Goal: Task Accomplishment & Management: Manage account settings

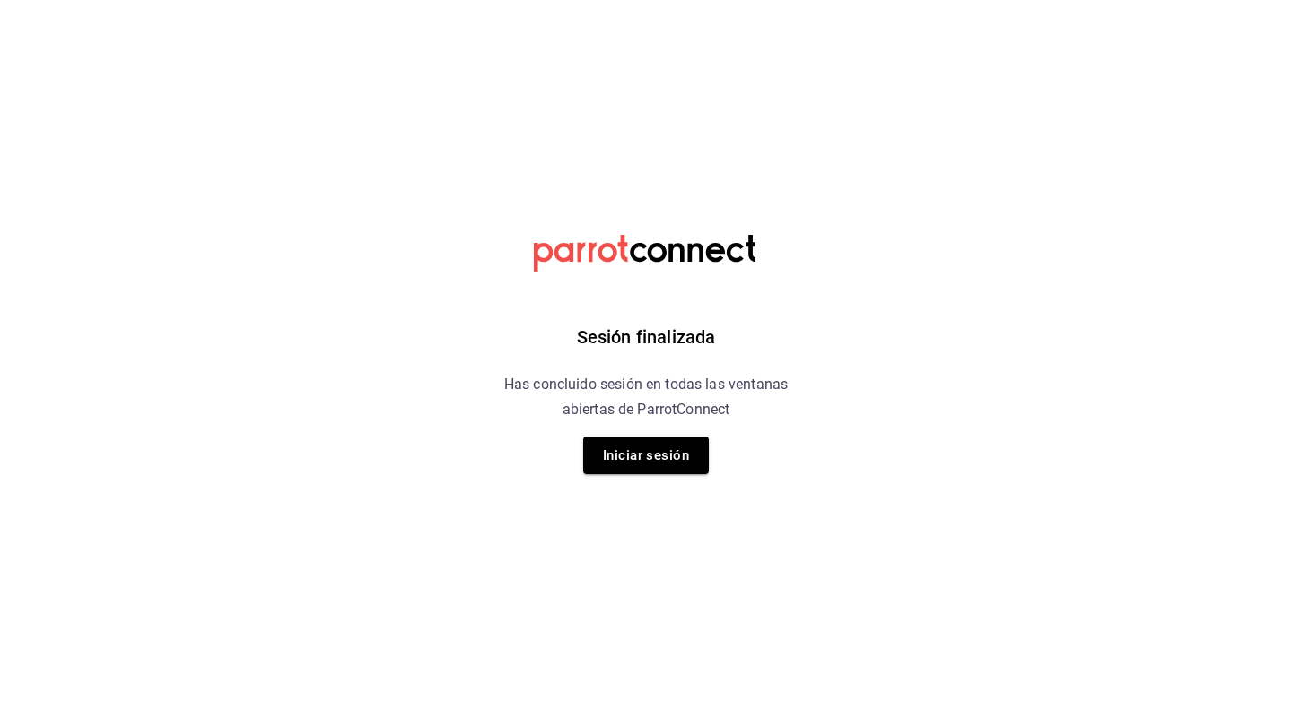
click at [664, 480] on div "Sesión finalizada Has concluido sesión en todas las ventanas abiertas de Parrot…" at bounding box center [646, 354] width 453 height 709
click at [678, 439] on button "Iniciar sesión" at bounding box center [646, 456] width 126 height 38
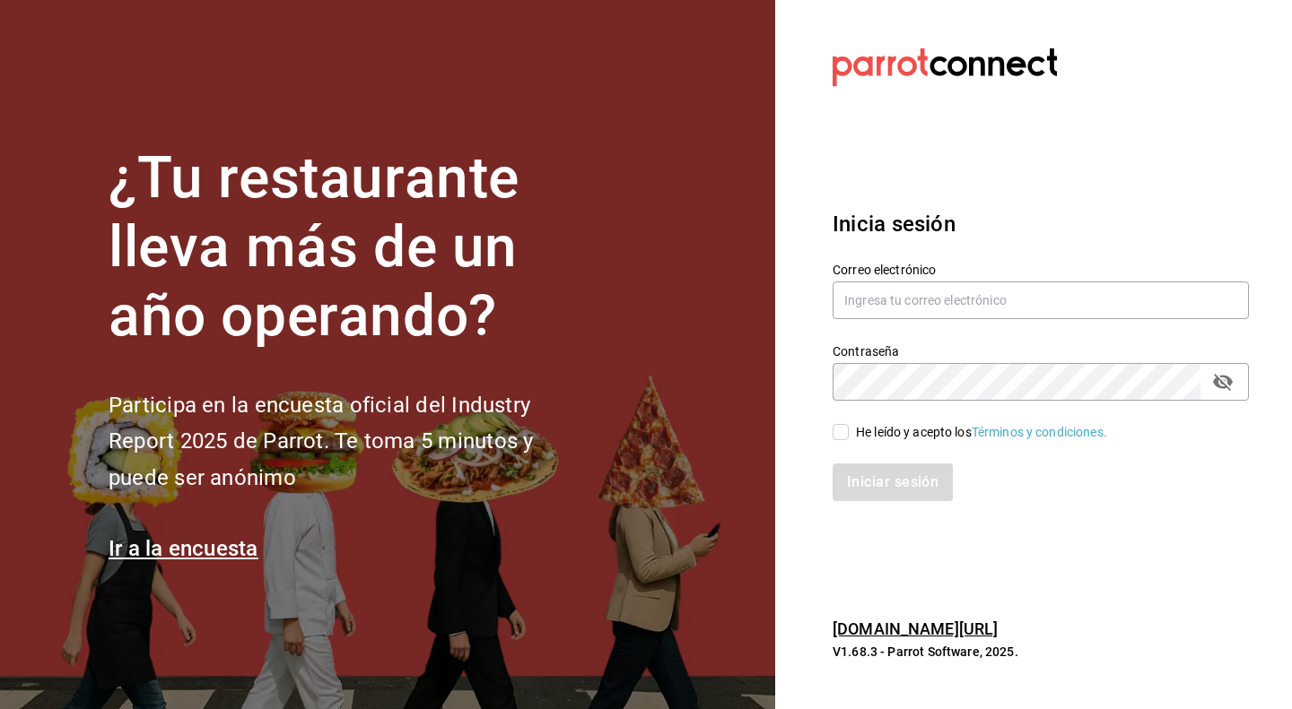
click at [1141, 254] on div "Correo electrónico" at bounding box center [1030, 281] width 438 height 82
click at [1145, 335] on div "Contraseña Contraseña" at bounding box center [1030, 361] width 438 height 79
click at [1143, 276] on div "Correo electrónico" at bounding box center [1040, 292] width 416 height 60
click at [1139, 288] on input "text" at bounding box center [1040, 301] width 416 height 38
type input "26jarh@gmail.com"
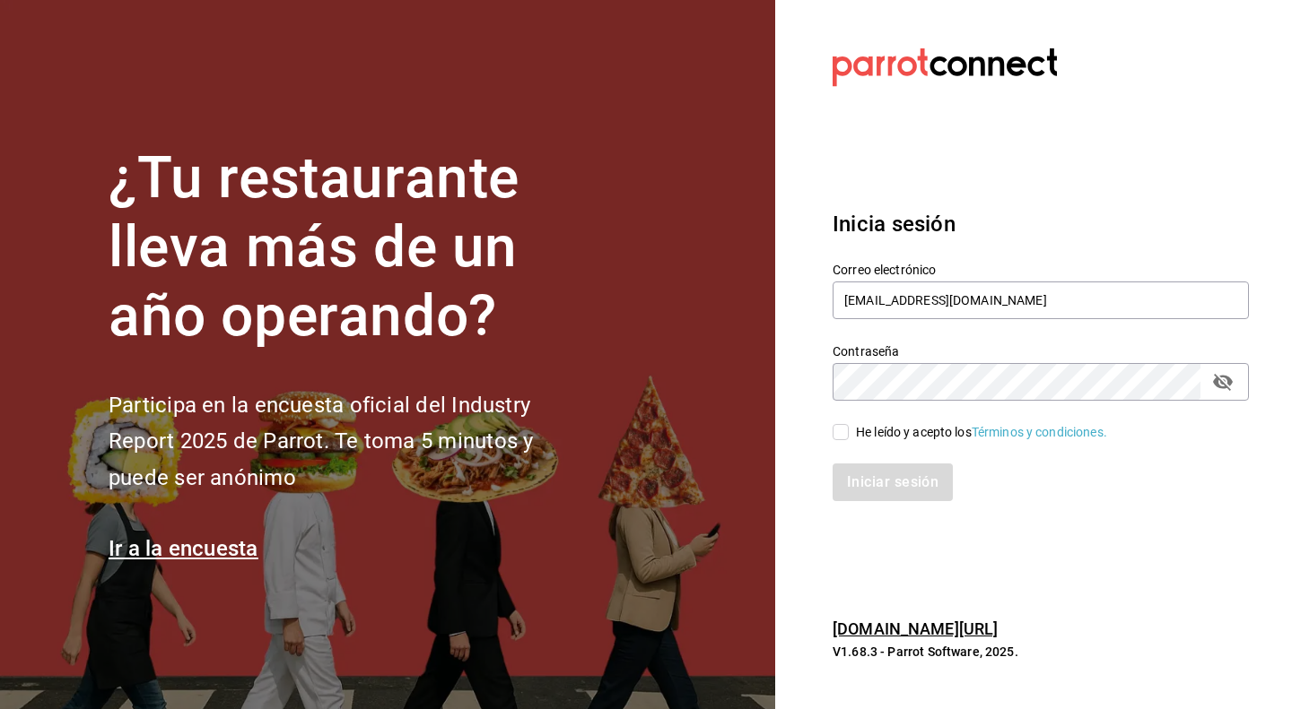
click at [1218, 397] on div "Contraseña" at bounding box center [1040, 382] width 416 height 38
click at [1227, 372] on icon "passwordField" at bounding box center [1223, 382] width 22 height 22
click at [835, 436] on input "He leído y acepto los Términos y condiciones." at bounding box center [840, 432] width 16 height 16
checkbox input "true"
click at [901, 507] on div "Inicia sesión Correo electrónico 26jarh@gmail.com Contraseña Contraseña He leíd…" at bounding box center [1040, 355] width 416 height 336
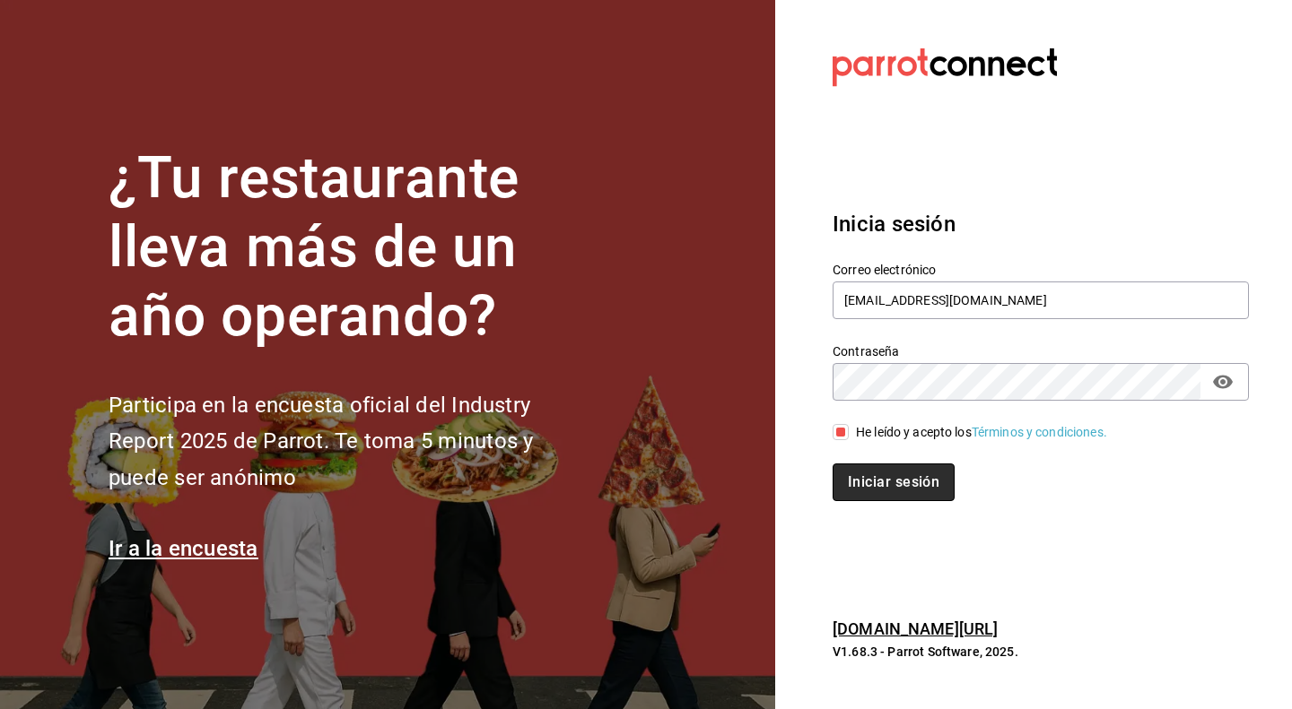
click at [902, 495] on button "Iniciar sesión" at bounding box center [893, 483] width 122 height 38
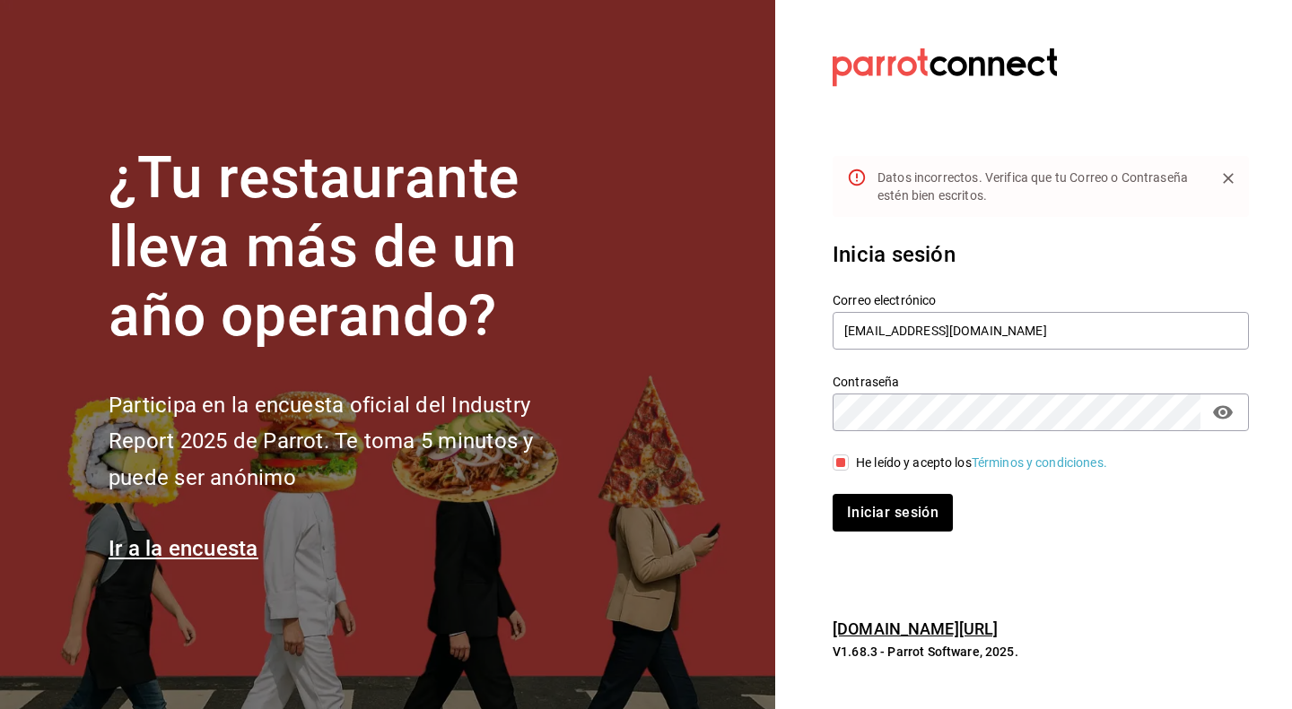
click at [832, 494] on button "Iniciar sesión" at bounding box center [892, 513] width 120 height 38
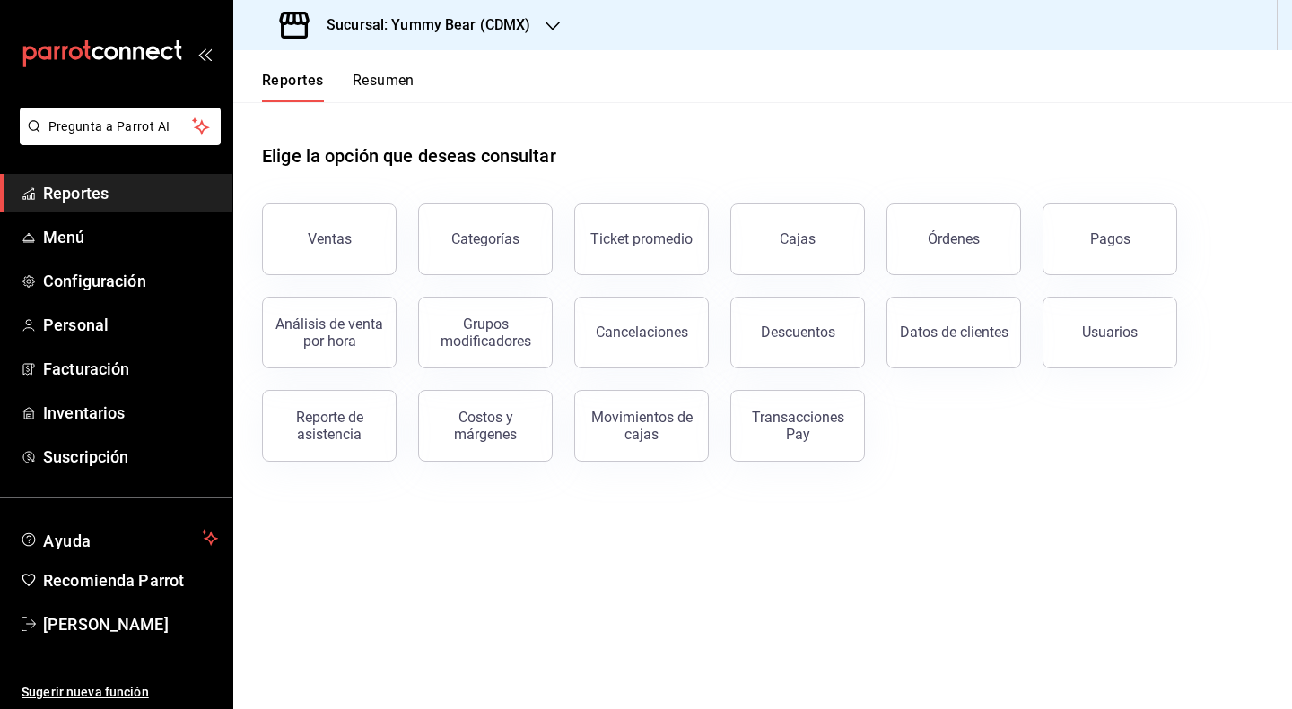
click at [555, 29] on icon "button" at bounding box center [552, 26] width 14 height 14
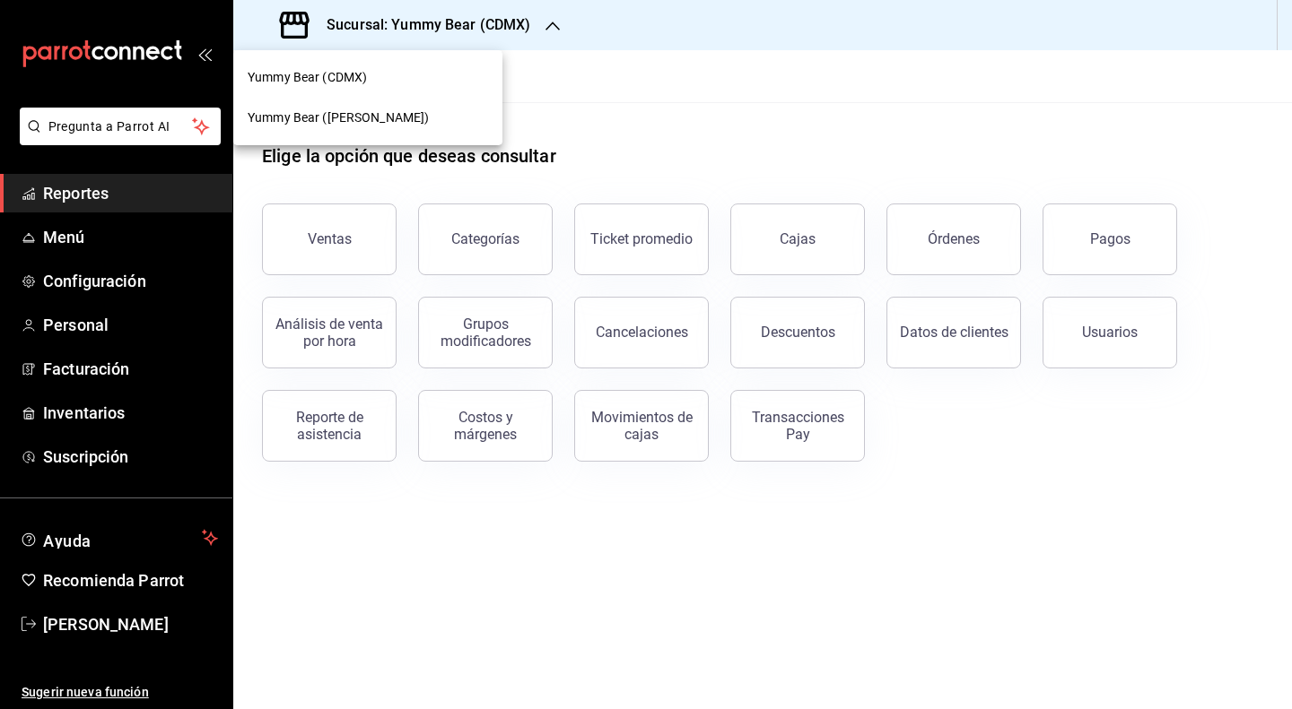
click at [555, 29] on div at bounding box center [646, 354] width 1292 height 709
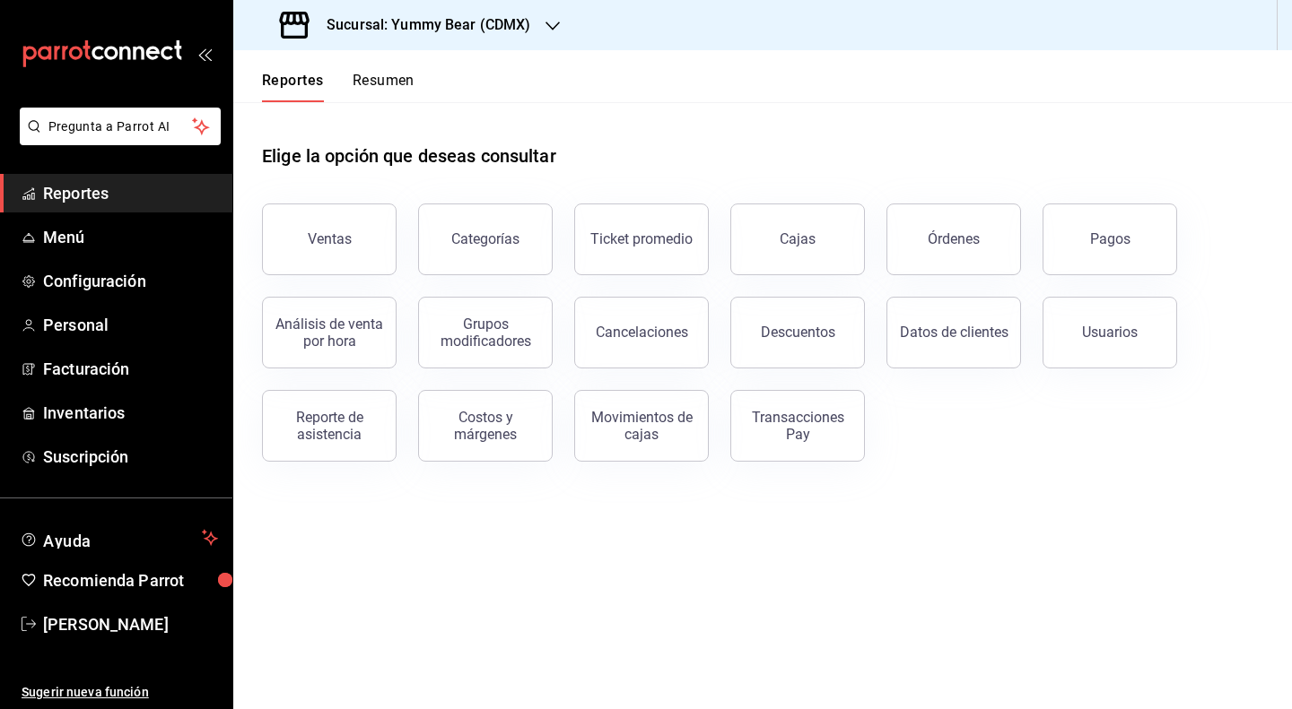
click at [542, 13] on div "Sucursal: Yummy Bear (CDMX)" at bounding box center [407, 25] width 319 height 50
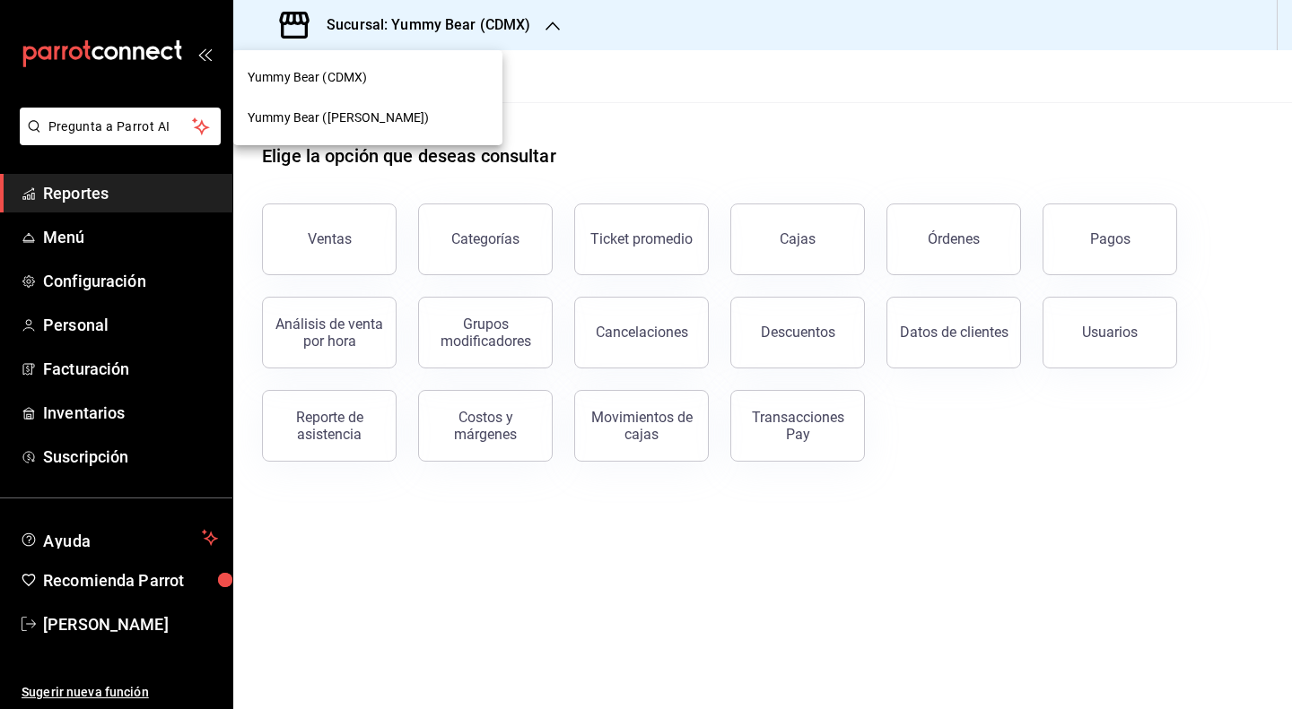
click at [515, 19] on div at bounding box center [646, 354] width 1292 height 709
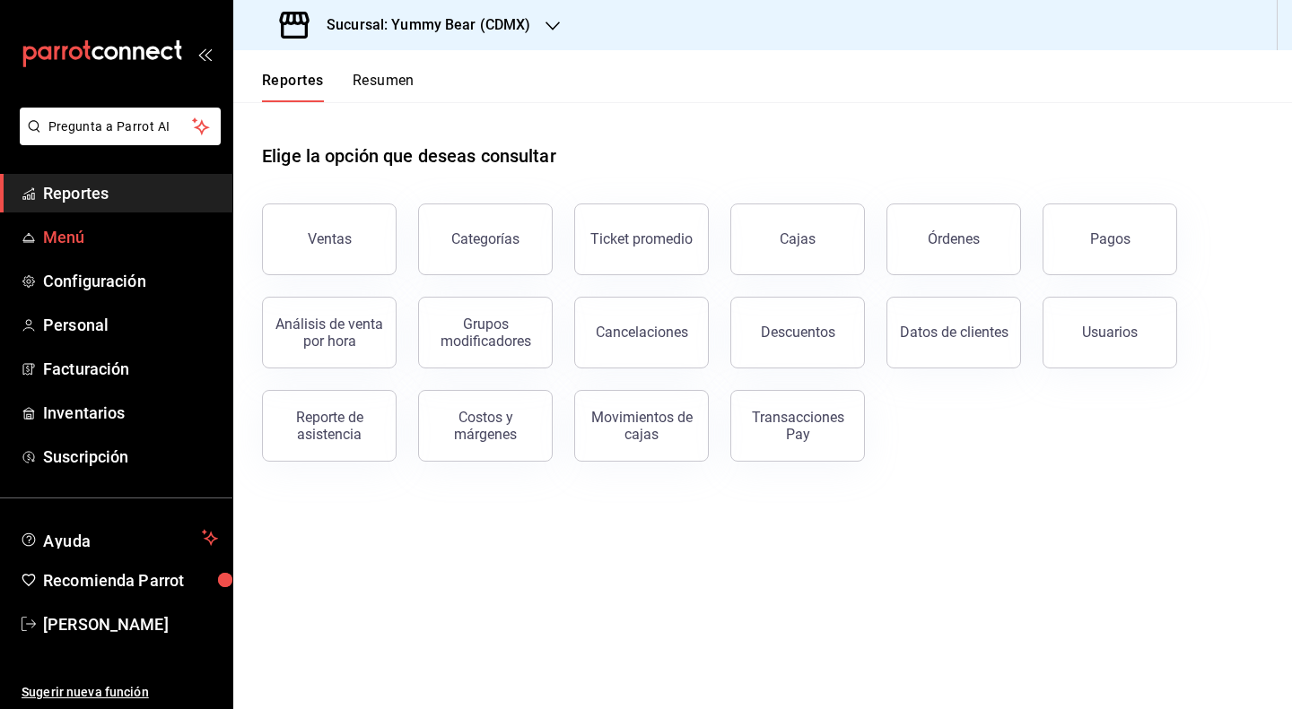
click at [169, 229] on span "Menú" at bounding box center [130, 237] width 175 height 24
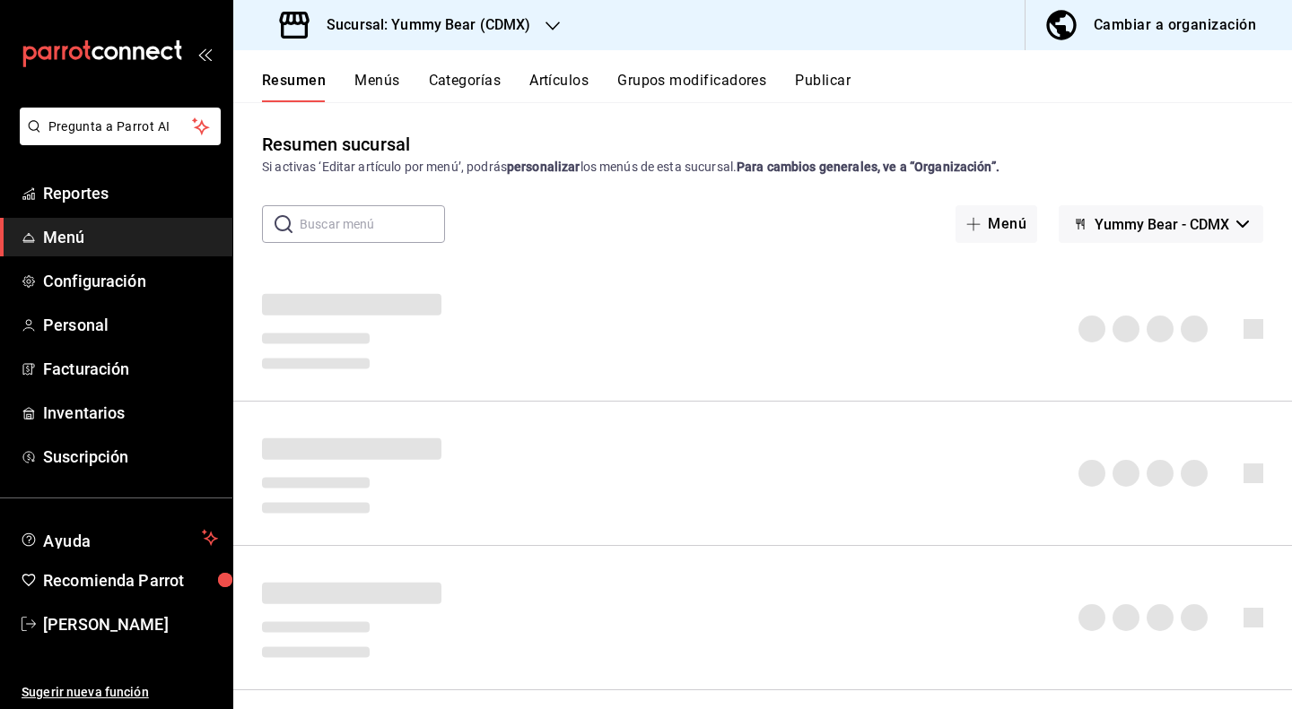
click at [1227, 25] on div "Cambiar a organización" at bounding box center [1174, 25] width 162 height 25
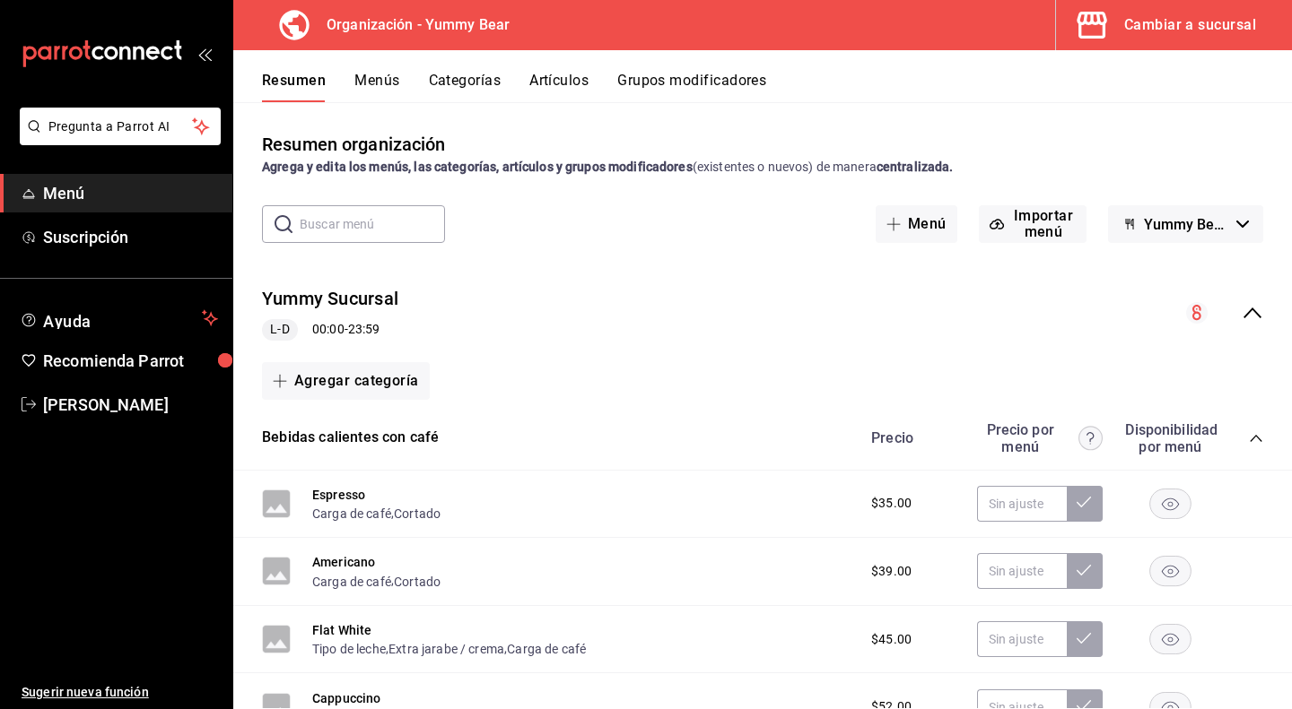
click at [565, 83] on button "Artículos" at bounding box center [558, 87] width 59 height 30
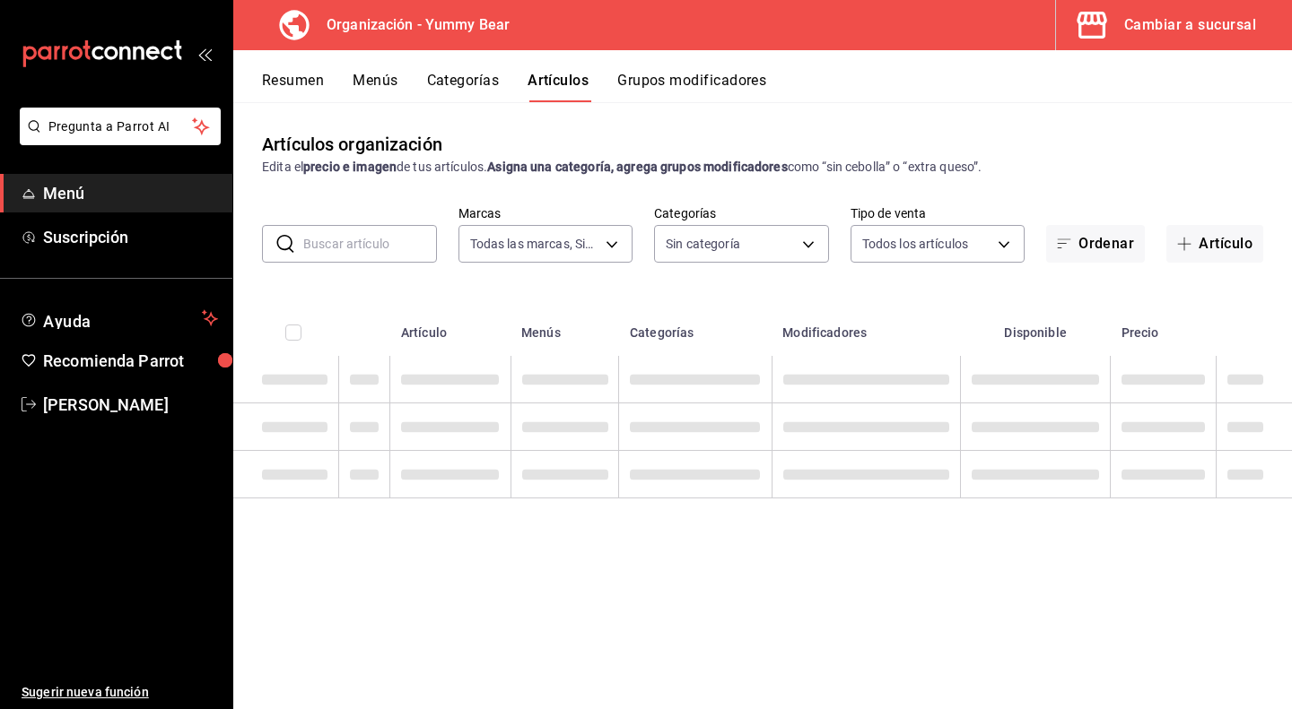
type input "1e7b6625-05ae-4b99-8c94-5a94759d16b0"
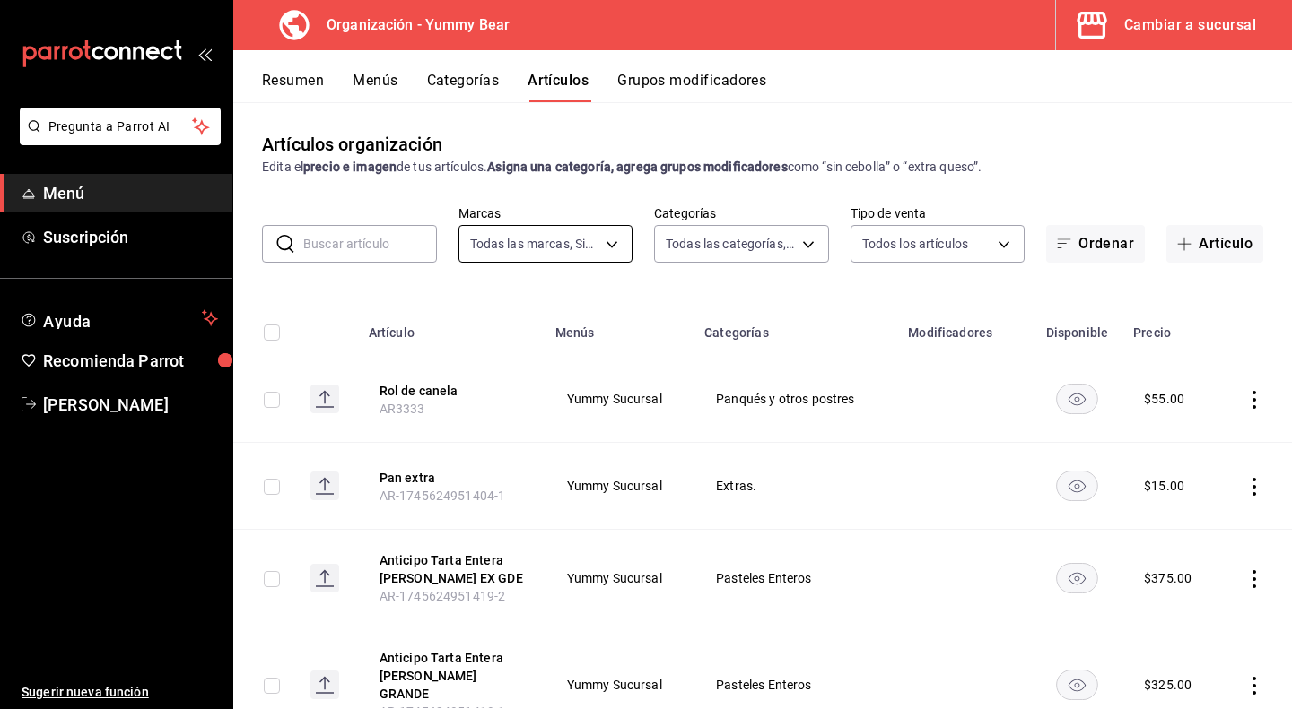
type input "e0f09b29-0d83-4fc8-8728-73a12d0af8c8,17605f48-abf3-417c-be63-5013dac03ca2,eb4dc…"
click at [400, 250] on input "text" at bounding box center [370, 244] width 134 height 36
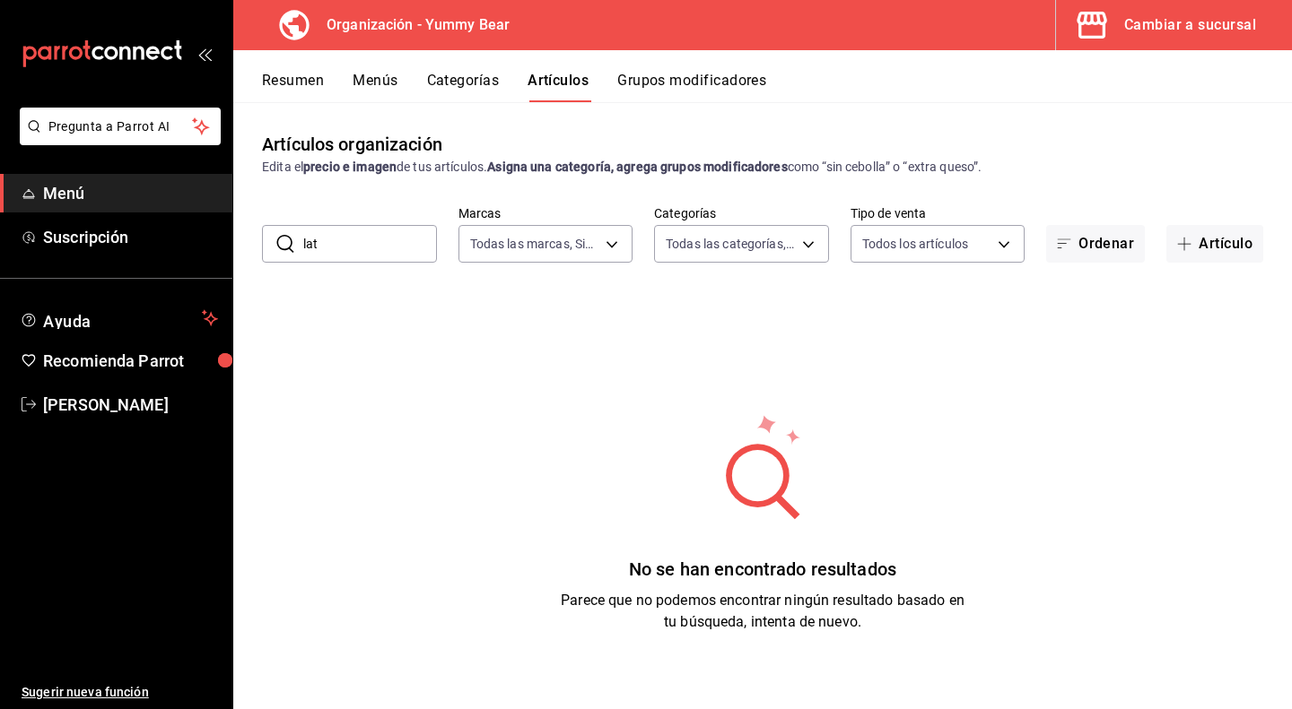
type input "lat"
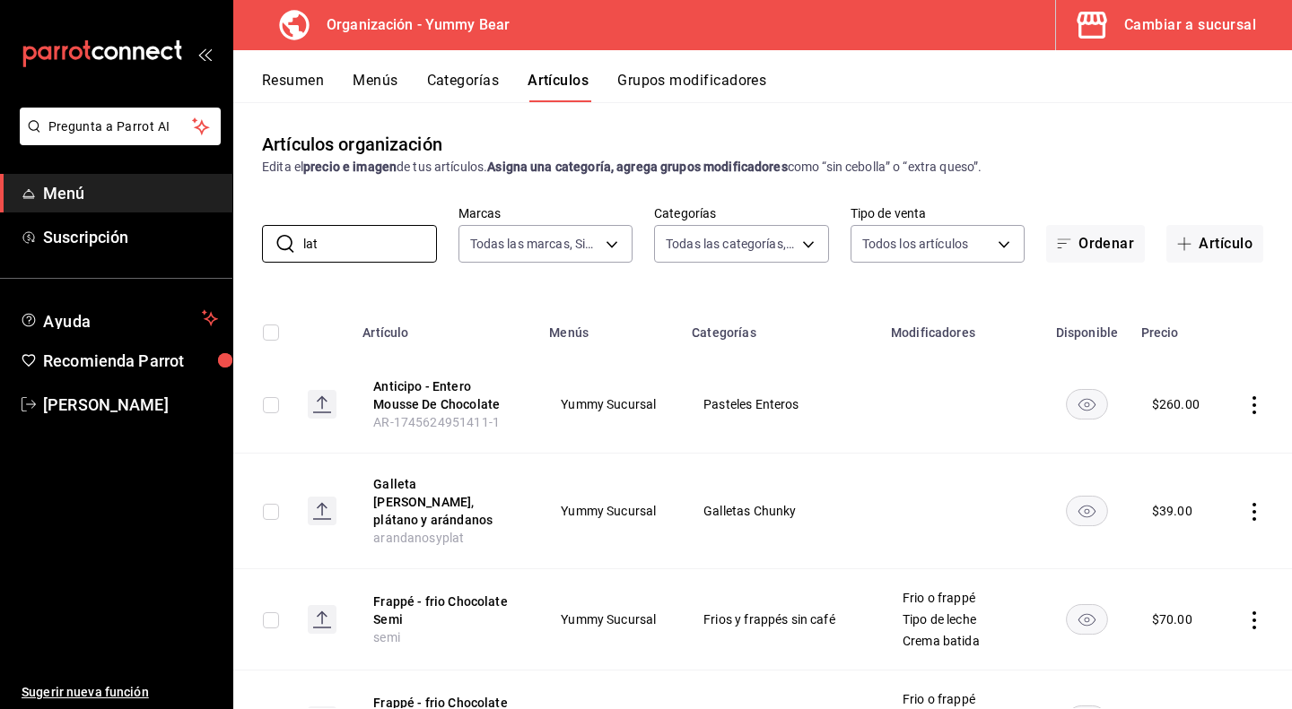
click at [988, 430] on td at bounding box center [961, 405] width 163 height 98
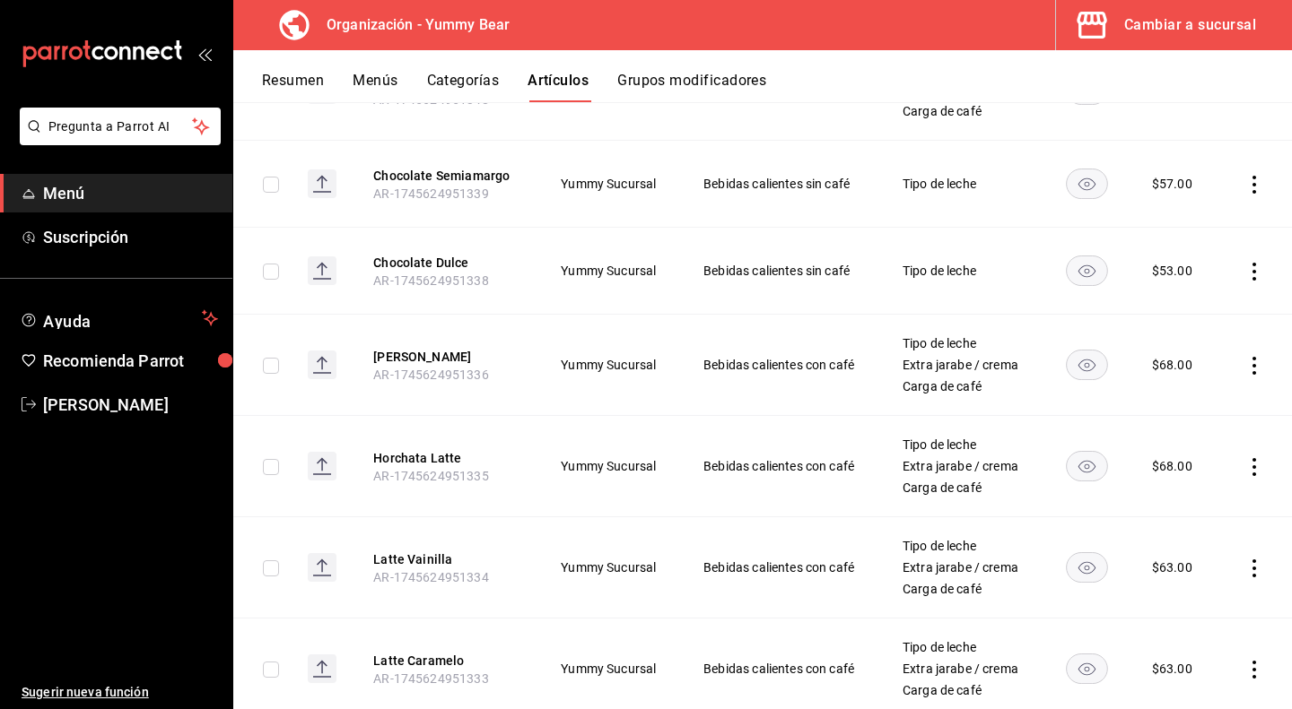
scroll to position [945, 0]
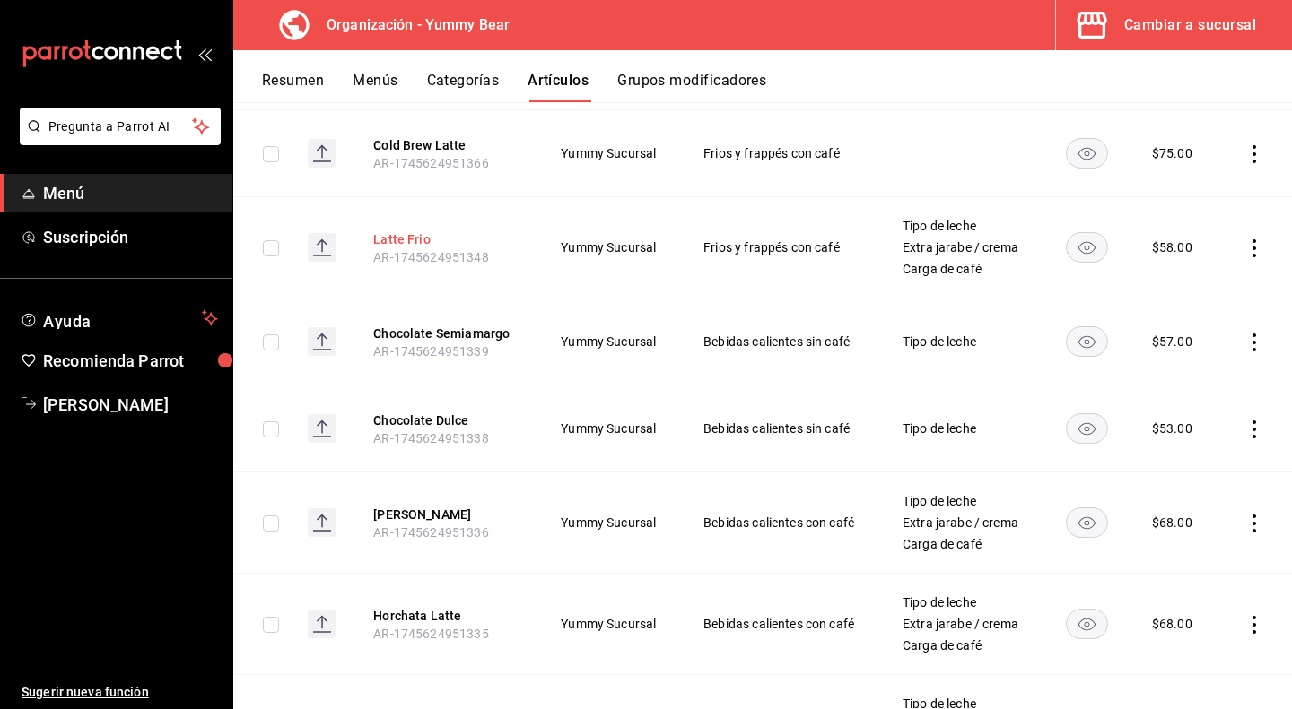
click at [419, 231] on button "Latte Frio" at bounding box center [445, 240] width 144 height 18
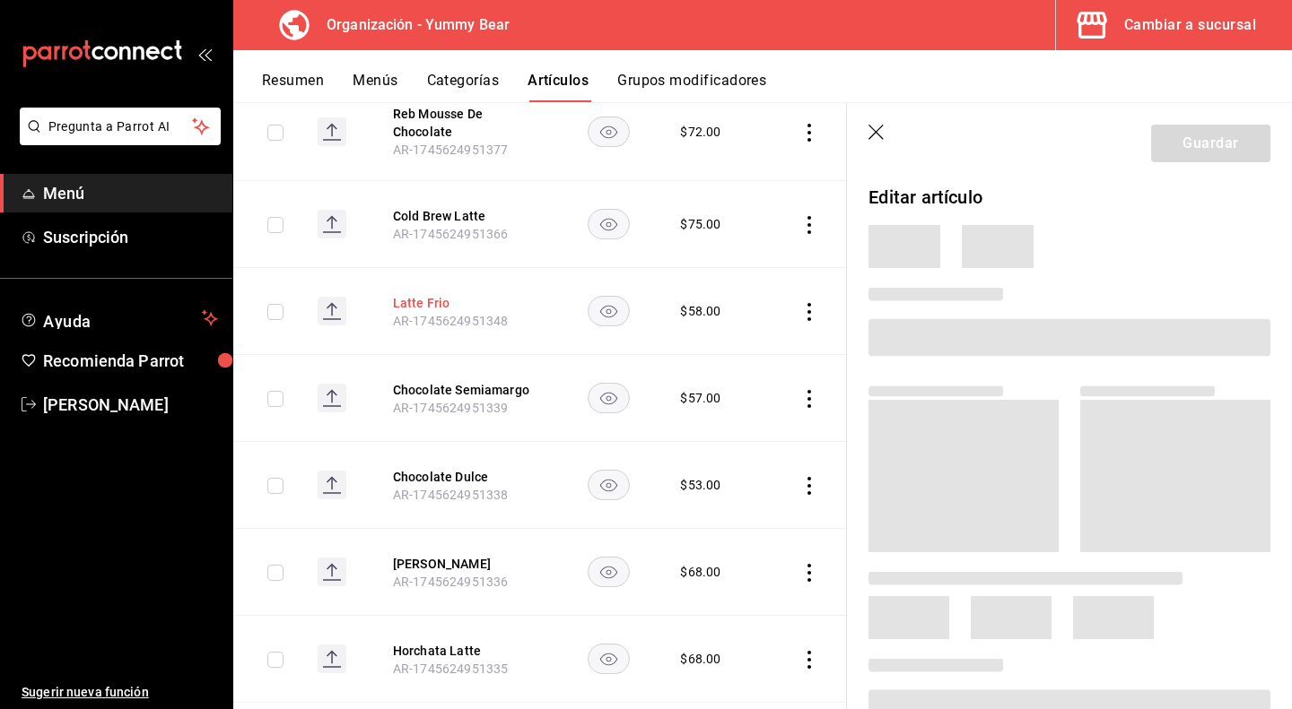
scroll to position [937, 0]
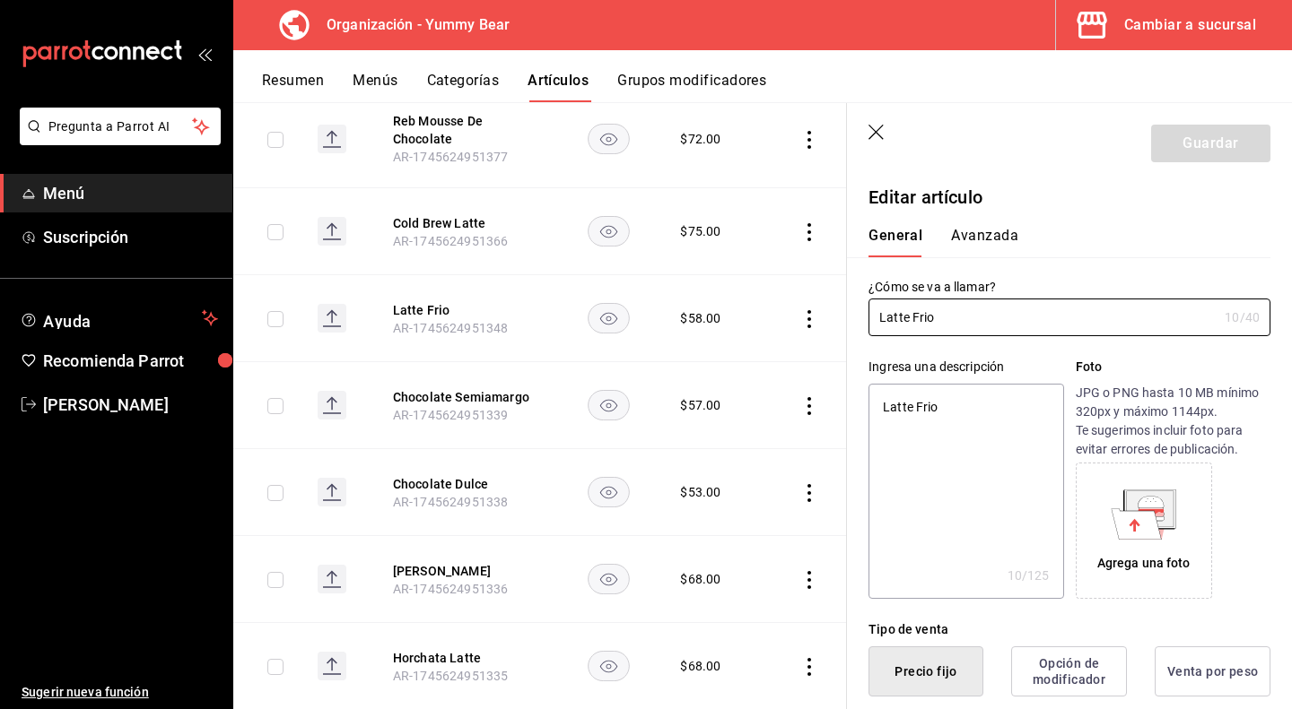
type textarea "x"
type input "$58.00"
click at [1143, 530] on icon at bounding box center [1136, 524] width 50 height 30
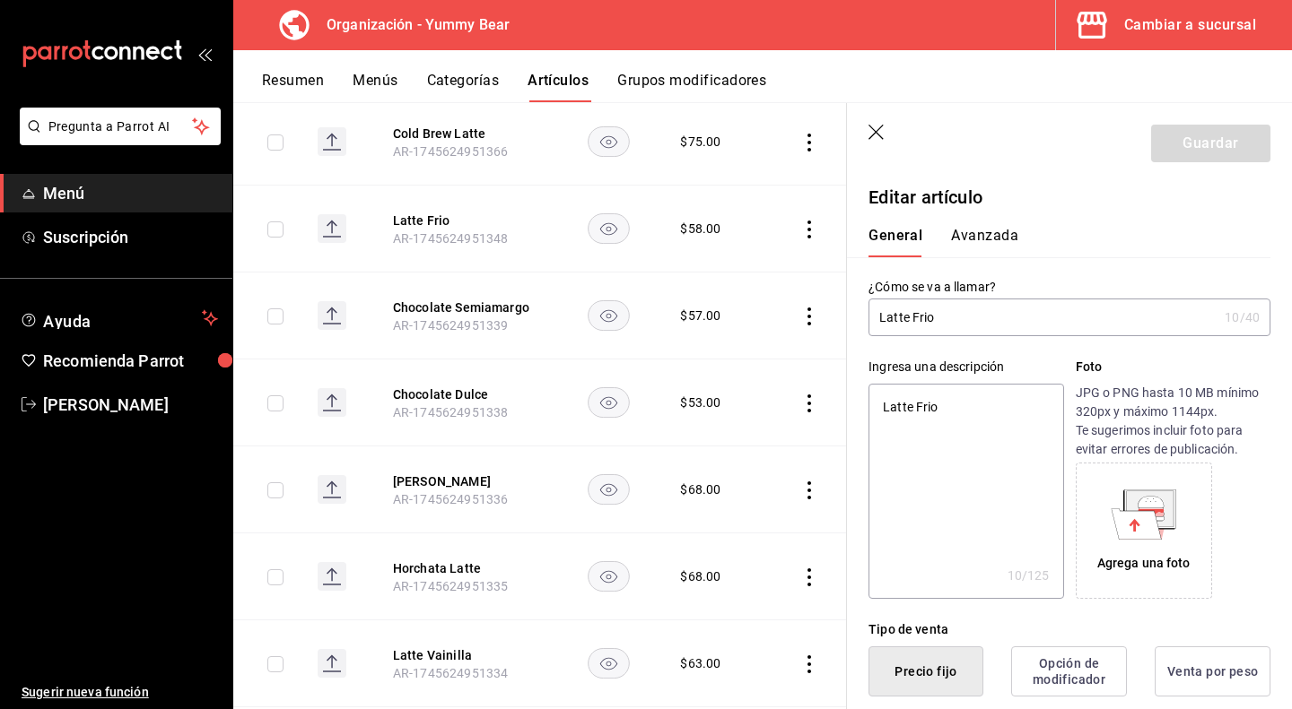
click at [289, 94] on button "Resumen" at bounding box center [293, 87] width 62 height 30
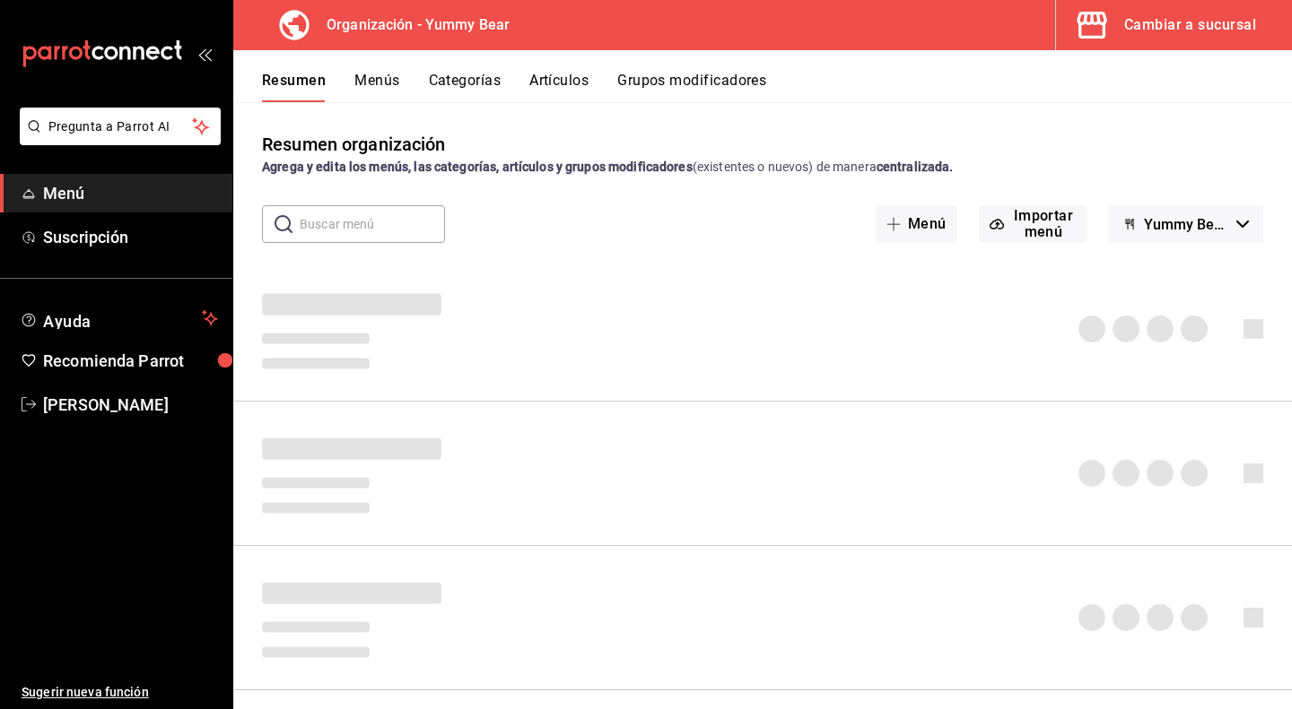
click at [391, 87] on button "Menús" at bounding box center [376, 87] width 45 height 30
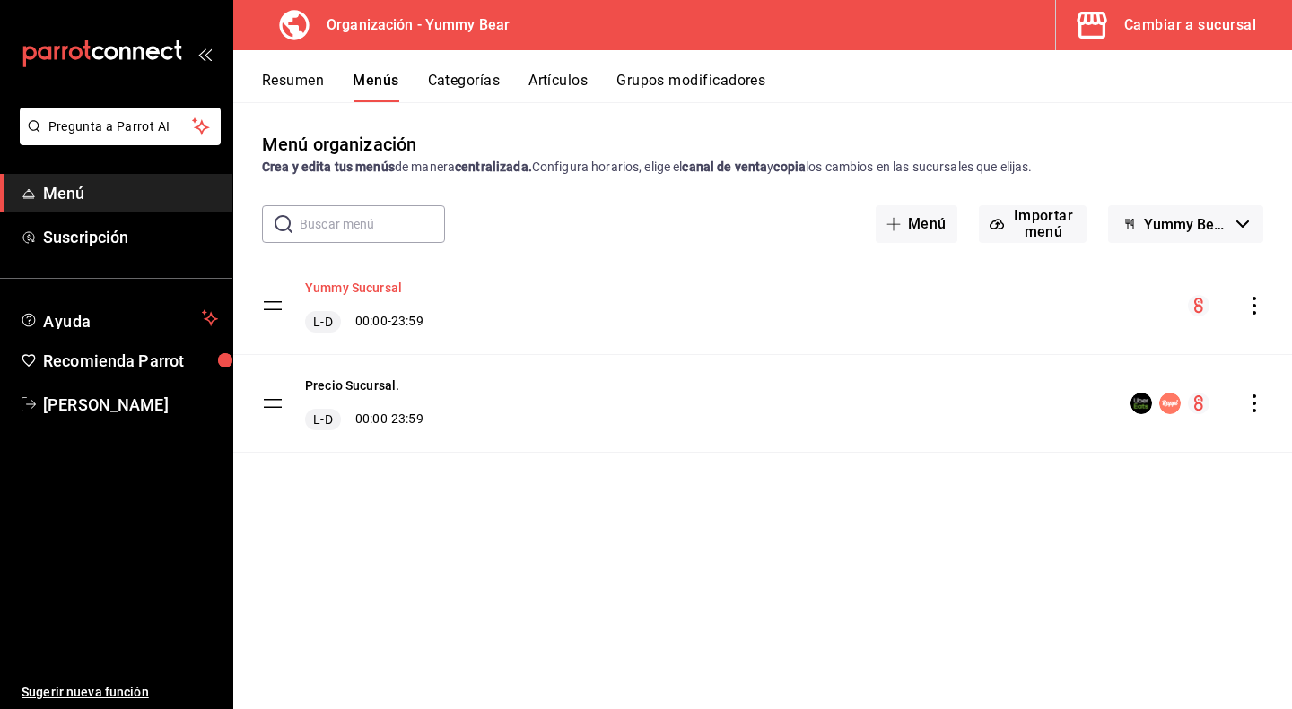
click at [383, 281] on button "Yummy Sucursal" at bounding box center [353, 288] width 97 height 18
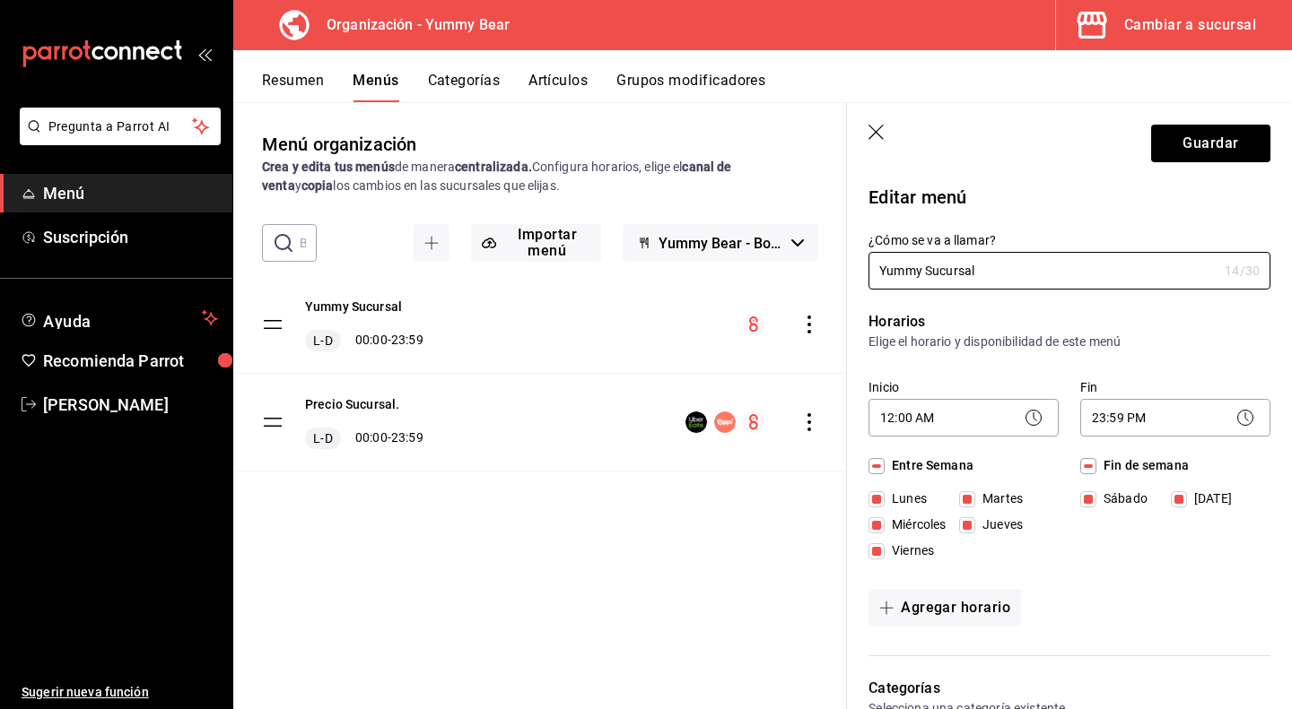
click at [871, 128] on icon "button" at bounding box center [875, 132] width 15 height 15
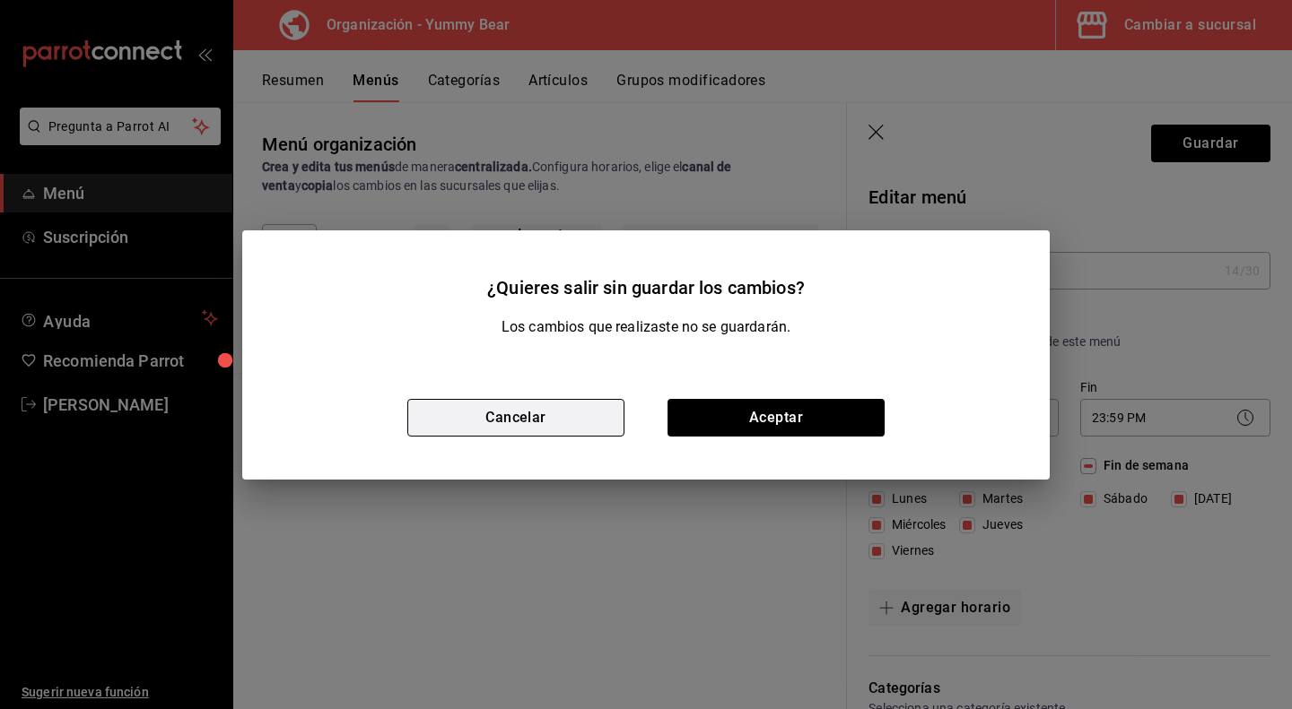
click at [622, 417] on button "Cancelar" at bounding box center [515, 418] width 217 height 38
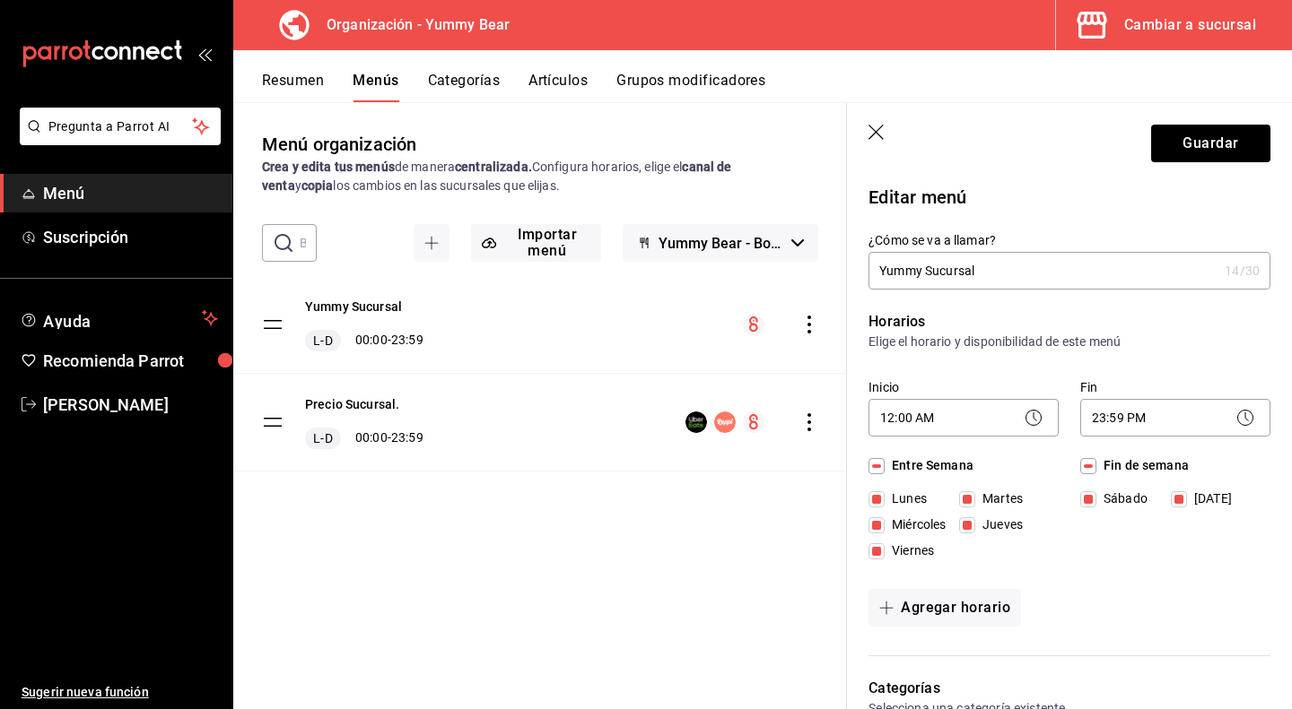
click at [864, 121] on header "Guardar" at bounding box center [1069, 140] width 445 height 74
click at [866, 130] on header "Guardar" at bounding box center [1069, 140] width 445 height 74
click at [867, 135] on header "Guardar" at bounding box center [1069, 140] width 445 height 74
click at [268, 76] on button "Resumen" at bounding box center [293, 87] width 62 height 30
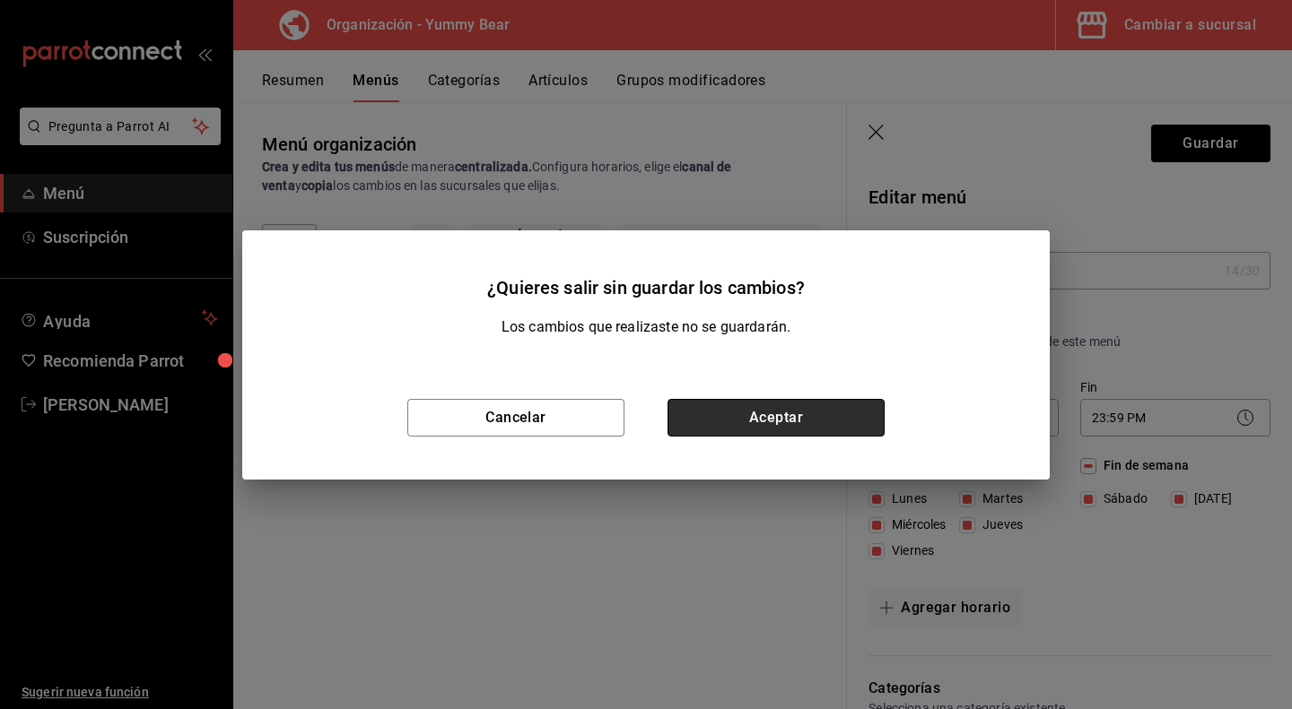
click at [734, 411] on button "Aceptar" at bounding box center [775, 418] width 217 height 38
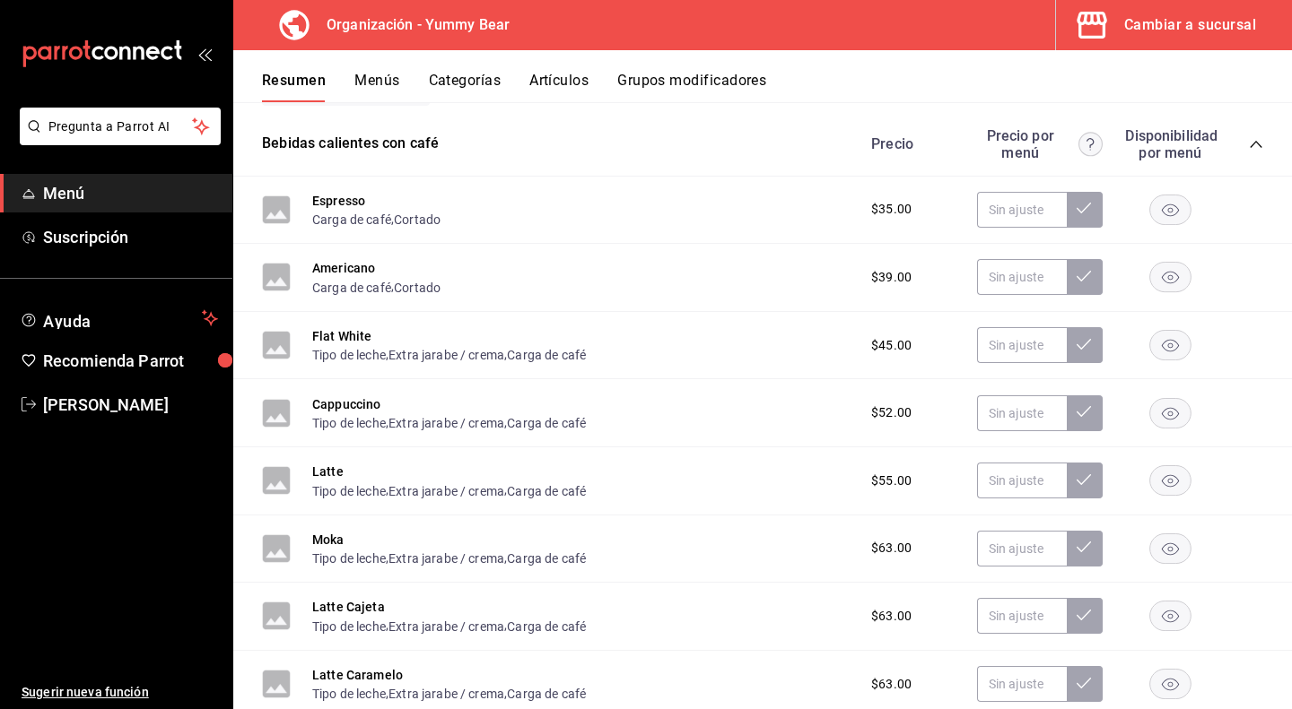
scroll to position [269, 0]
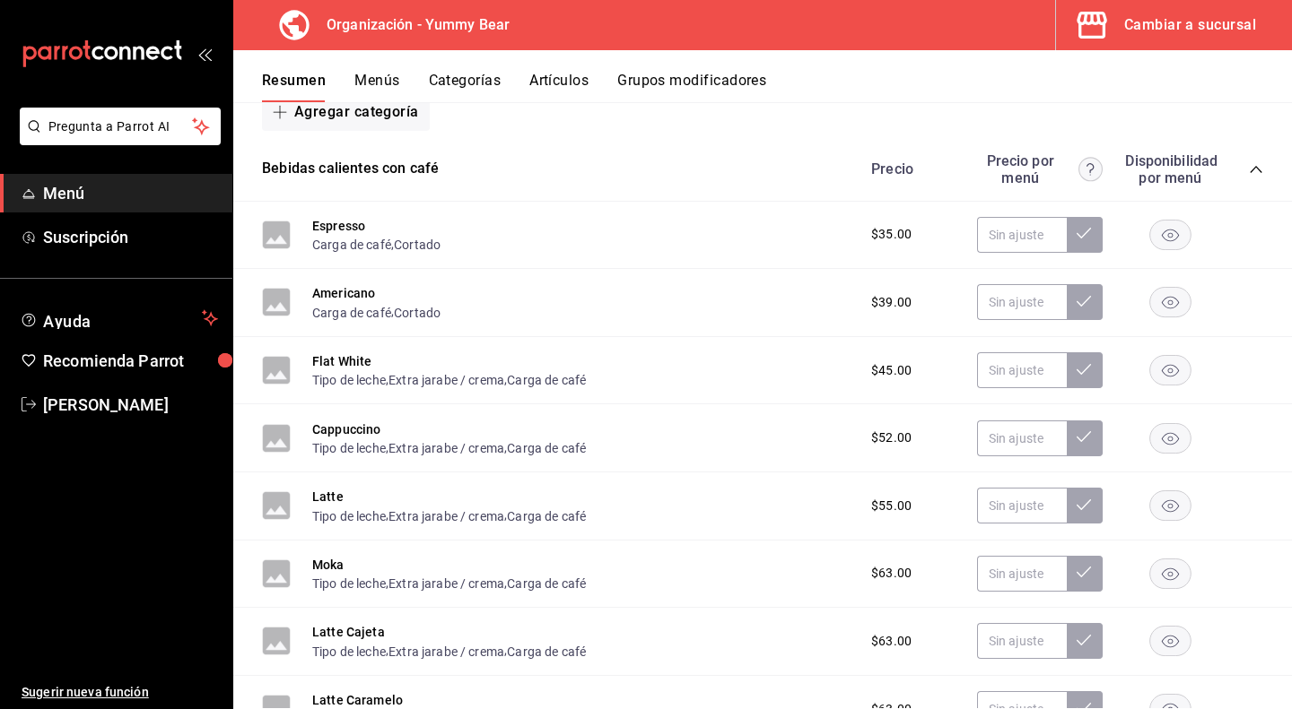
click at [368, 85] on button "Menús" at bounding box center [376, 87] width 45 height 30
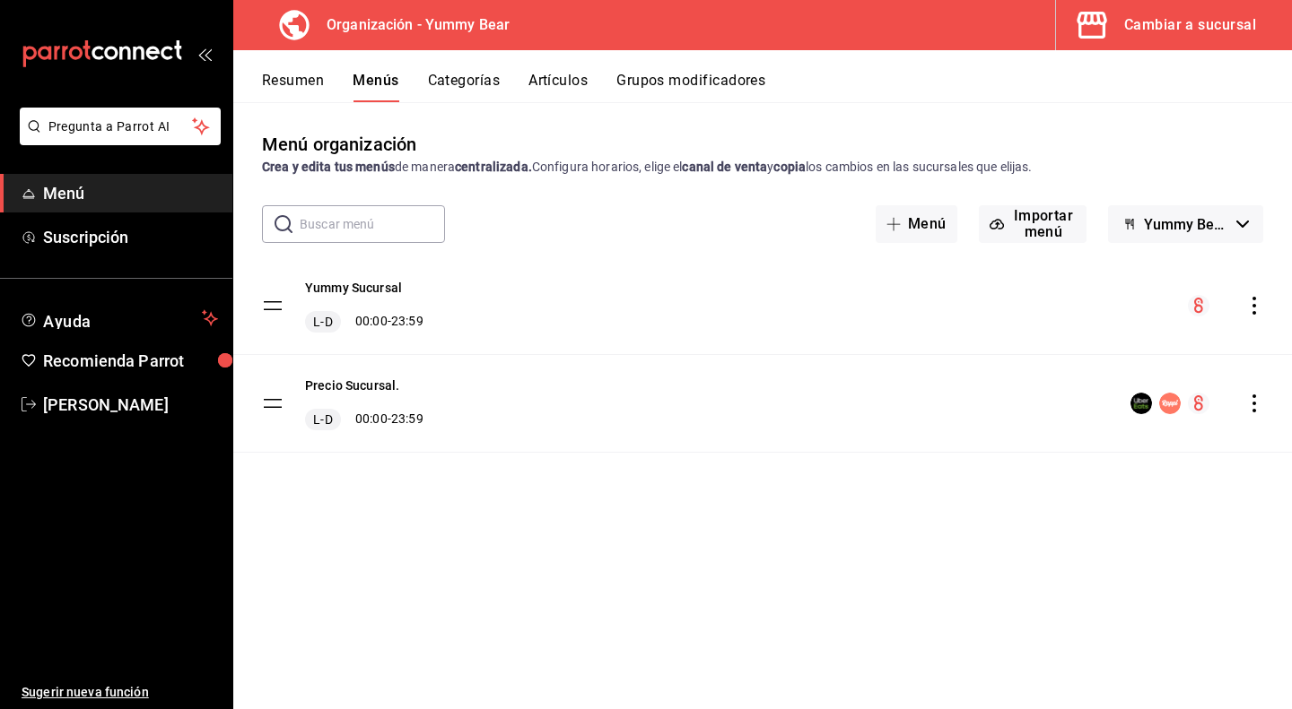
click at [1260, 317] on div "Yummy Sucursal L-D 00:00 - 23:59" at bounding box center [762, 305] width 1058 height 97
click at [1252, 297] on icon "actions" at bounding box center [1254, 306] width 4 height 18
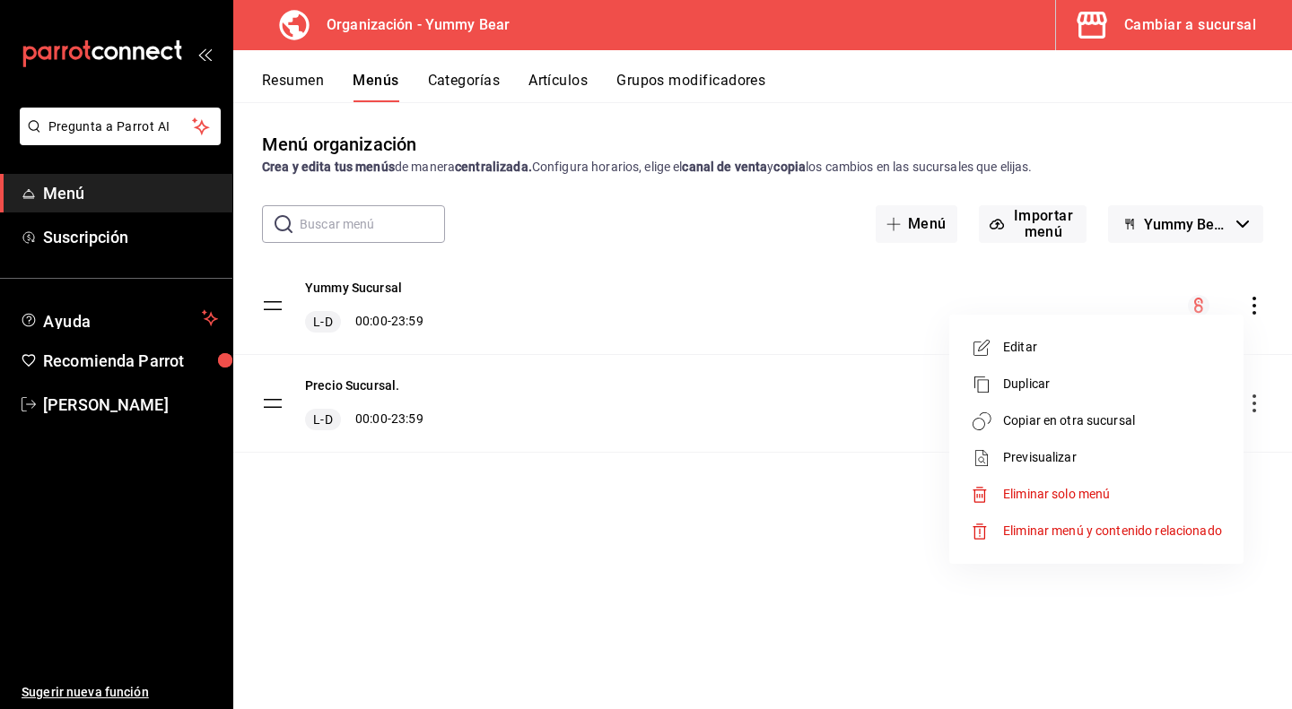
click at [1071, 272] on div at bounding box center [646, 354] width 1292 height 709
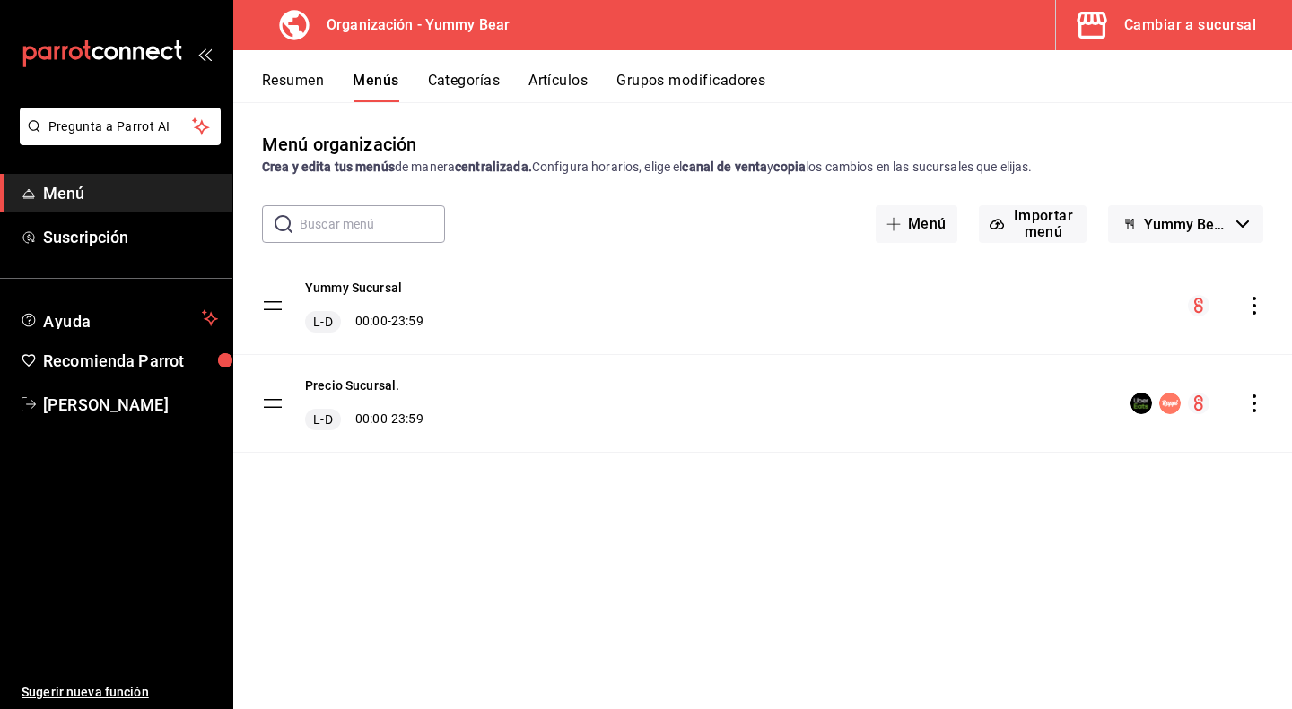
click at [1253, 301] on icon "actions" at bounding box center [1254, 306] width 18 height 18
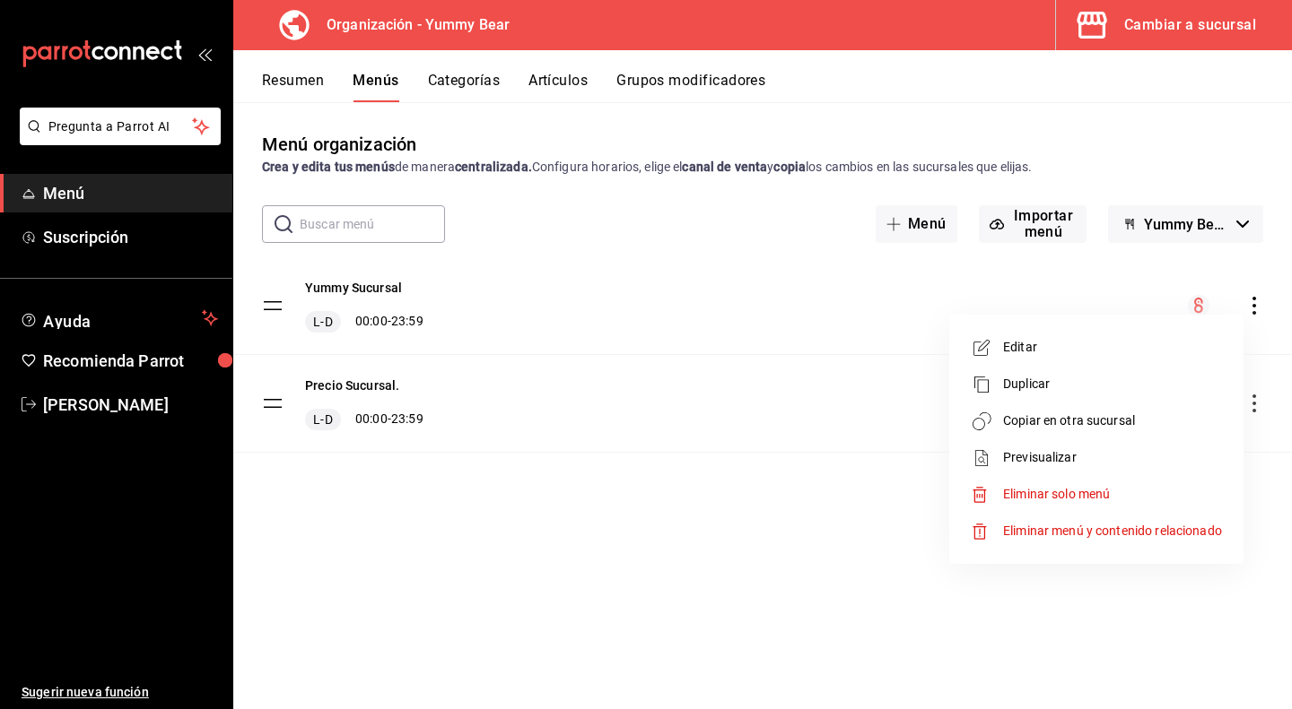
click at [1153, 408] on li "Copiar en otra sucursal" at bounding box center [1096, 421] width 280 height 37
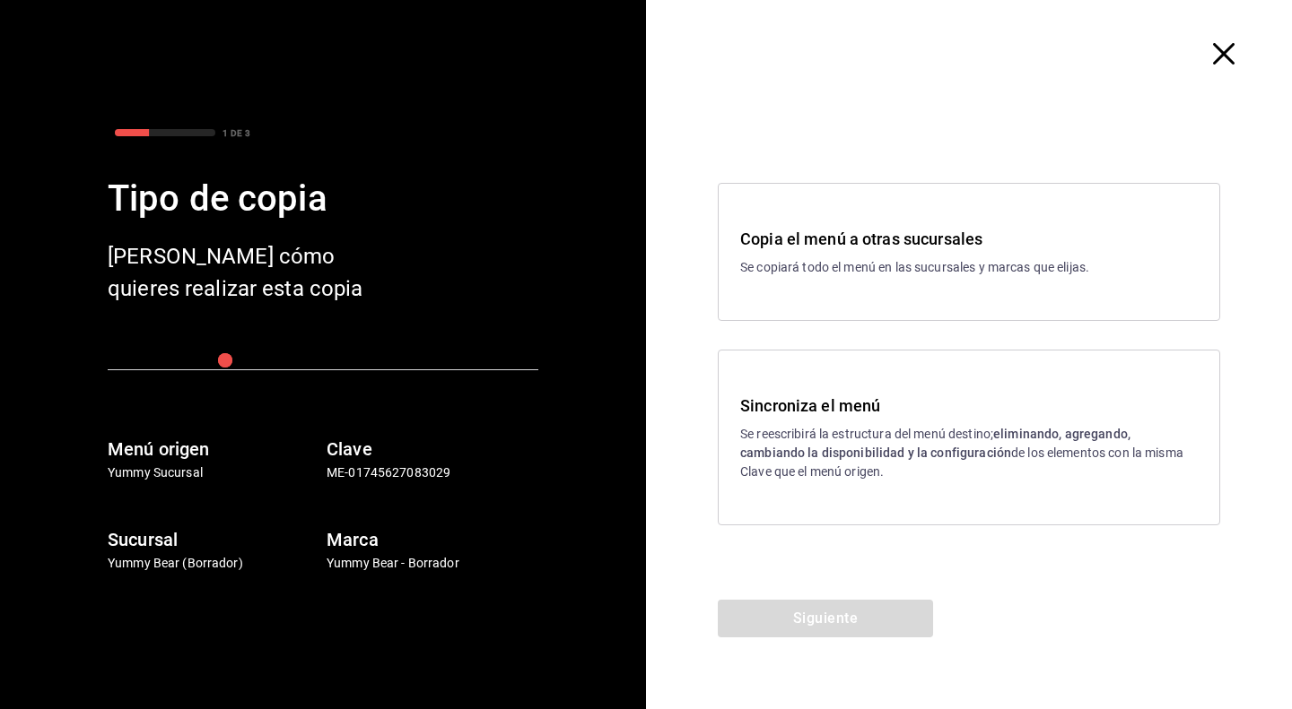
click at [1024, 438] on strong "eliminando, agregando, cambiando la disponibilidad y la configuración" at bounding box center [935, 443] width 390 height 33
click at [893, 607] on button "Siguiente" at bounding box center [825, 619] width 215 height 38
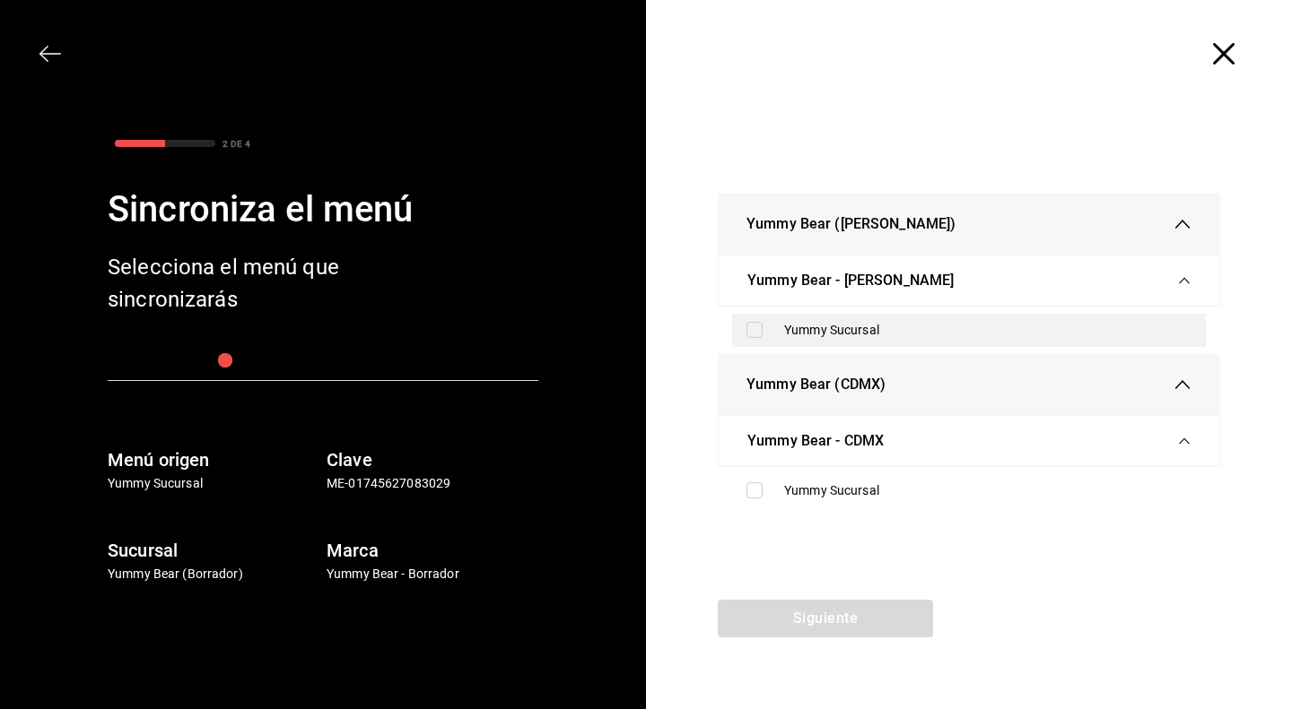
click at [766, 329] on label at bounding box center [757, 330] width 23 height 16
click at [762, 329] on input "checkbox" at bounding box center [754, 330] width 16 height 16
click at [763, 331] on label at bounding box center [757, 330] width 23 height 16
click at [762, 331] on input "checkbox" at bounding box center [754, 330] width 16 height 16
checkbox input "false"
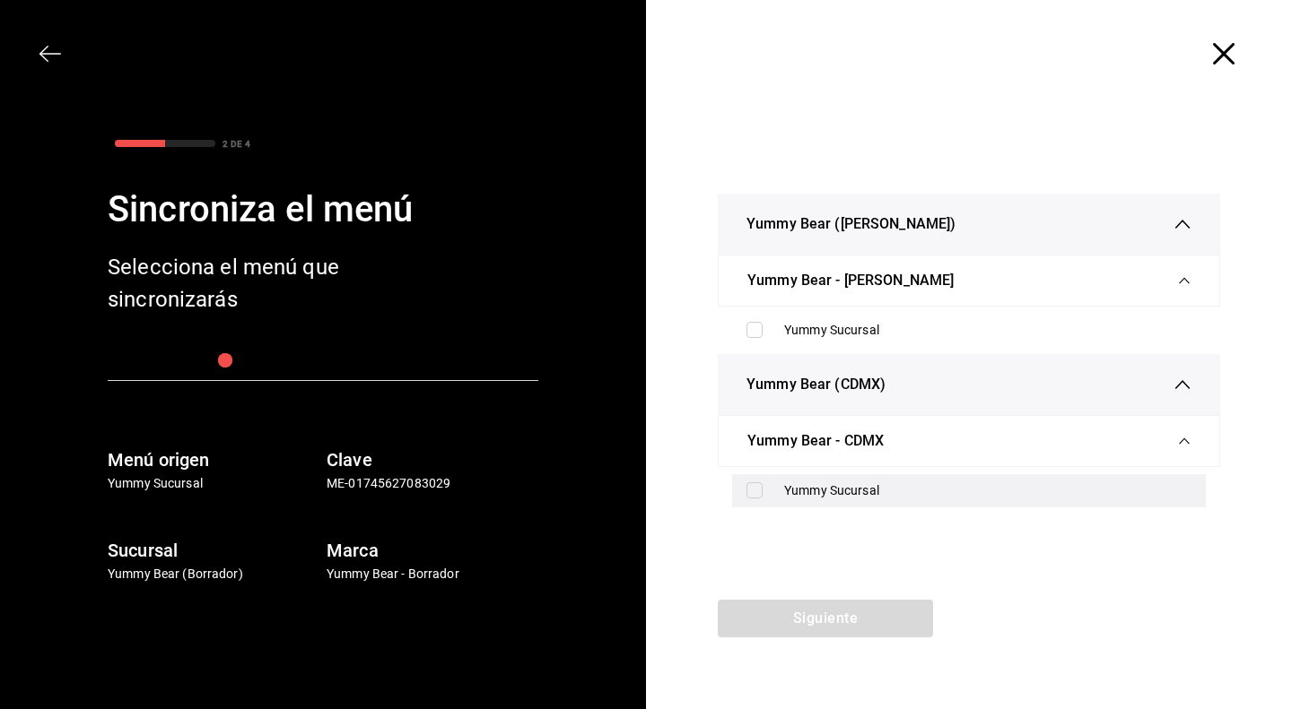
click at [760, 492] on input "checkbox" at bounding box center [754, 491] width 16 height 16
checkbox input "true"
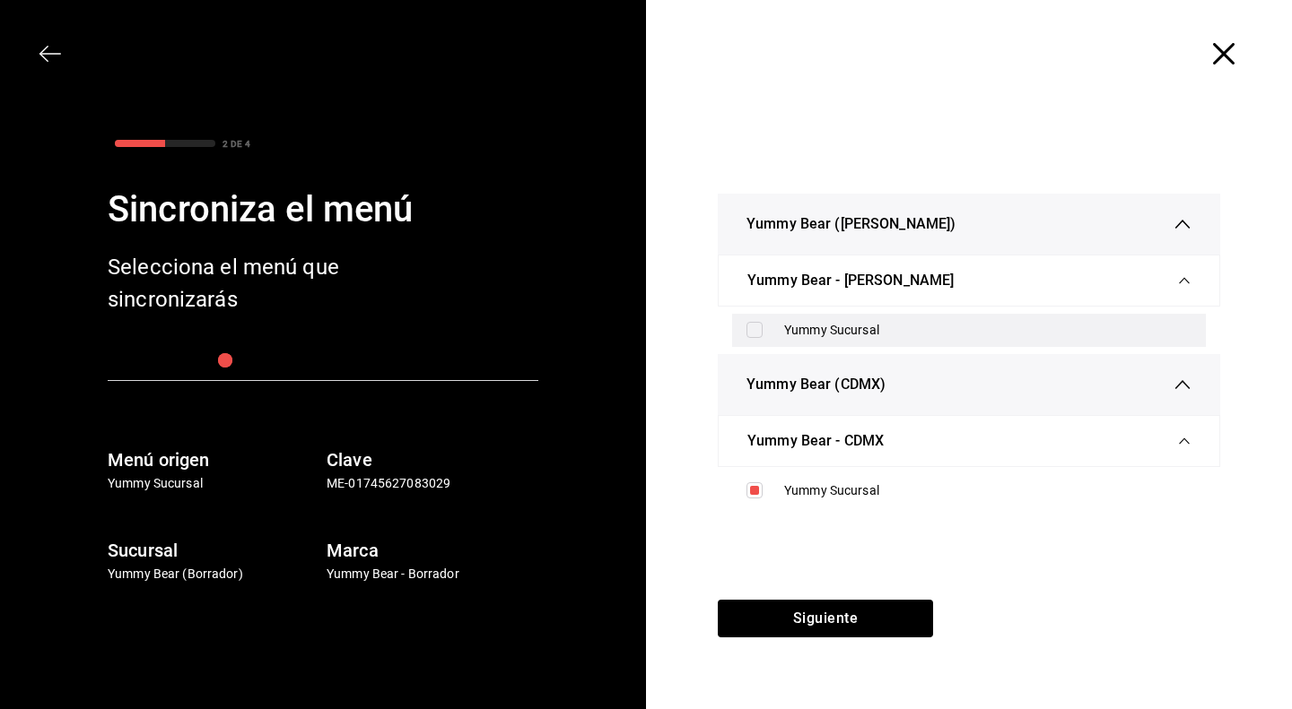
click at [754, 334] on input "checkbox" at bounding box center [754, 330] width 16 height 16
checkbox input "true"
click at [1209, 48] on div at bounding box center [969, 54] width 646 height 108
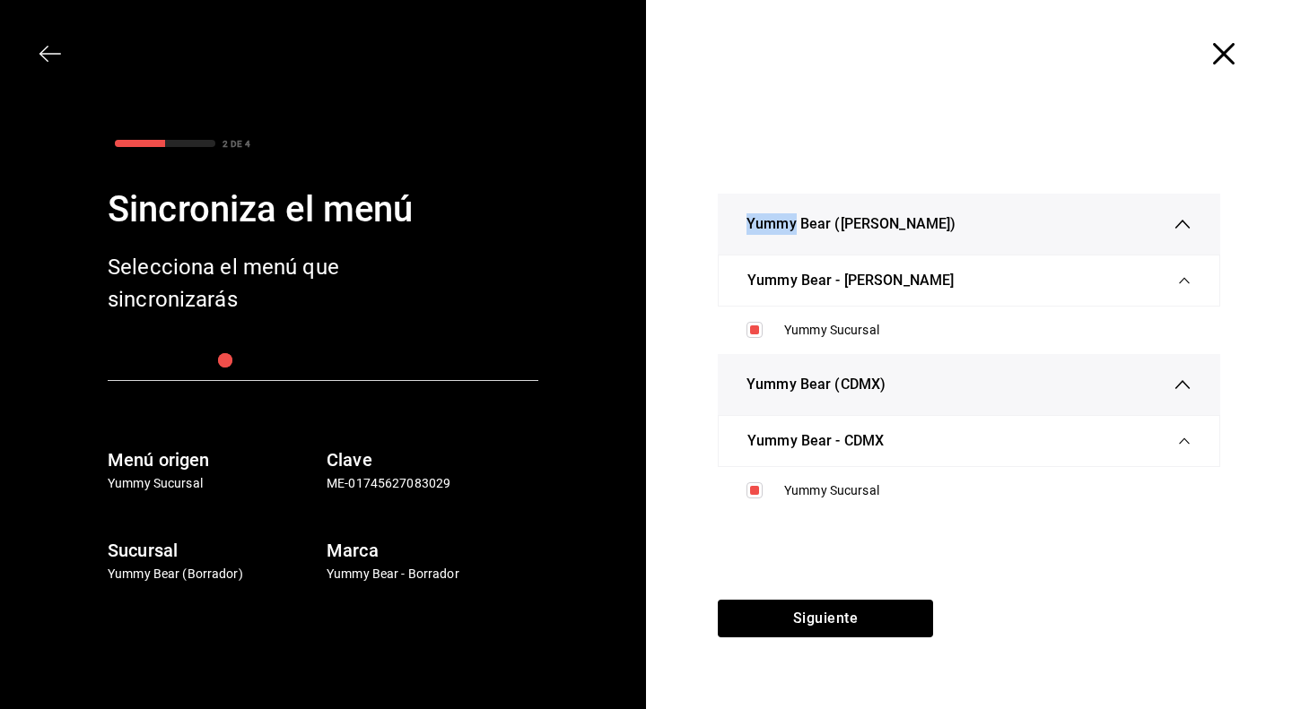
click at [1211, 48] on div at bounding box center [969, 54] width 646 height 108
click at [1227, 51] on icon "button" at bounding box center [1224, 54] width 22 height 22
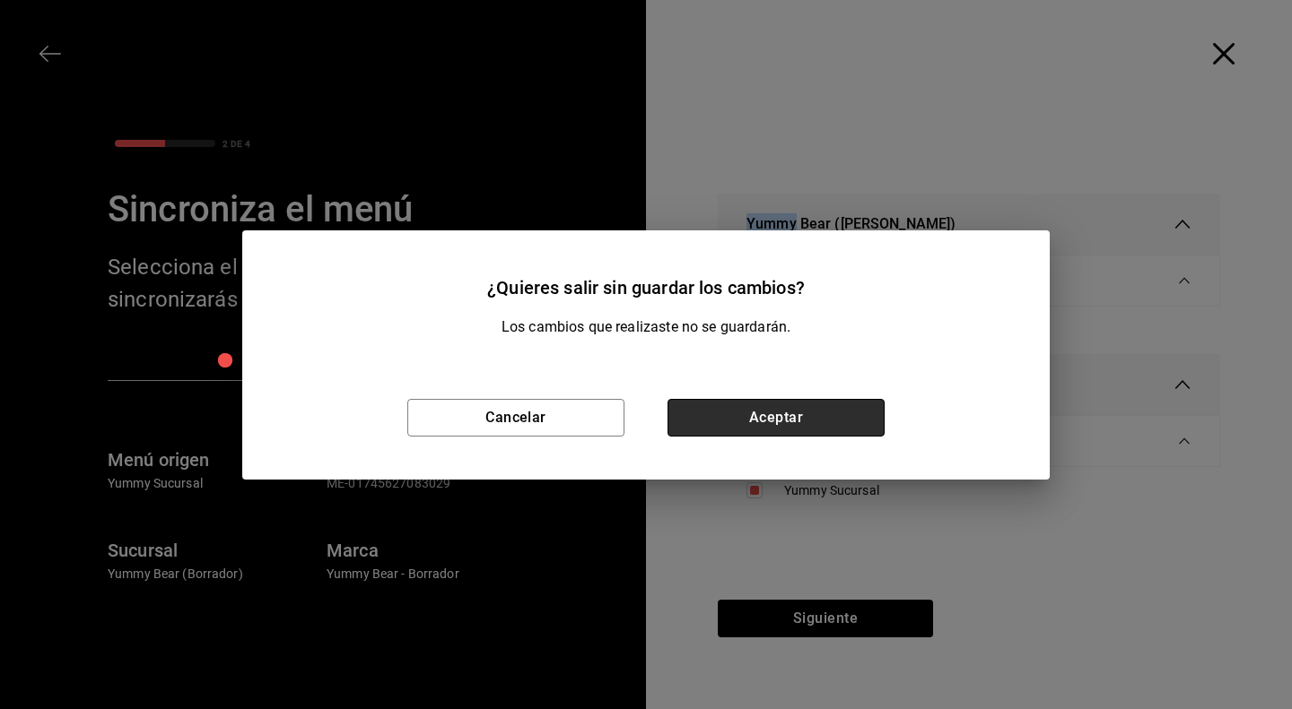
click at [846, 419] on button "Aceptar" at bounding box center [775, 418] width 217 height 38
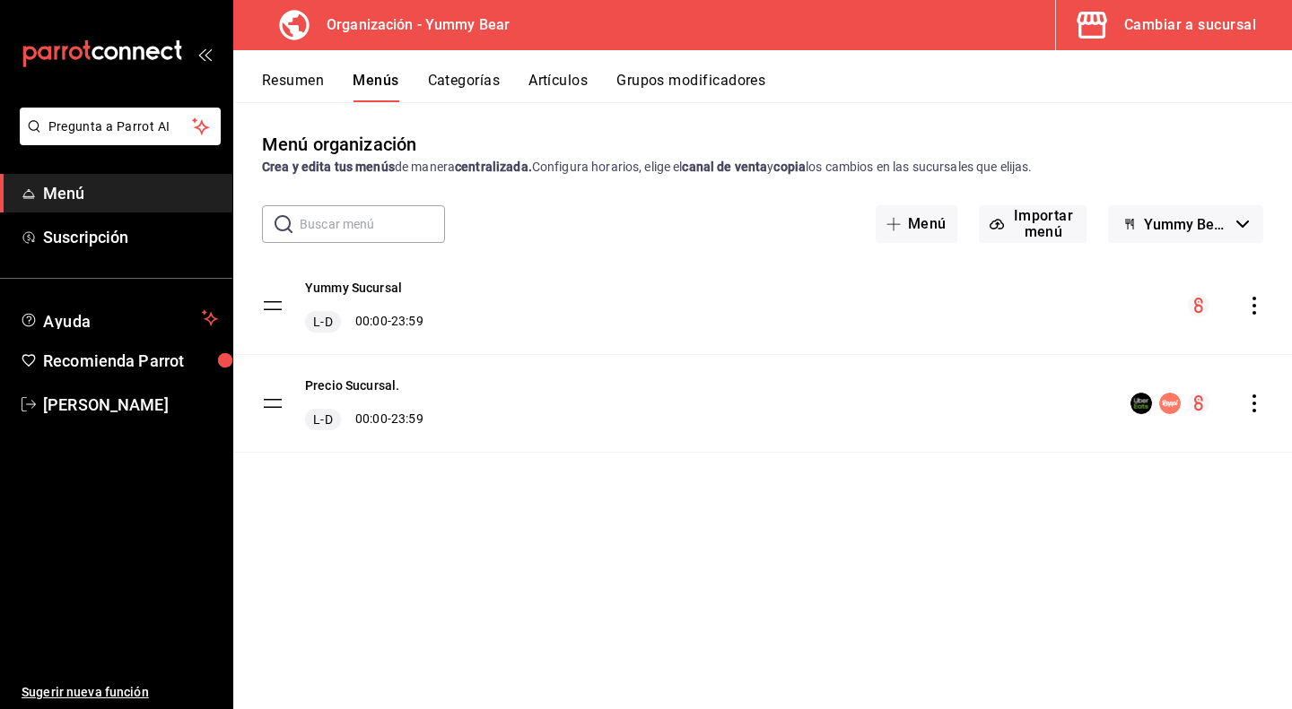
click at [271, 63] on div "Resumen Menús Categorías Artículos Grupos modificadores" at bounding box center [762, 76] width 1058 height 52
click at [272, 70] on div "Resumen Menús Categorías Artículos Grupos modificadores" at bounding box center [762, 76] width 1058 height 52
click at [273, 78] on button "Resumen" at bounding box center [293, 87] width 62 height 30
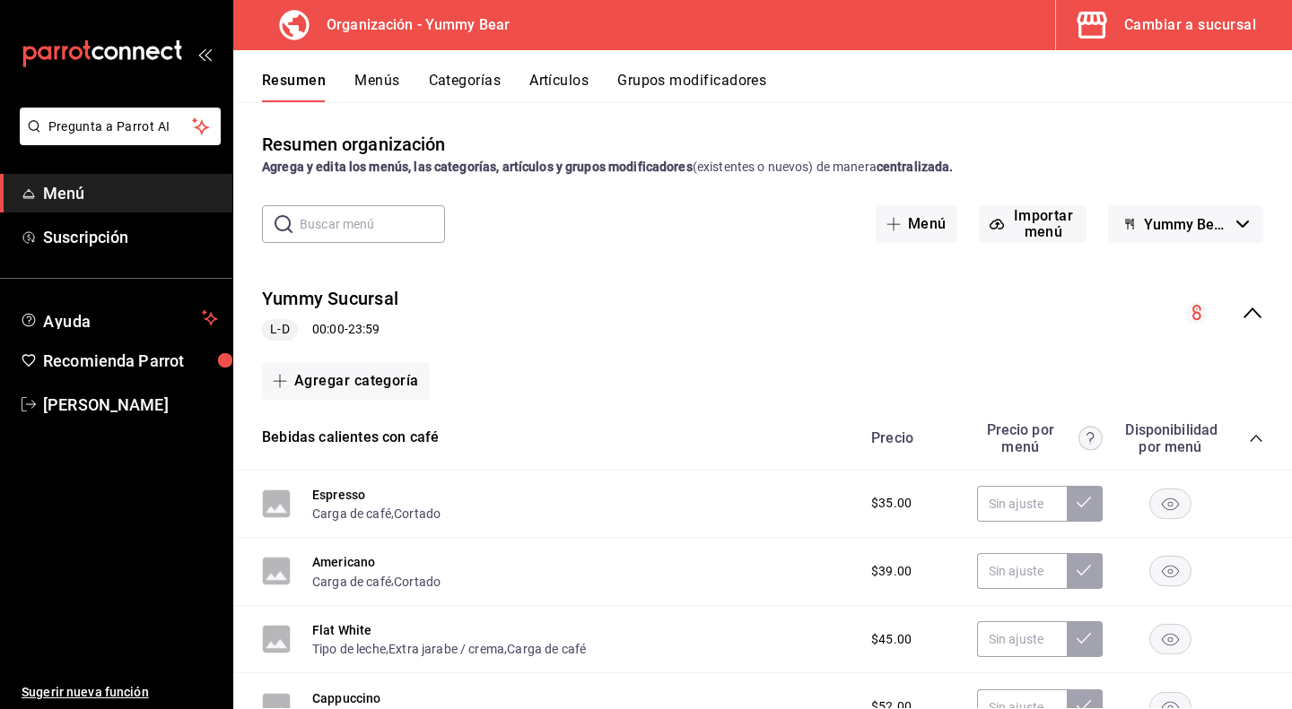
click at [390, 209] on input "text" at bounding box center [372, 224] width 145 height 36
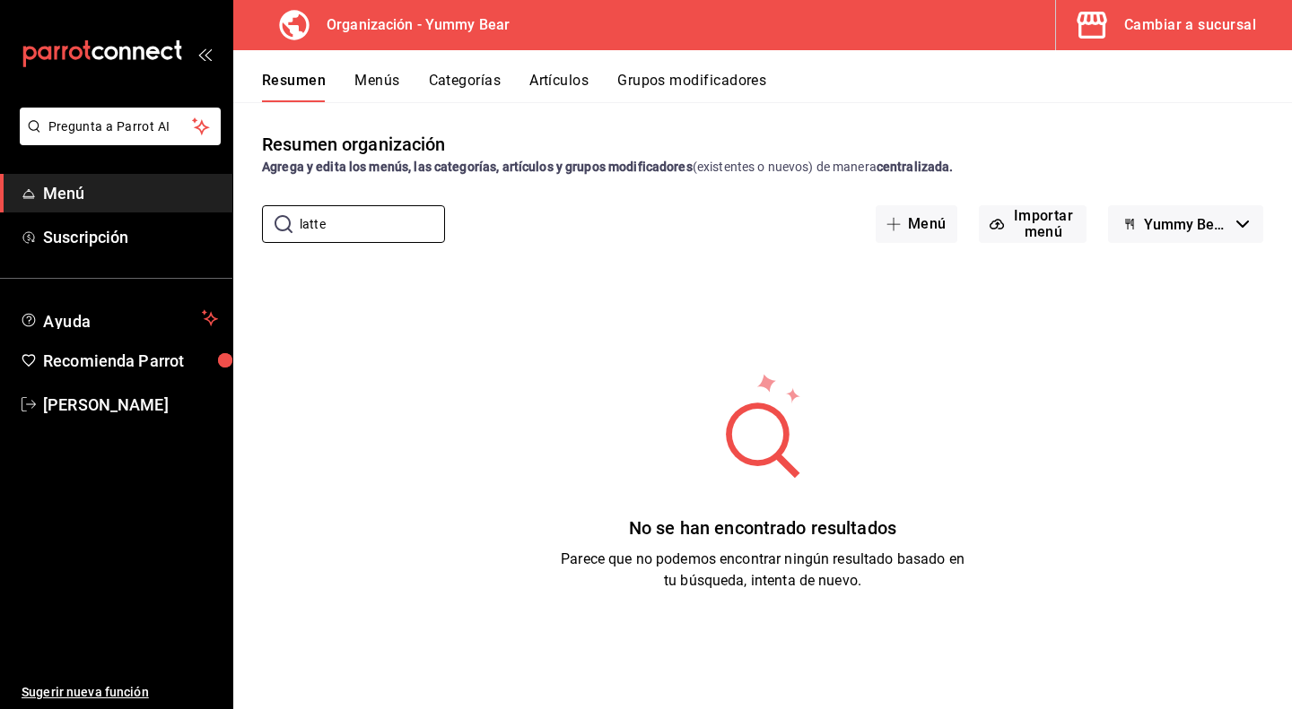
type input "latte"
click at [545, 98] on button "Artículos" at bounding box center [558, 87] width 59 height 30
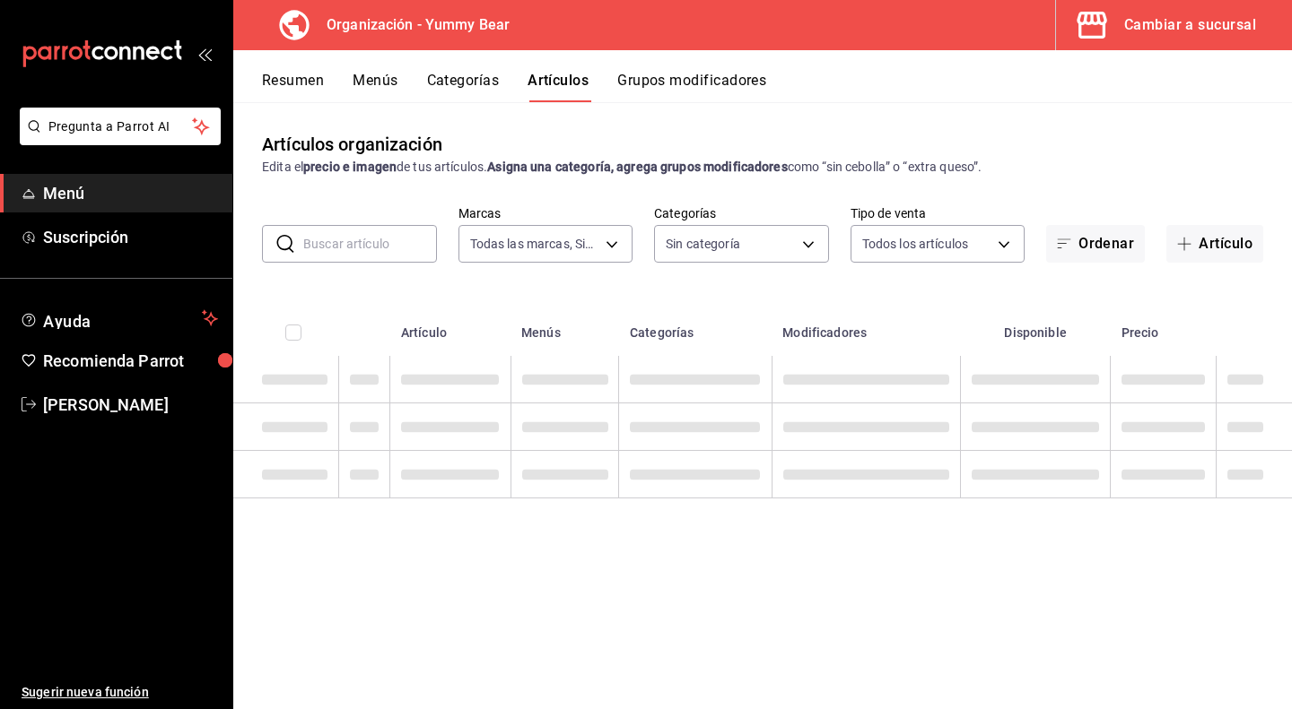
type input "1e7b6625-05ae-4b99-8c94-5a94759d16b0"
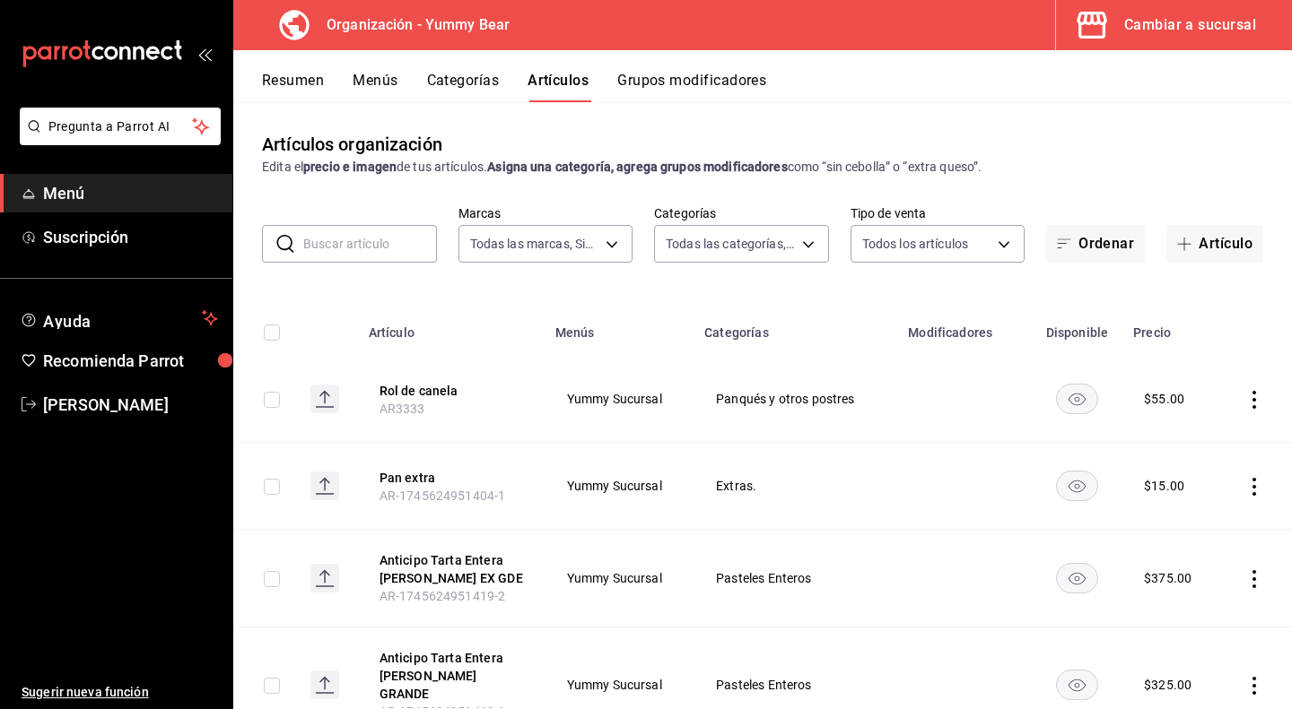
type input "e0f09b29-0d83-4fc8-8728-73a12d0af8c8,17605f48-abf3-417c-be63-5013dac03ca2,eb4dc…"
click at [336, 248] on input "text" at bounding box center [370, 244] width 134 height 36
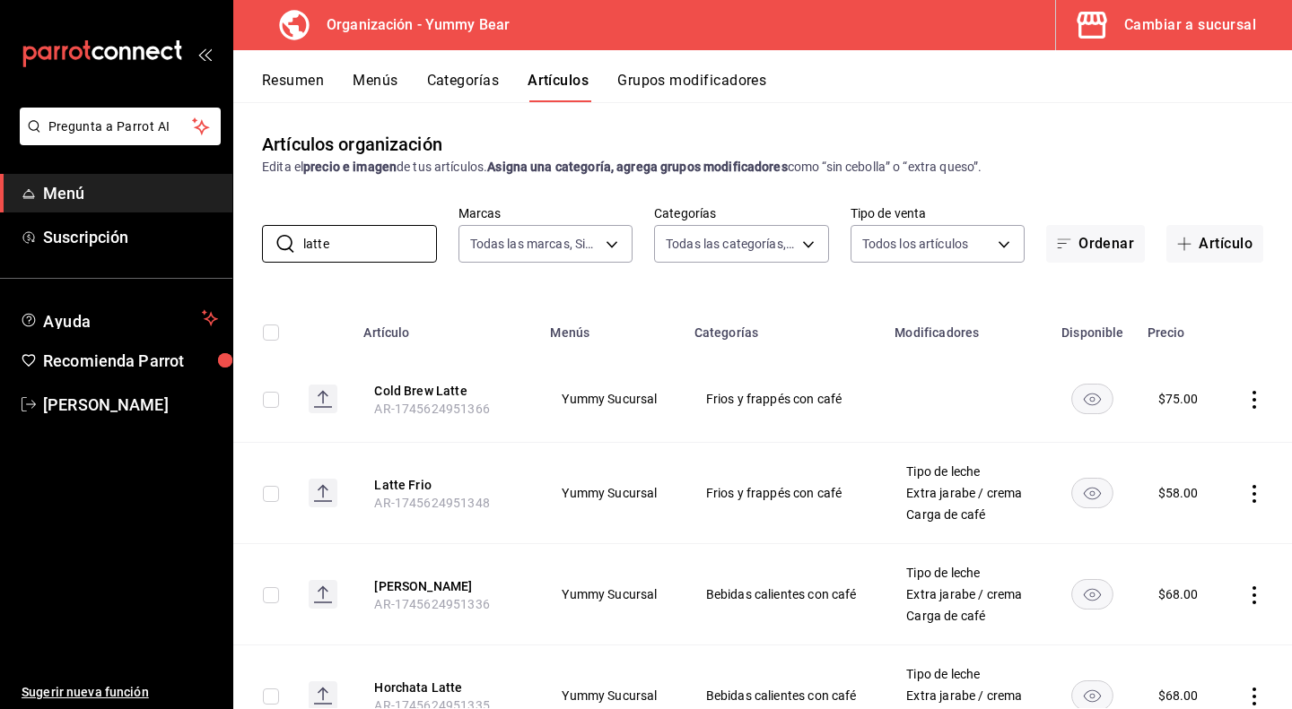
type input "latte"
click at [414, 476] on button "Latte Frio" at bounding box center [446, 485] width 144 height 18
click at [411, 416] on span "AR-1745624951366" at bounding box center [431, 409] width 115 height 14
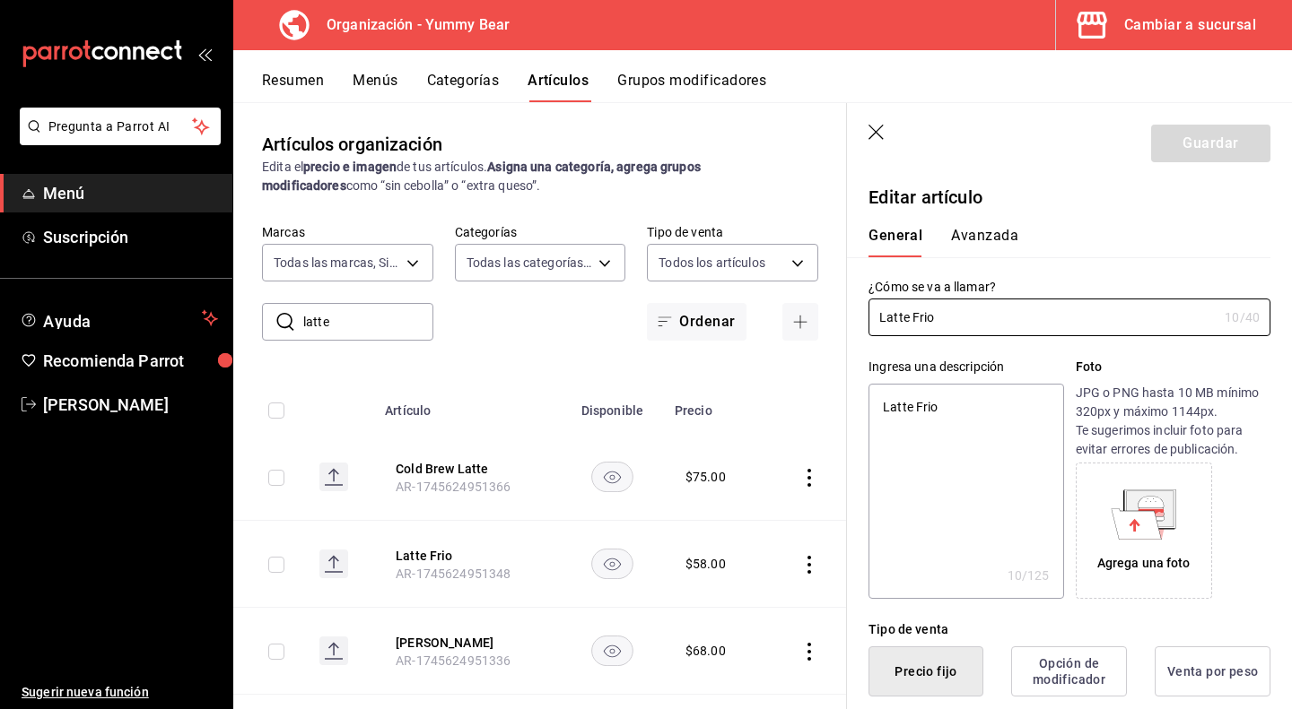
click at [968, 473] on textarea "Latte Frio" at bounding box center [965, 491] width 195 height 215
click at [1184, 496] on div "Agrega una foto" at bounding box center [1143, 530] width 127 height 127
click at [1188, 481] on div "Agrega una foto" at bounding box center [1143, 530] width 127 height 127
click at [1179, 549] on div "Agrega una foto" at bounding box center [1143, 530] width 127 height 127
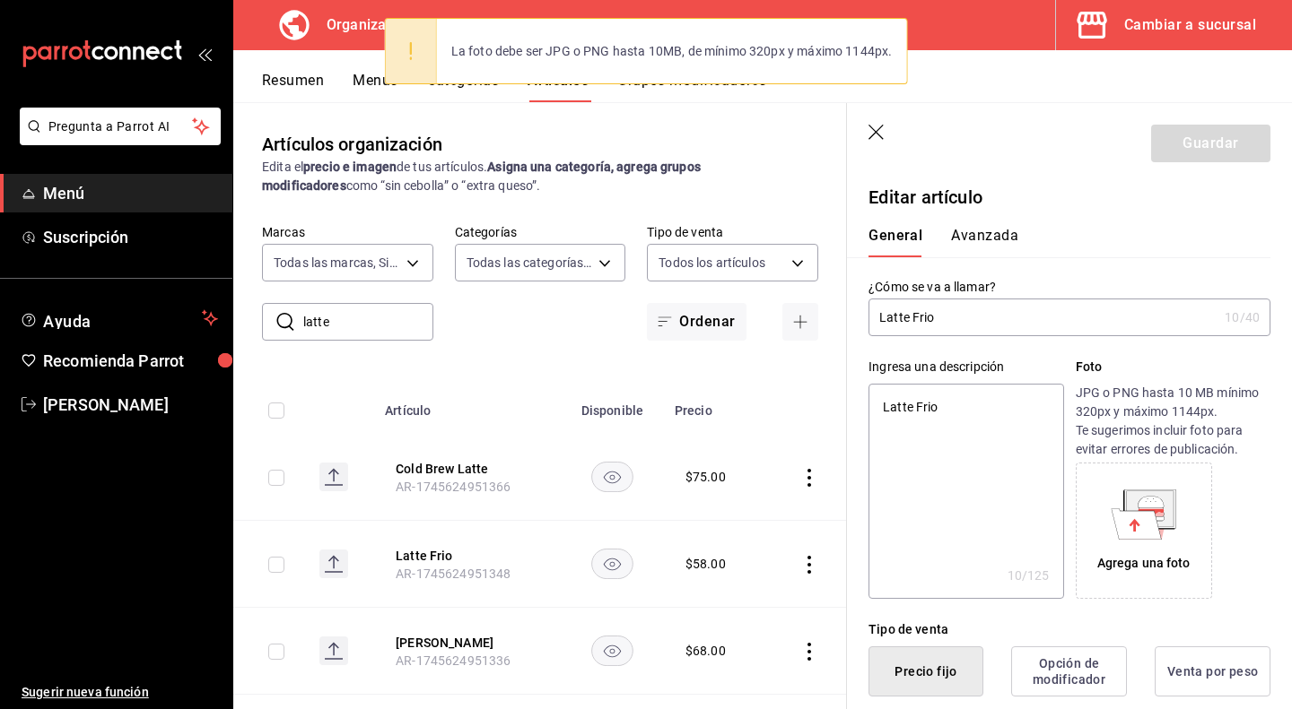
click at [978, 418] on textarea "Latte Frio" at bounding box center [965, 491] width 195 height 215
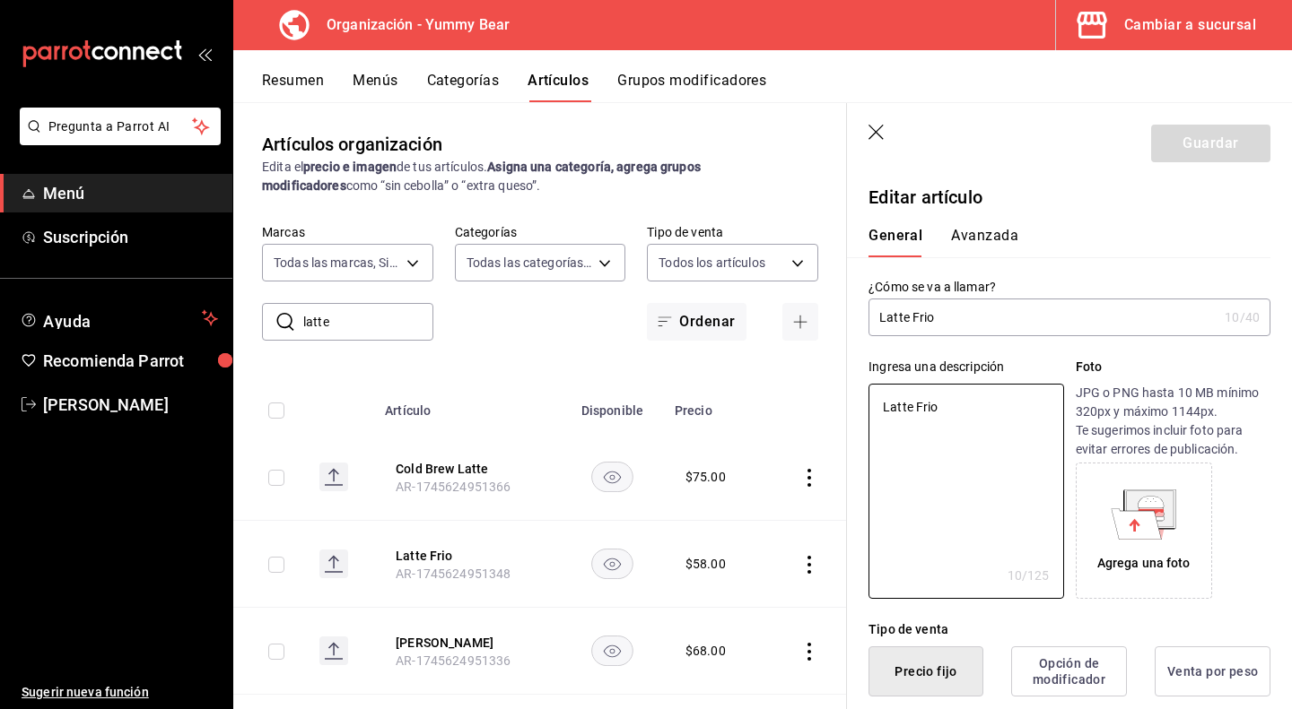
click at [1121, 471] on div "Agrega una foto" at bounding box center [1143, 530] width 127 height 127
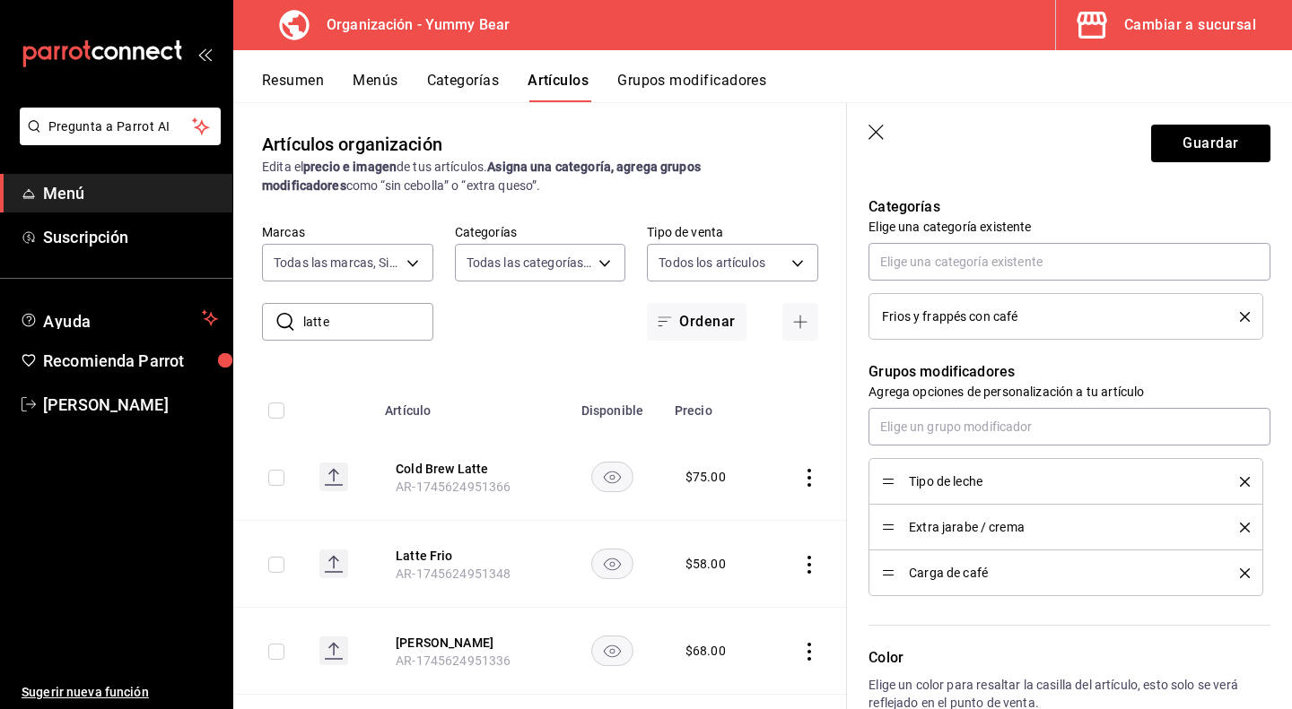
scroll to position [807, 0]
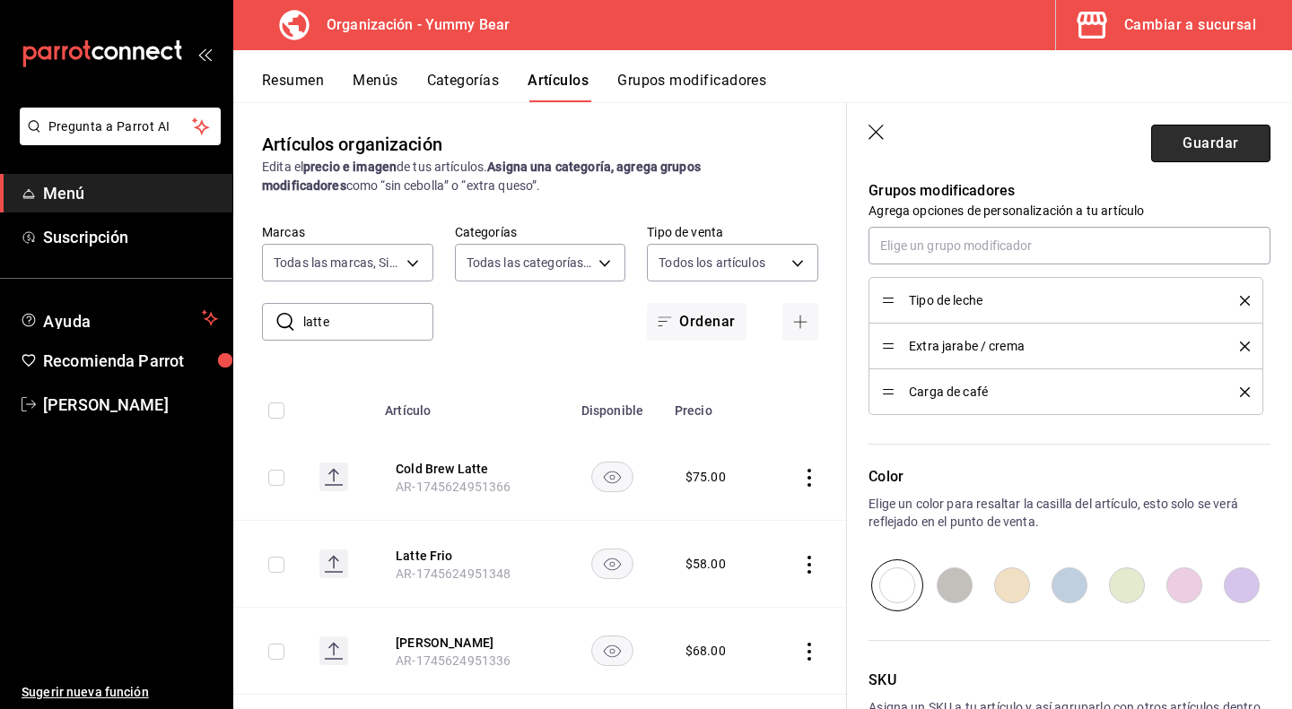
click at [1191, 137] on button "Guardar" at bounding box center [1210, 144] width 119 height 38
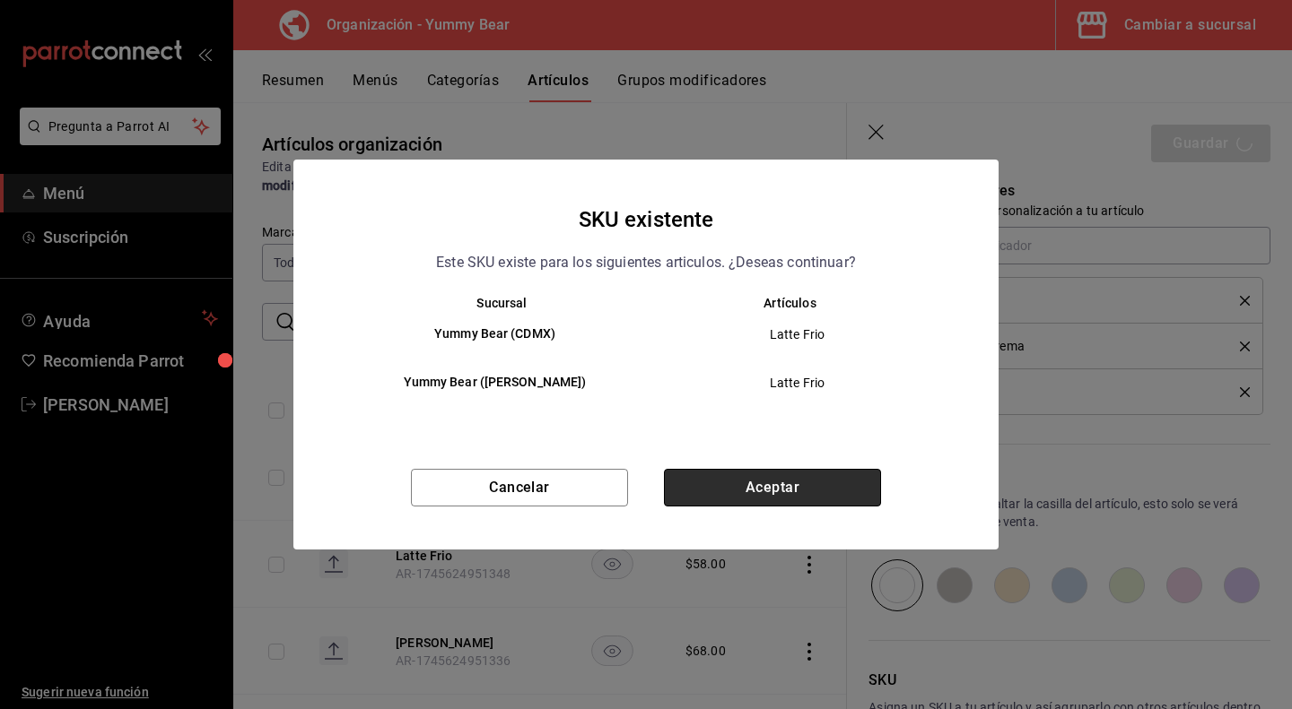
click at [743, 474] on button "Aceptar" at bounding box center [772, 488] width 217 height 38
type textarea "x"
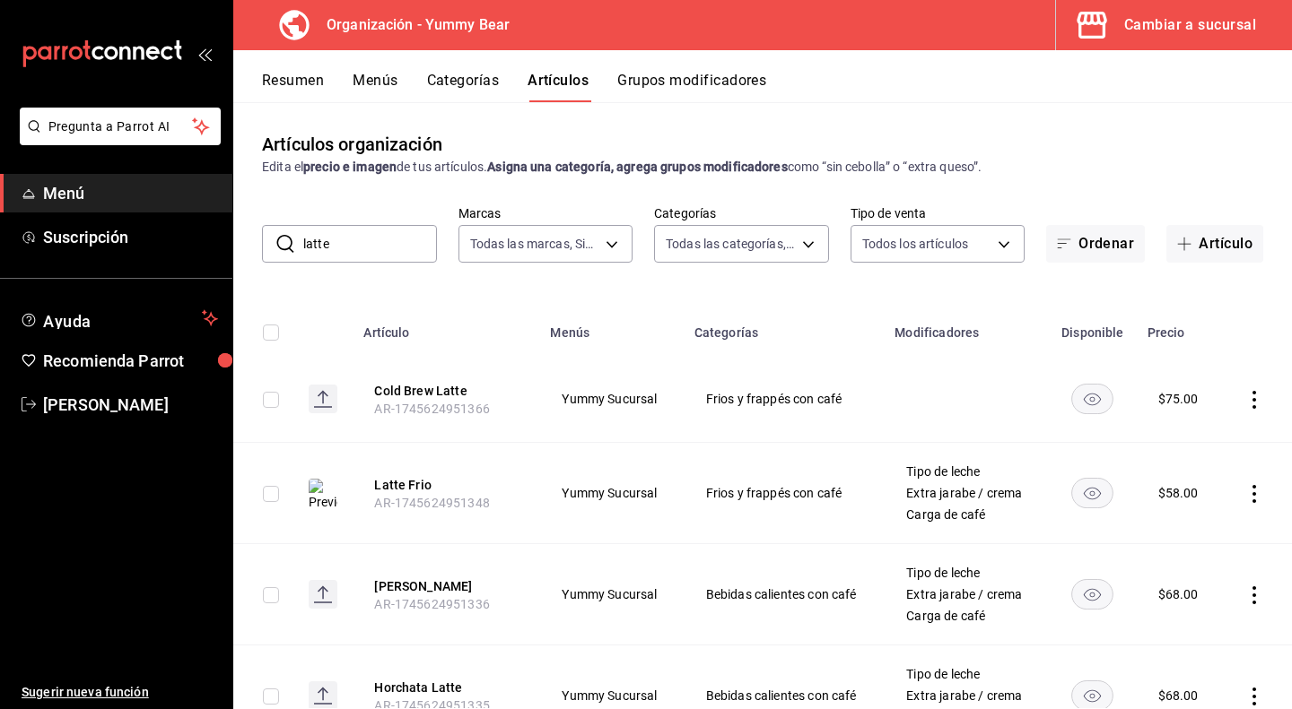
click at [278, 72] on button "Resumen" at bounding box center [293, 87] width 62 height 30
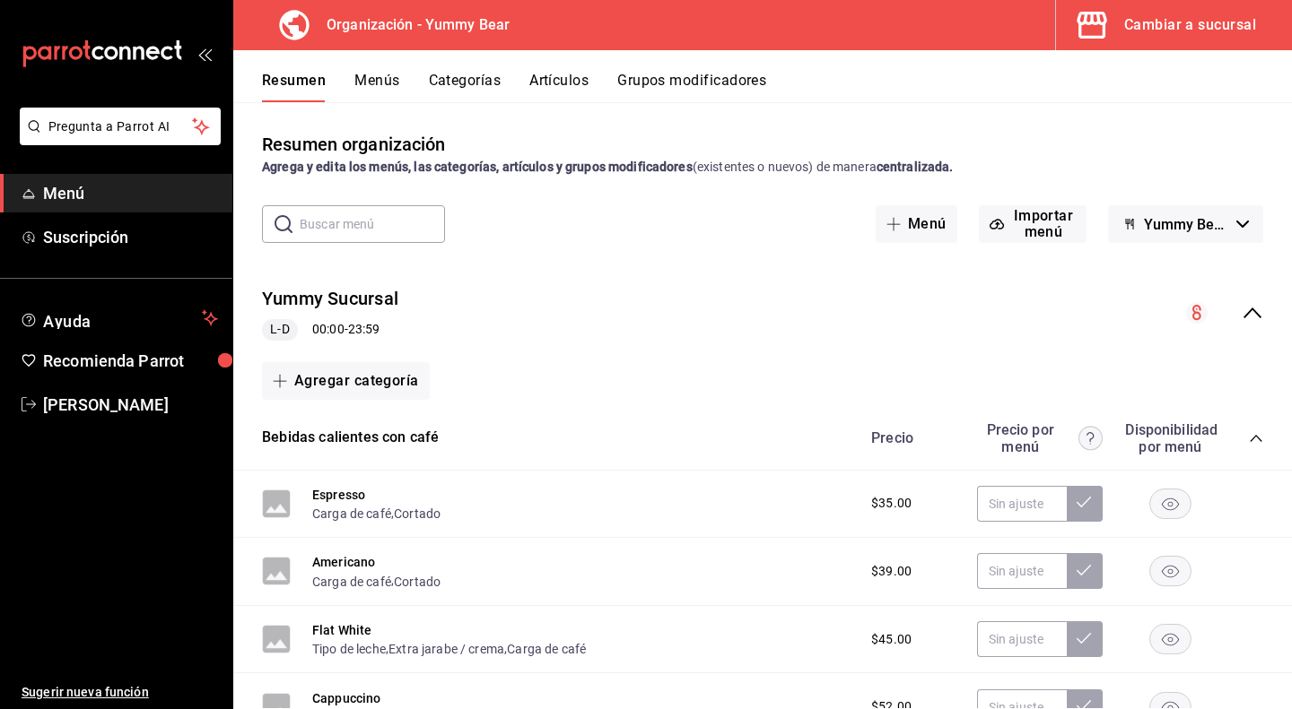
click at [385, 74] on button "Menús" at bounding box center [376, 87] width 45 height 30
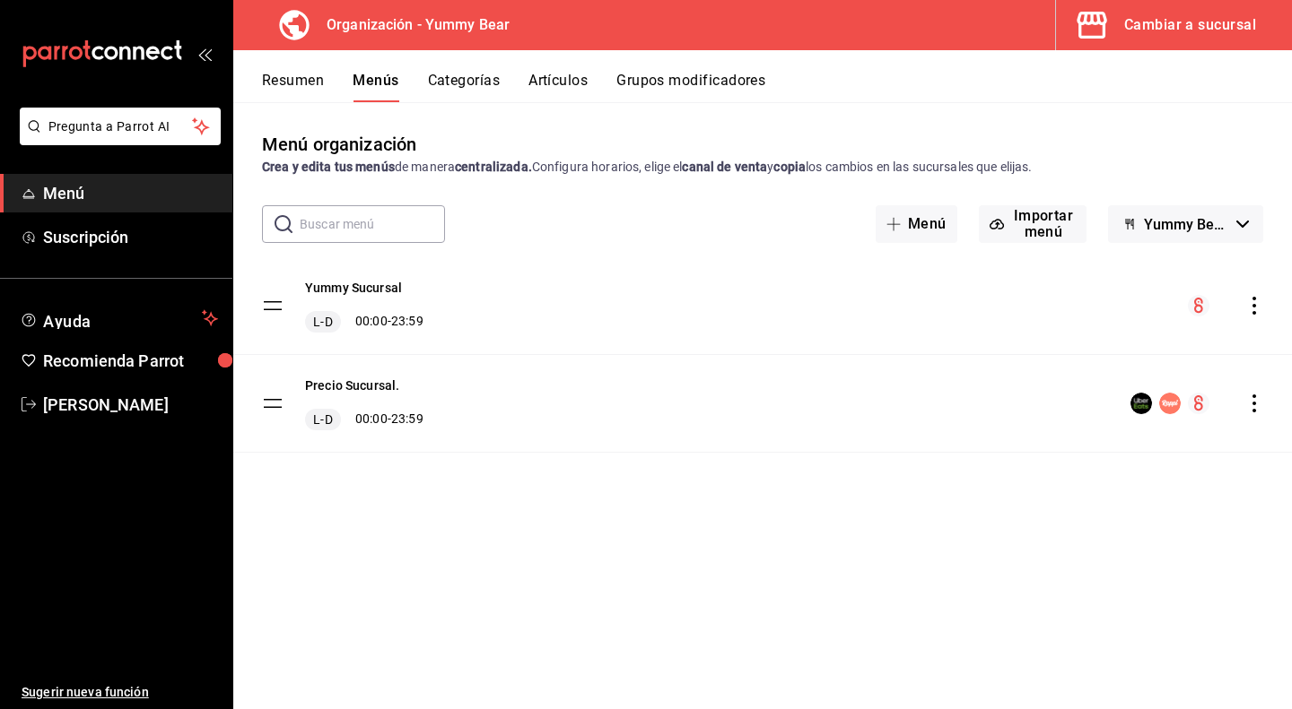
click at [1259, 410] on icon "actions" at bounding box center [1254, 404] width 18 height 18
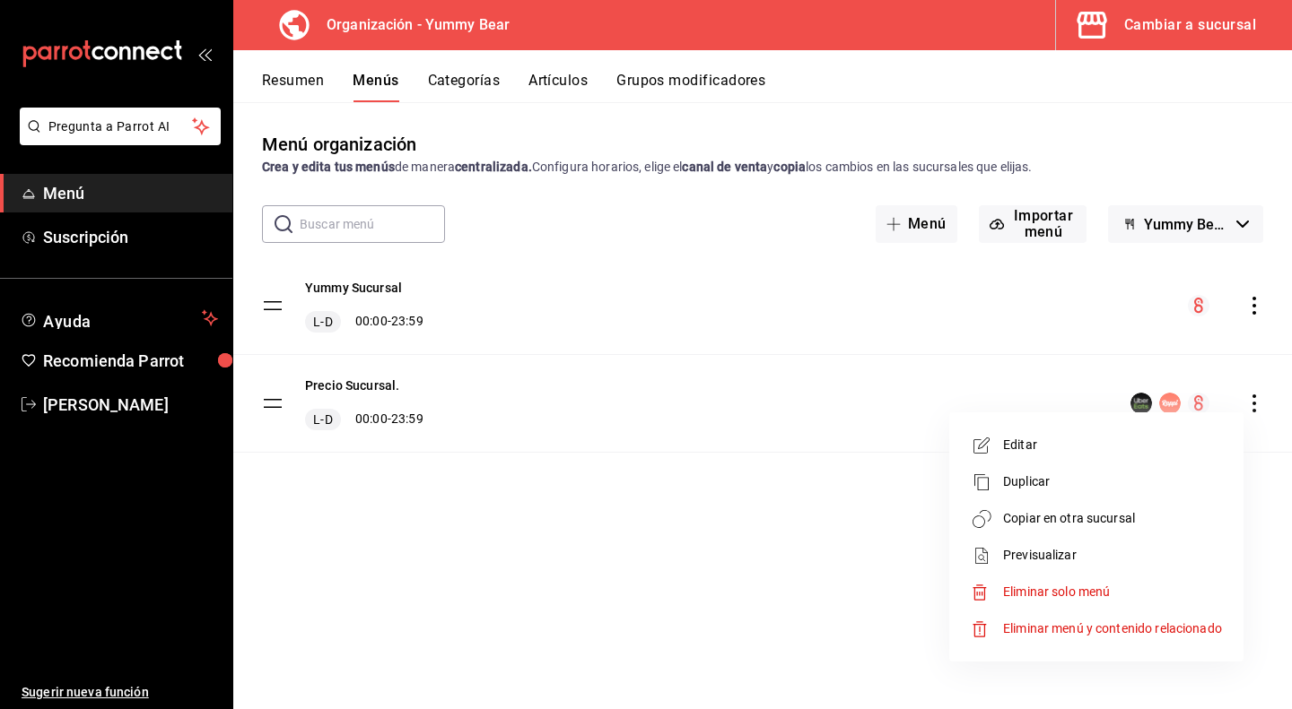
click at [457, 356] on div at bounding box center [646, 354] width 1292 height 709
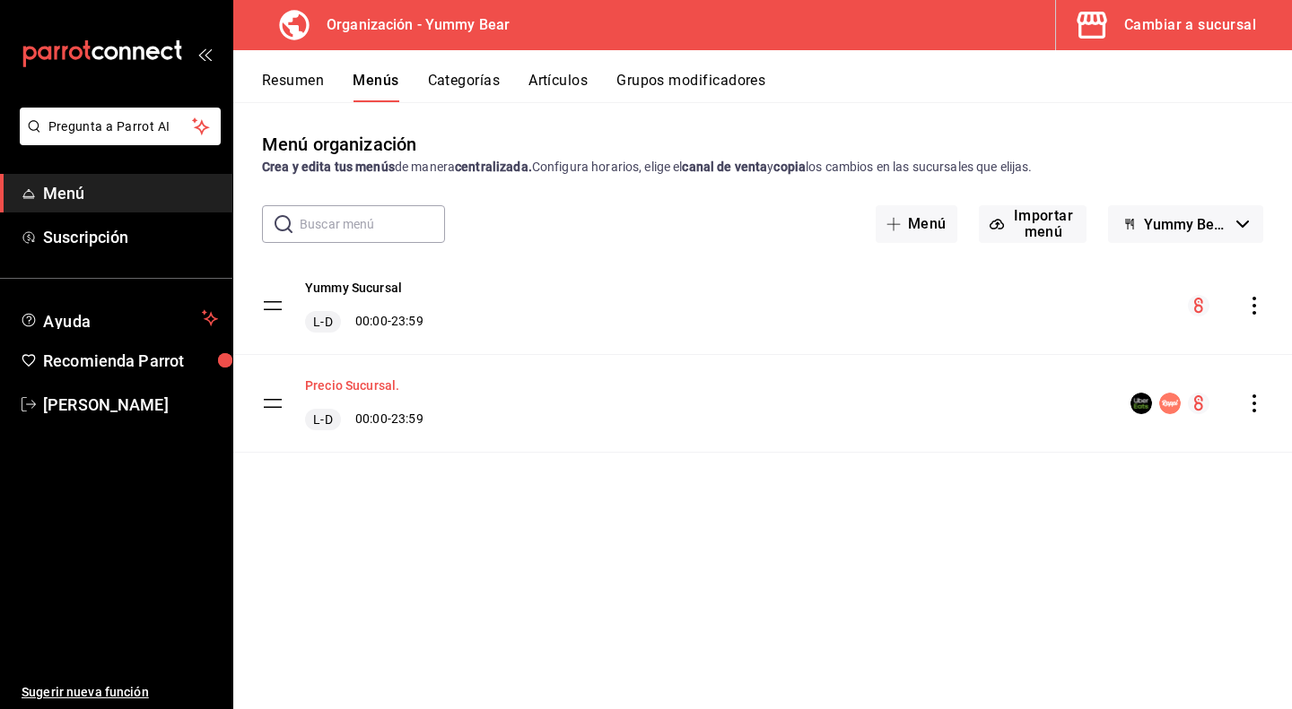
click at [375, 385] on button "Precio Sucursal." at bounding box center [352, 386] width 94 height 18
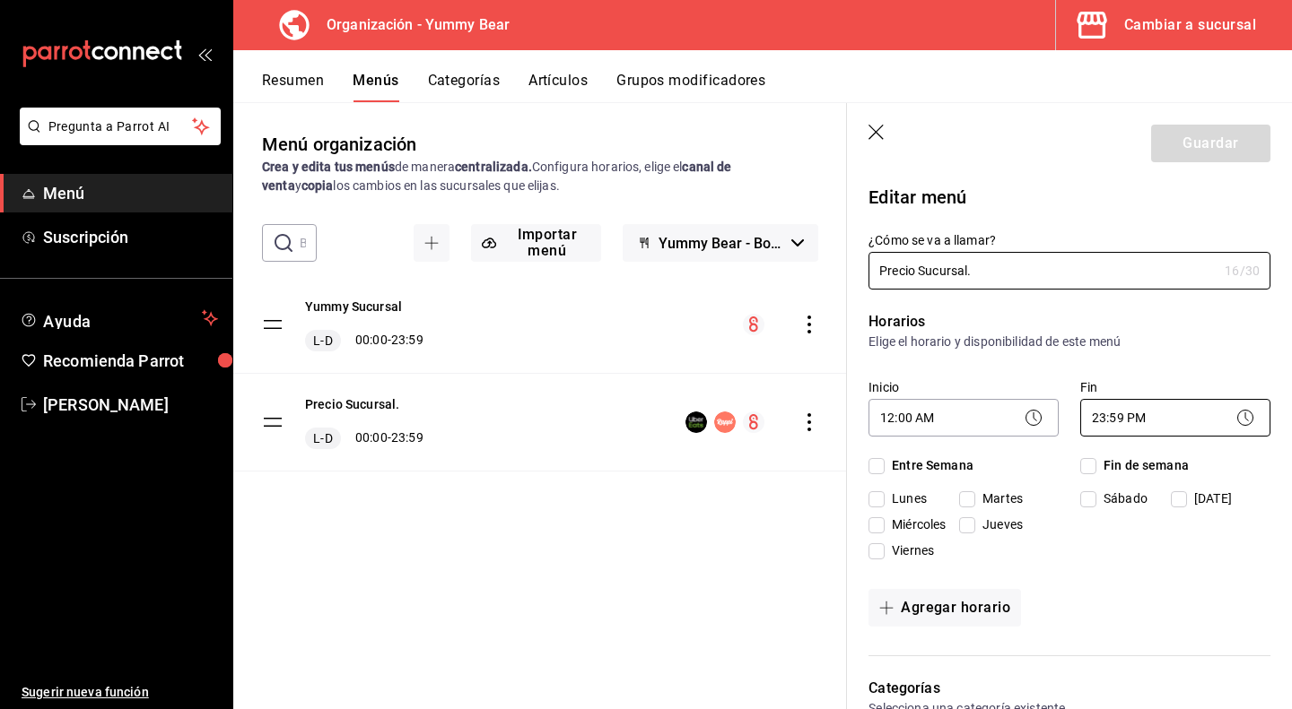
checkbox input "true"
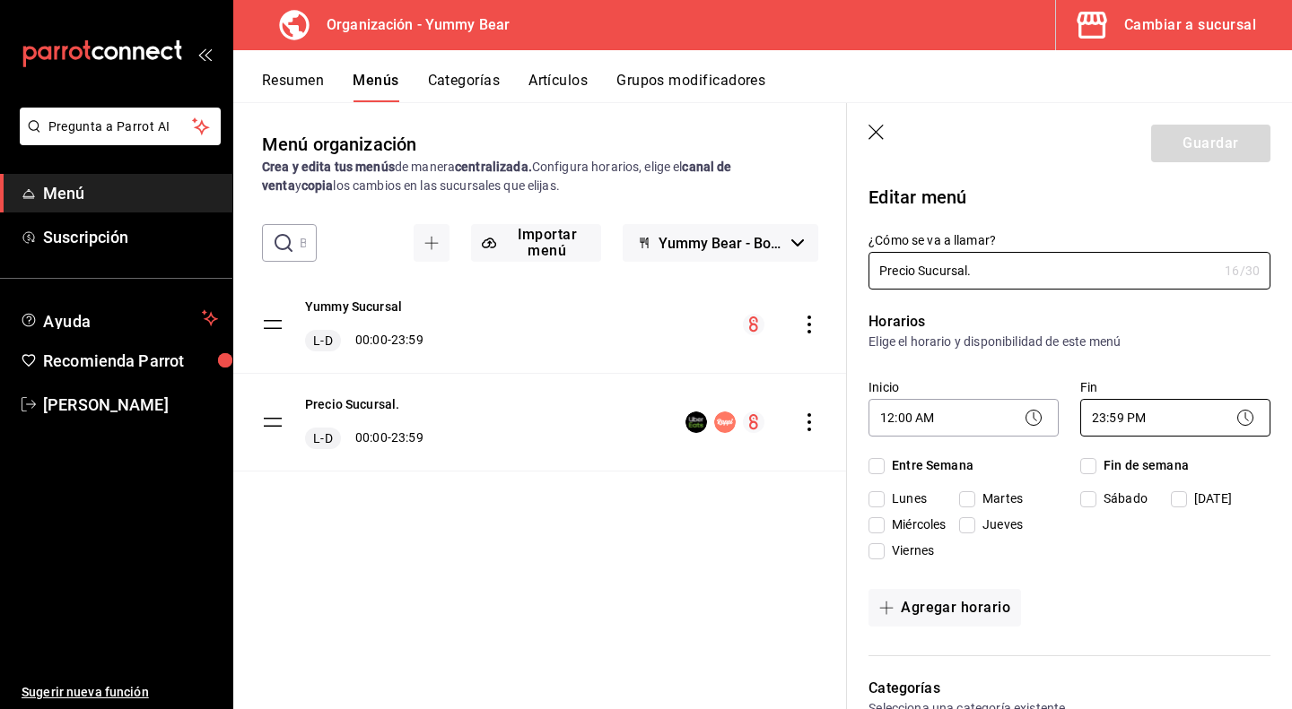
checkbox input "true"
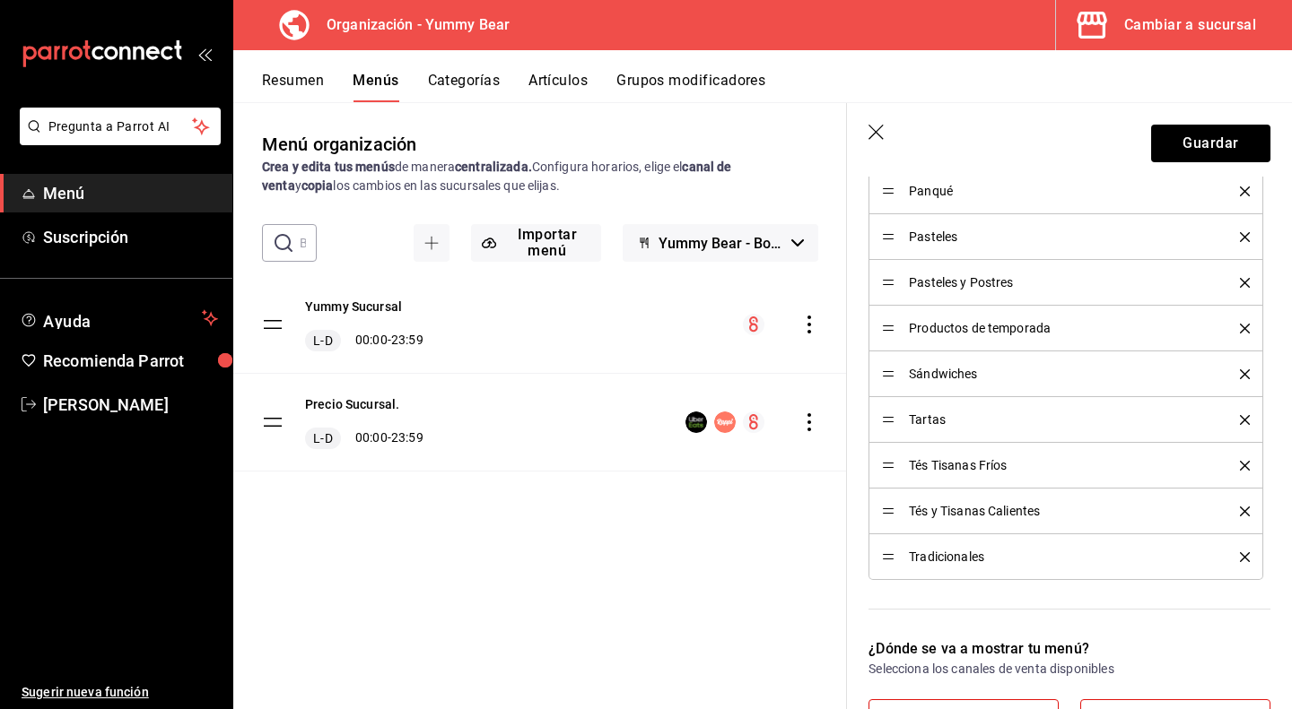
scroll to position [807, 0]
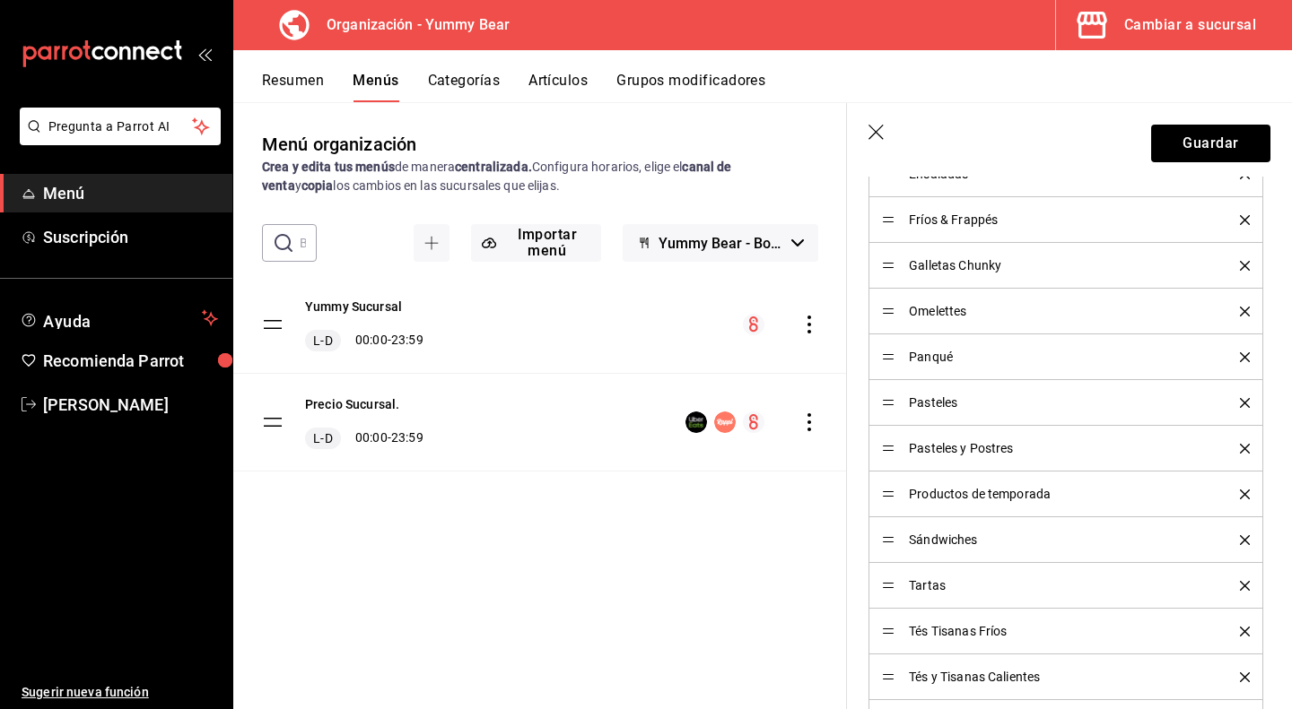
click at [947, 226] on div "Fríos & Frappés" at bounding box center [1066, 220] width 368 height 20
click at [948, 213] on span "Fríos & Frappés" at bounding box center [1061, 219] width 304 height 13
click at [983, 215] on span "Fríos & Frappés" at bounding box center [1061, 219] width 304 height 13
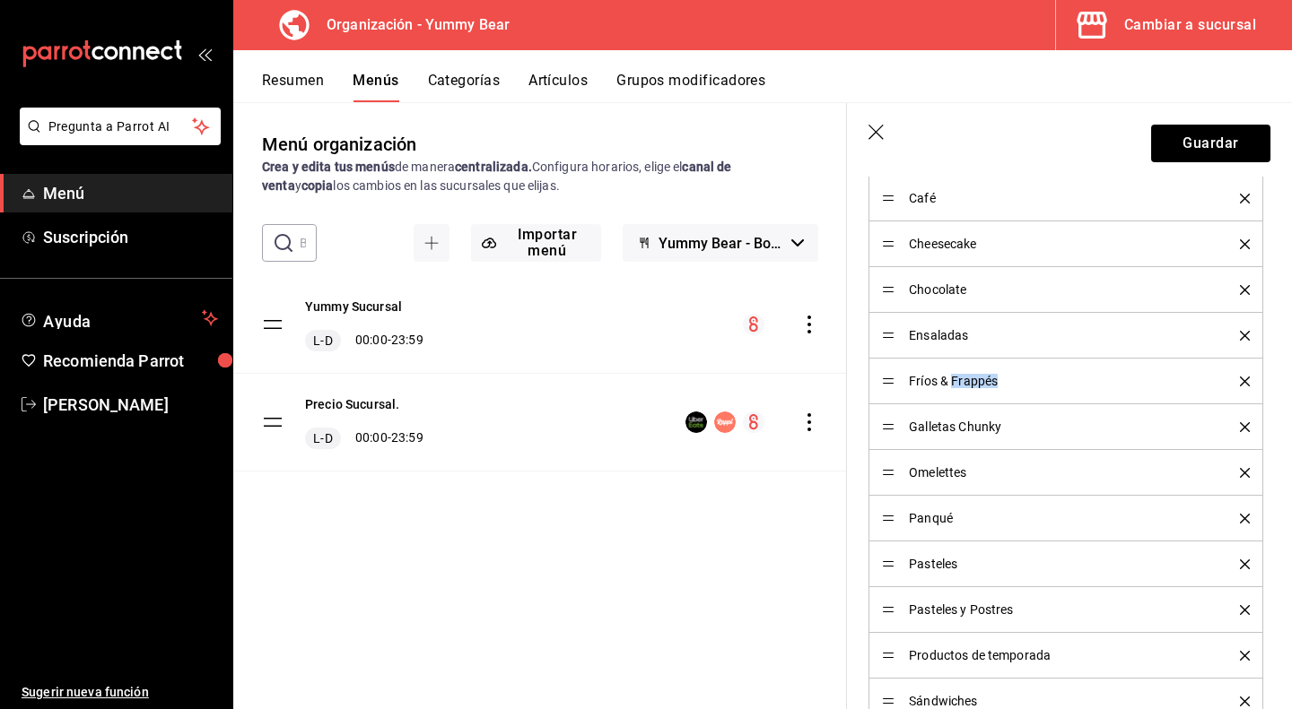
scroll to position [897, 0]
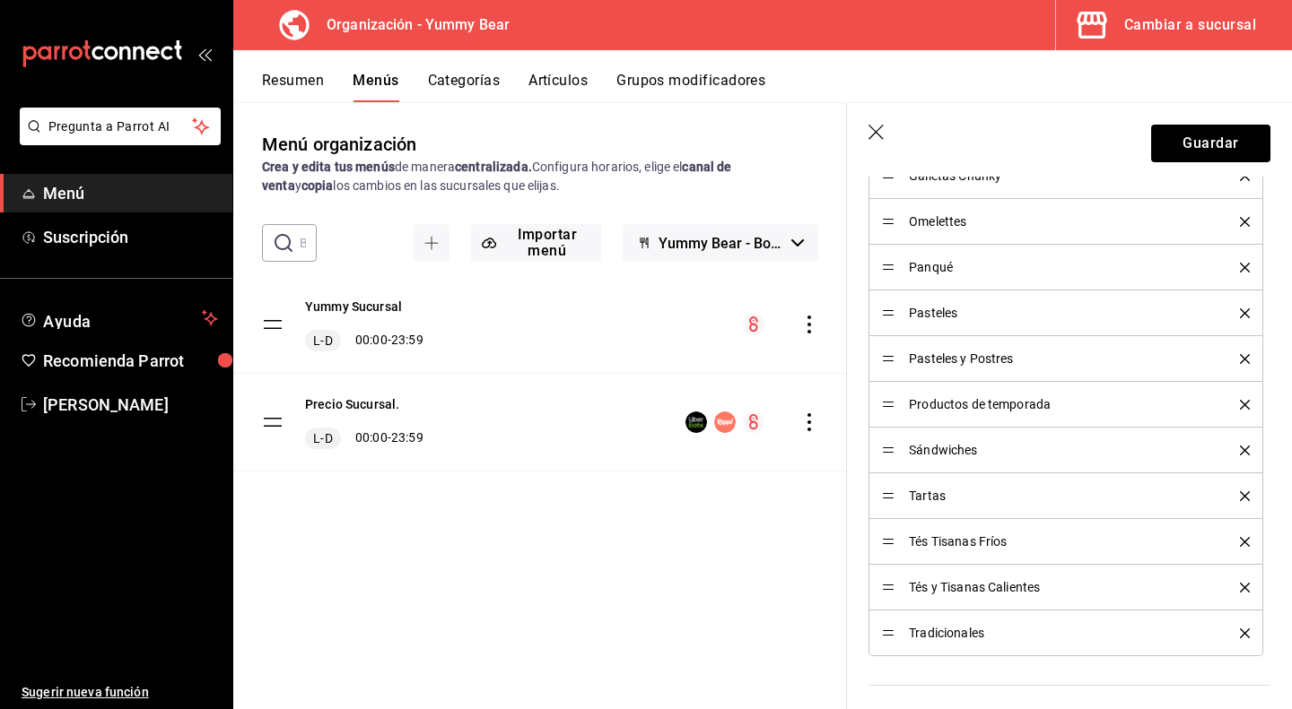
click at [645, 695] on div "Menú organización Crea y edita tus menús de manera centralizada. Configura hora…" at bounding box center [540, 420] width 614 height 578
click at [717, 508] on div "Yummy Sucursal L-D 00:00 - 23:59 [PERSON_NAME]. L-D 00:00 - 23:59" at bounding box center [540, 399] width 614 height 246
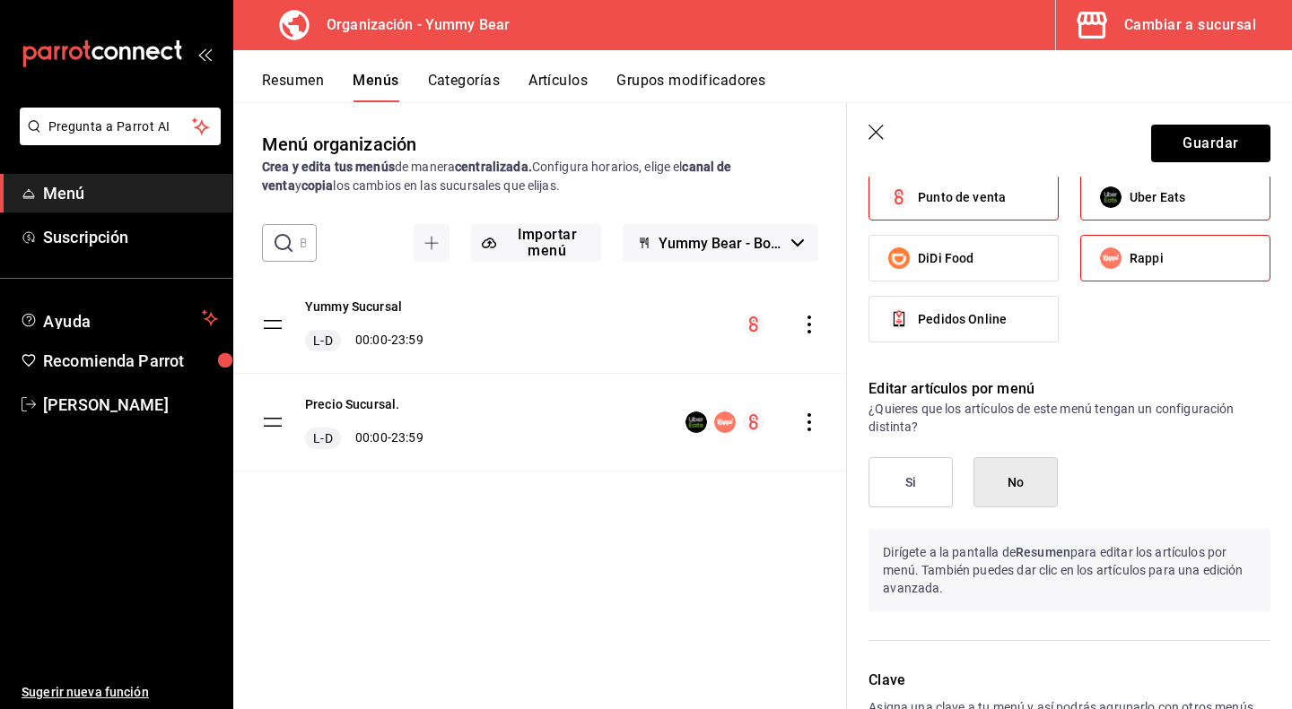
scroll to position [1350, 0]
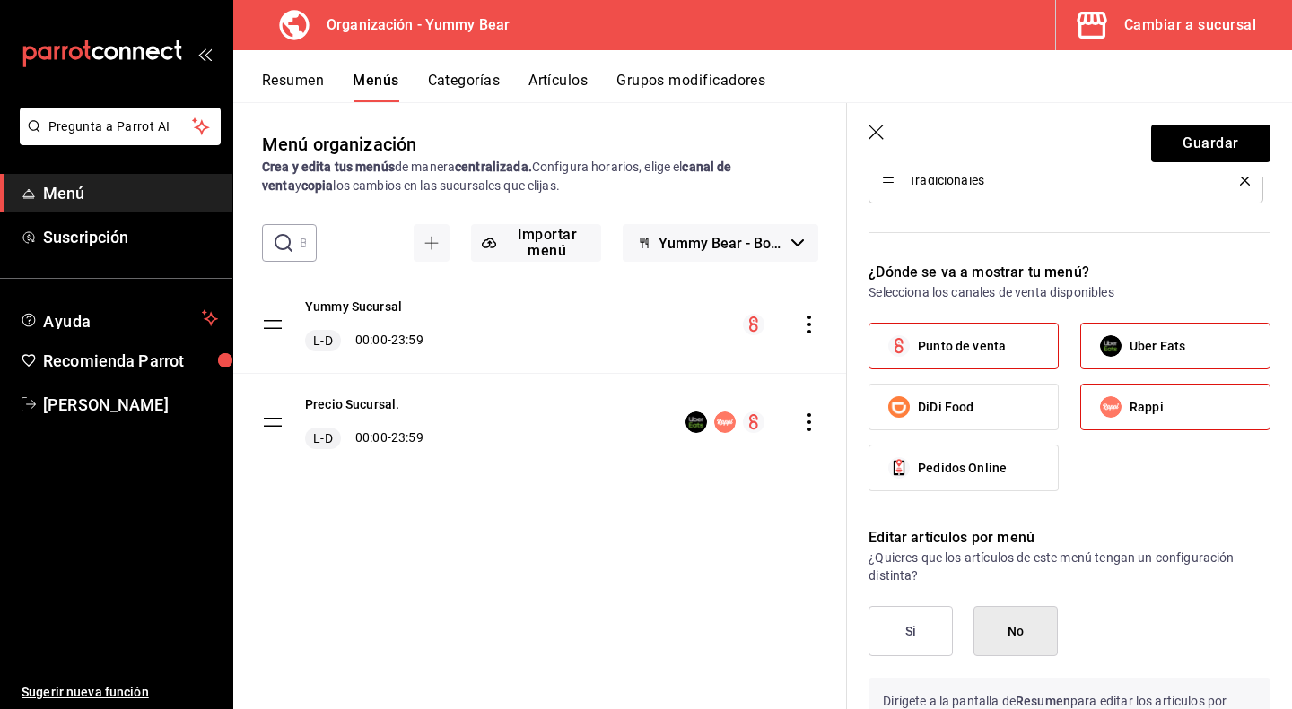
click at [884, 144] on header "Guardar" at bounding box center [1069, 140] width 445 height 74
click at [883, 137] on icon "button" at bounding box center [877, 134] width 18 height 18
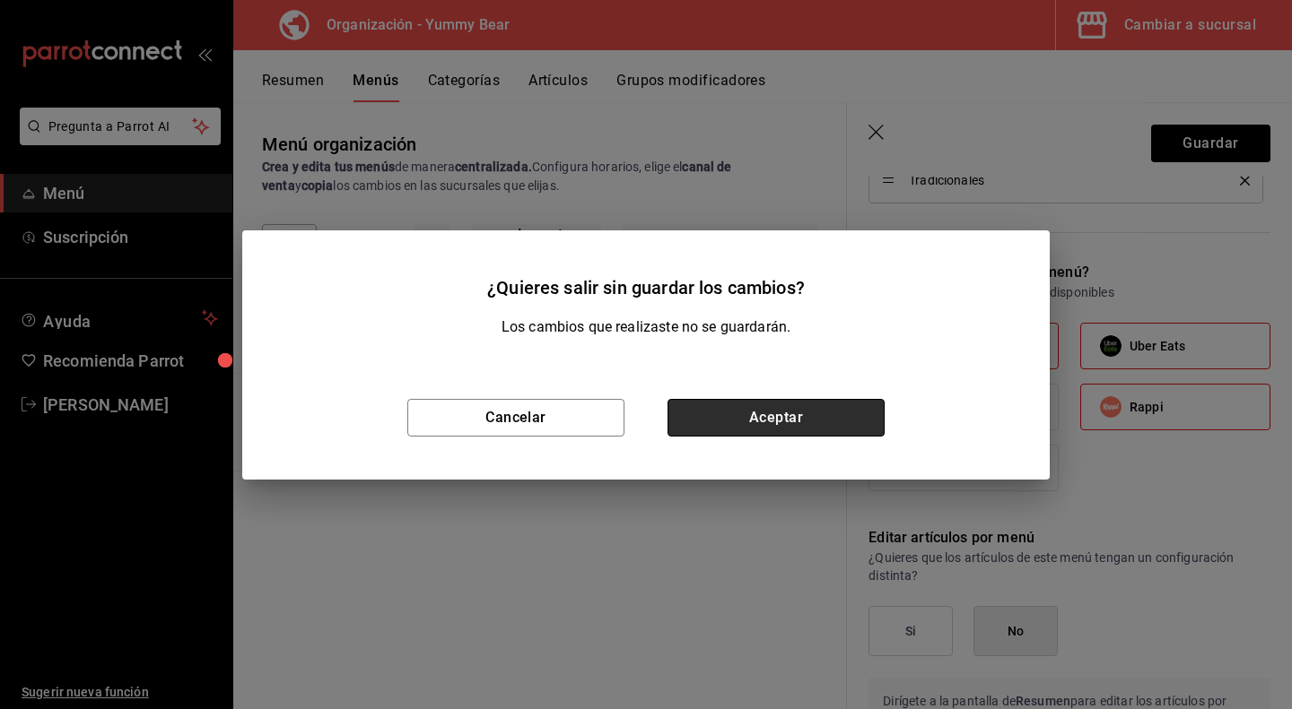
click at [728, 427] on button "Aceptar" at bounding box center [775, 418] width 217 height 38
checkbox input "false"
type input "1755911442253"
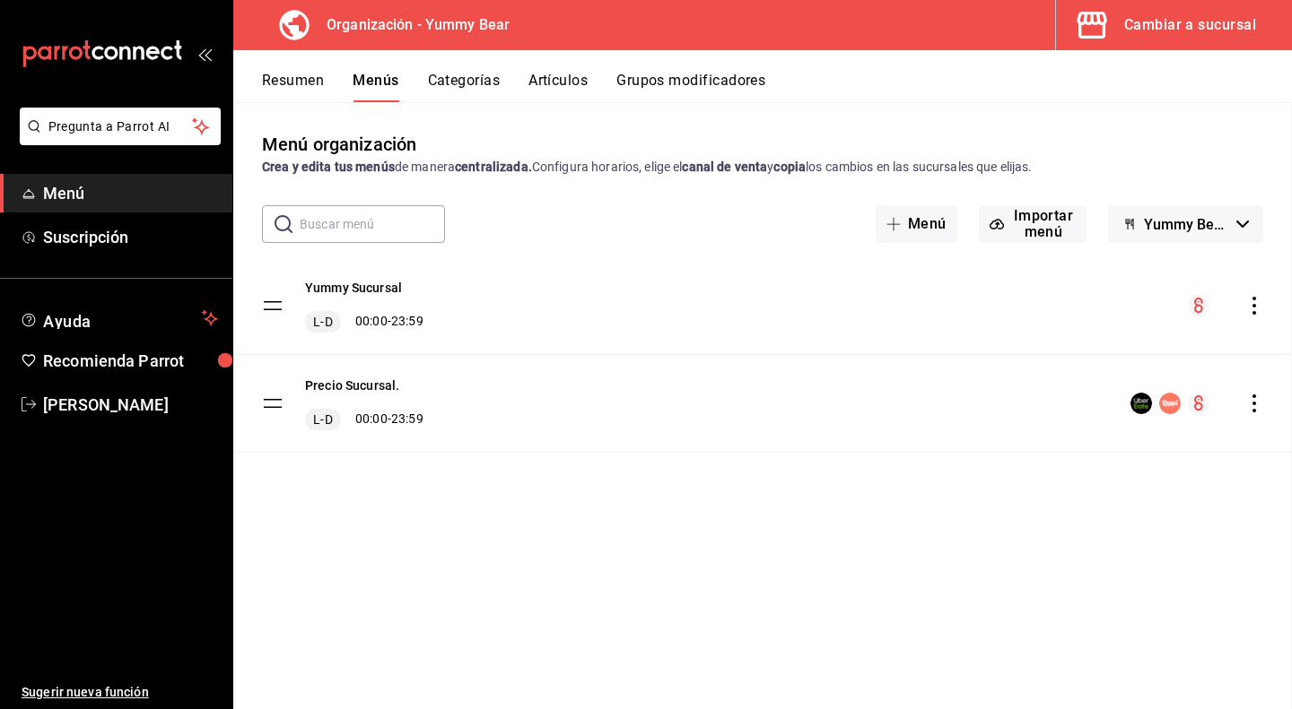
checkbox input "false"
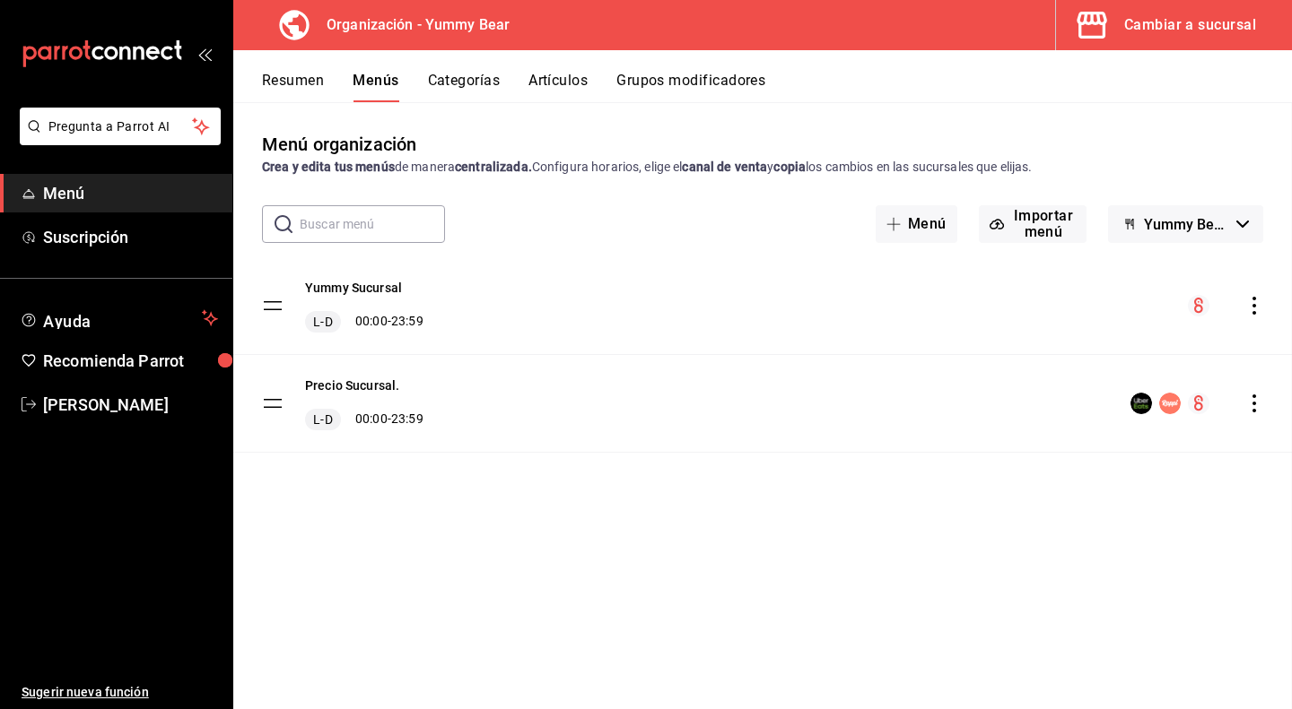
checkbox input "false"
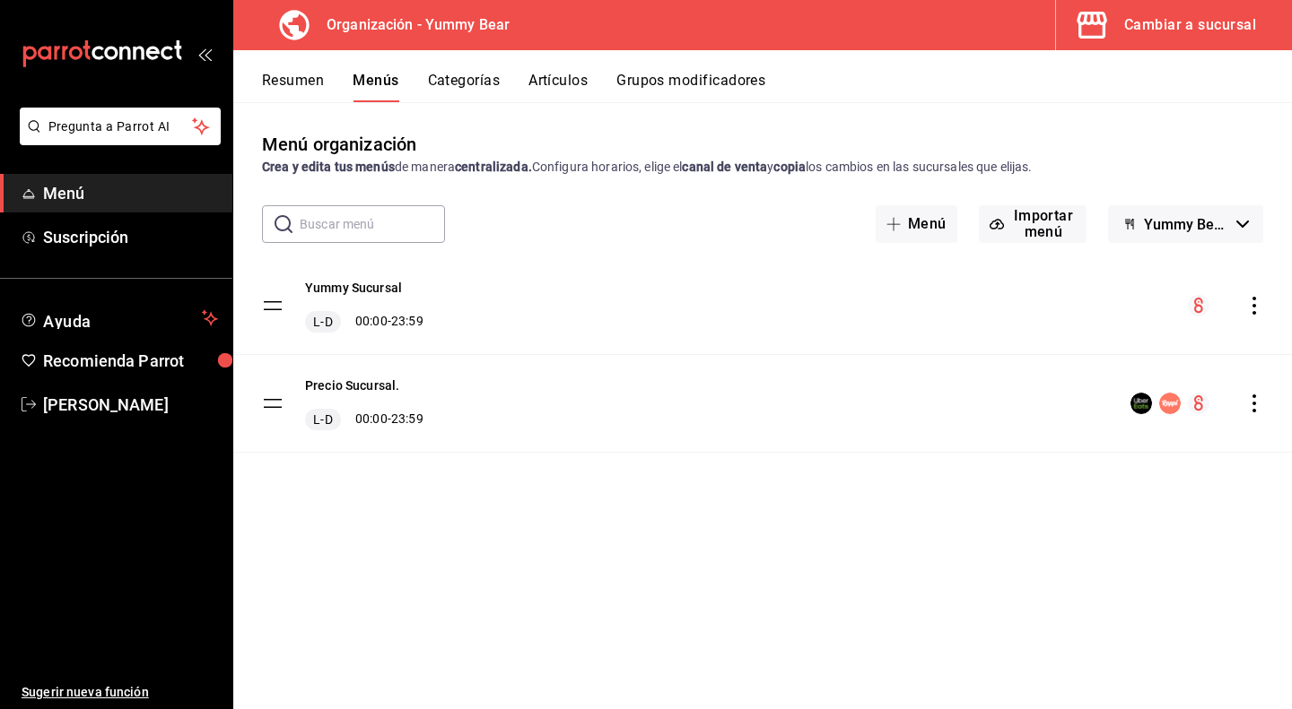
click at [575, 83] on button "Artículos" at bounding box center [557, 87] width 59 height 30
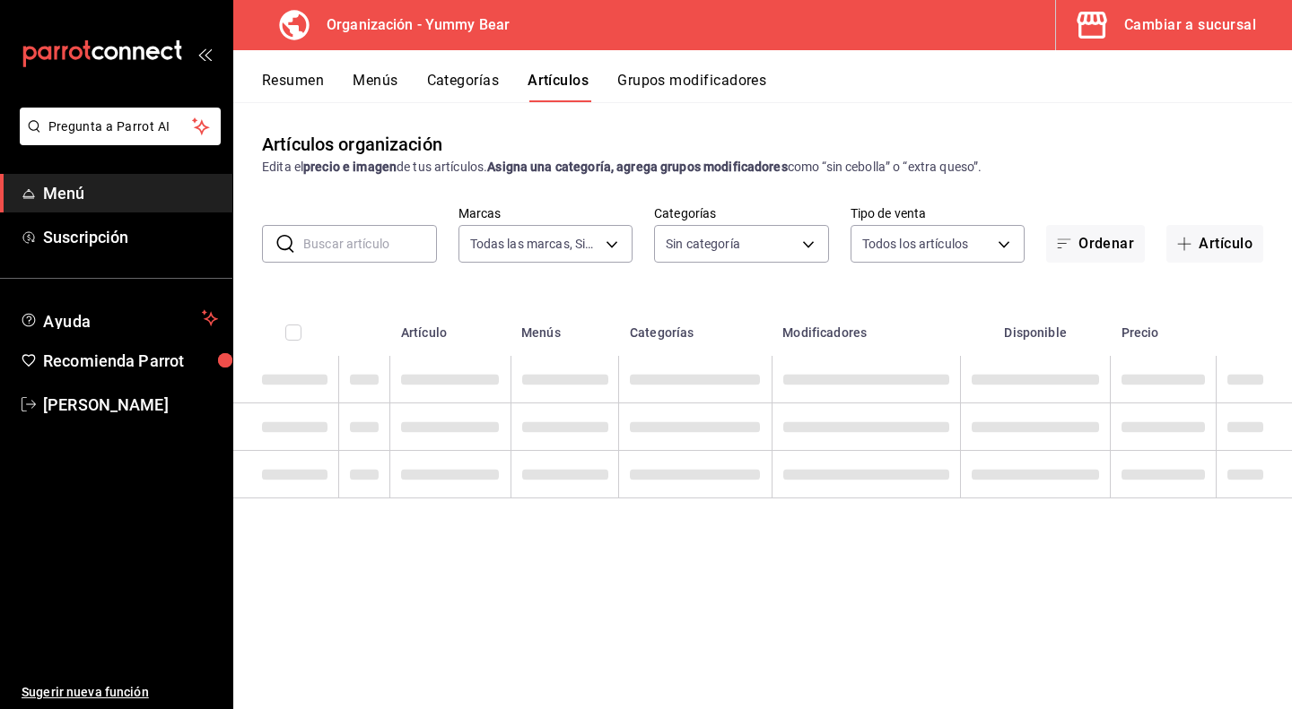
type input "1e7b6625-05ae-4b99-8c94-5a94759d16b0"
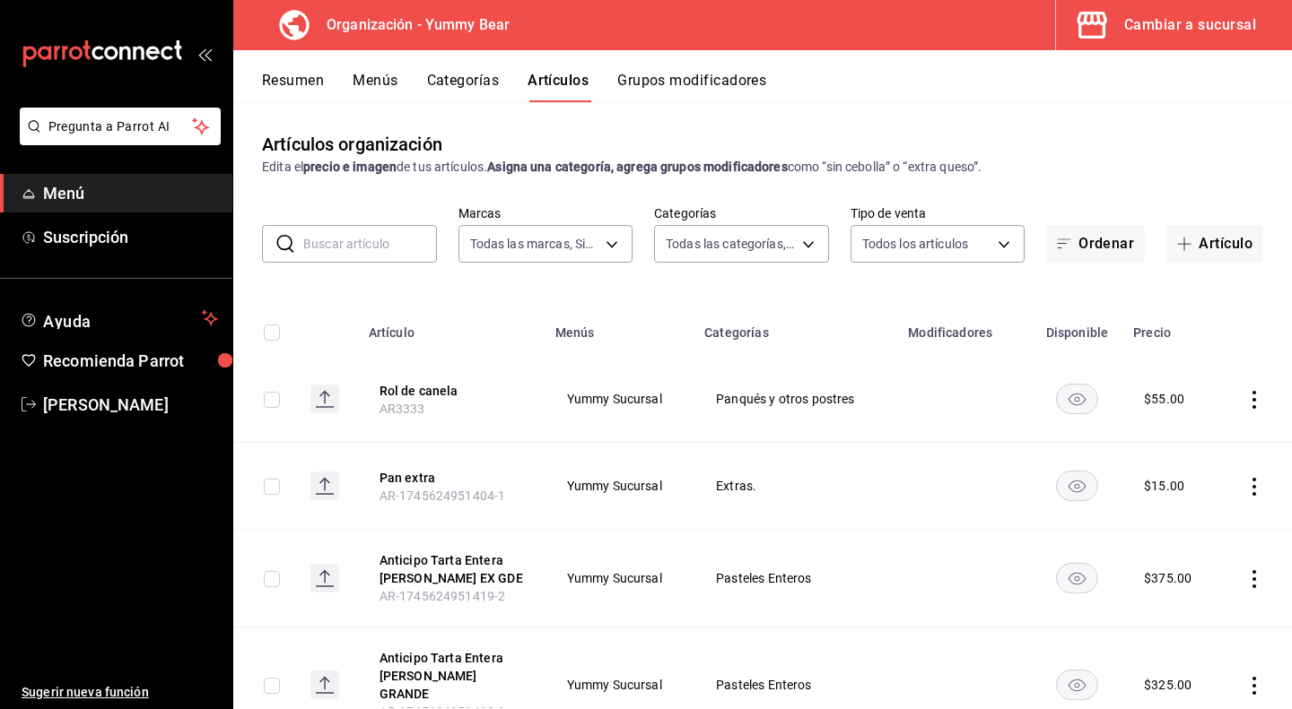
type input "e0f09b29-0d83-4fc8-8728-73a12d0af8c8,17605f48-abf3-417c-be63-5013dac03ca2,eb4dc…"
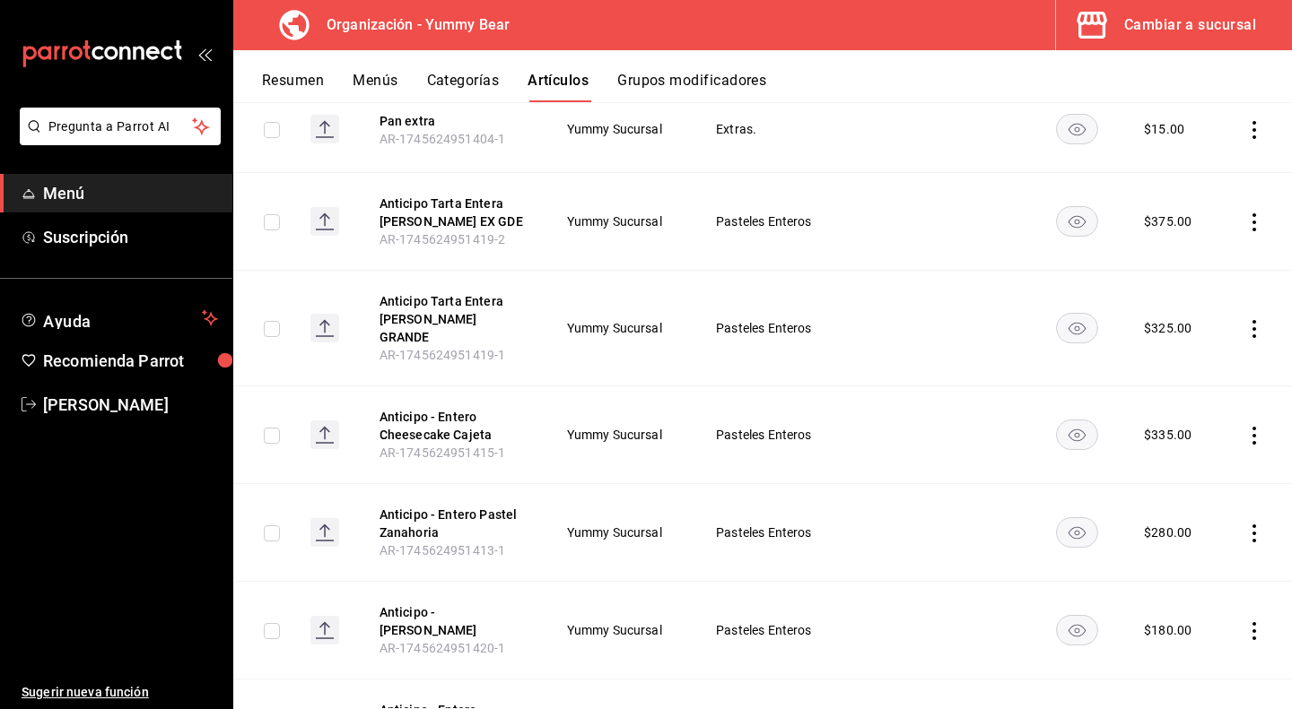
scroll to position [359, 0]
click at [1171, 28] on div "Cambiar a sucursal" at bounding box center [1190, 25] width 132 height 25
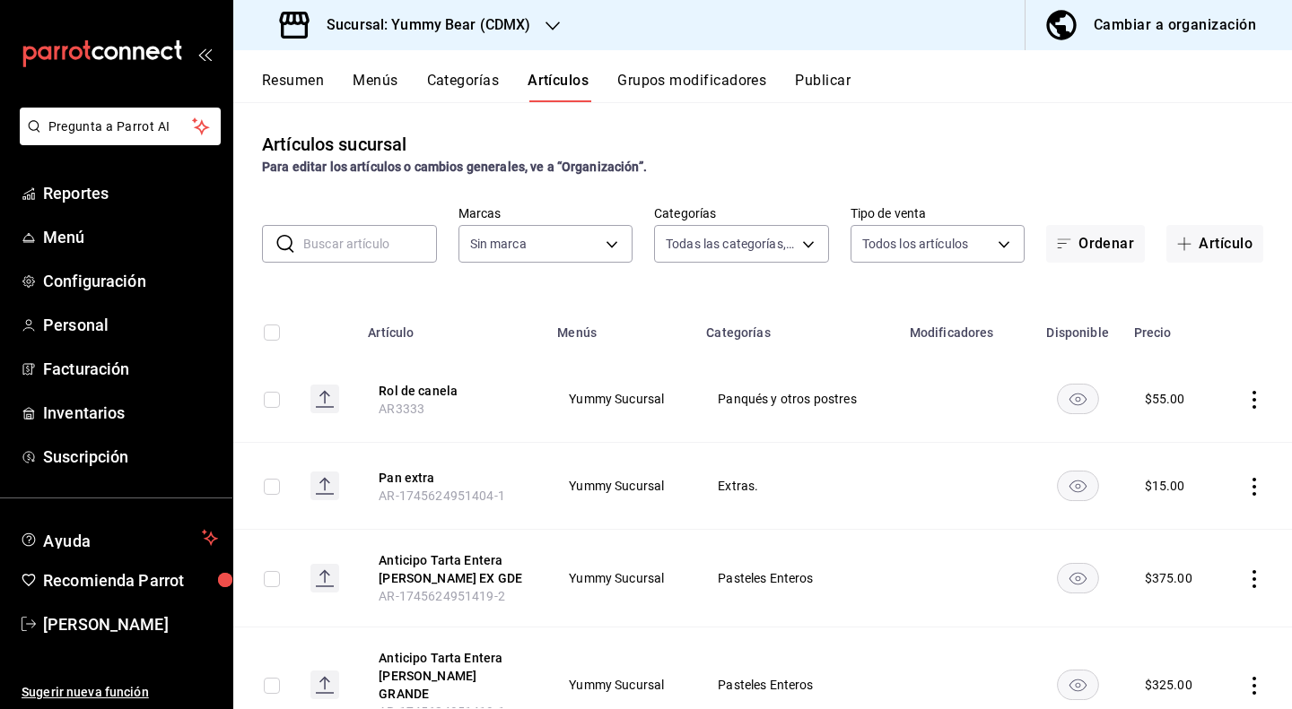
type input "505b20e3-3fe3-4800-b9f1-5a14ff693096,0fbeca29-b3ca-485d-9d43-a908ee3bc870,075c9…"
type input "749bf30e-36d6-4330-a22f-e2d938412fb3"
click at [540, 38] on div "Sucursal: Yummy Bear (CDMX)" at bounding box center [407, 25] width 319 height 50
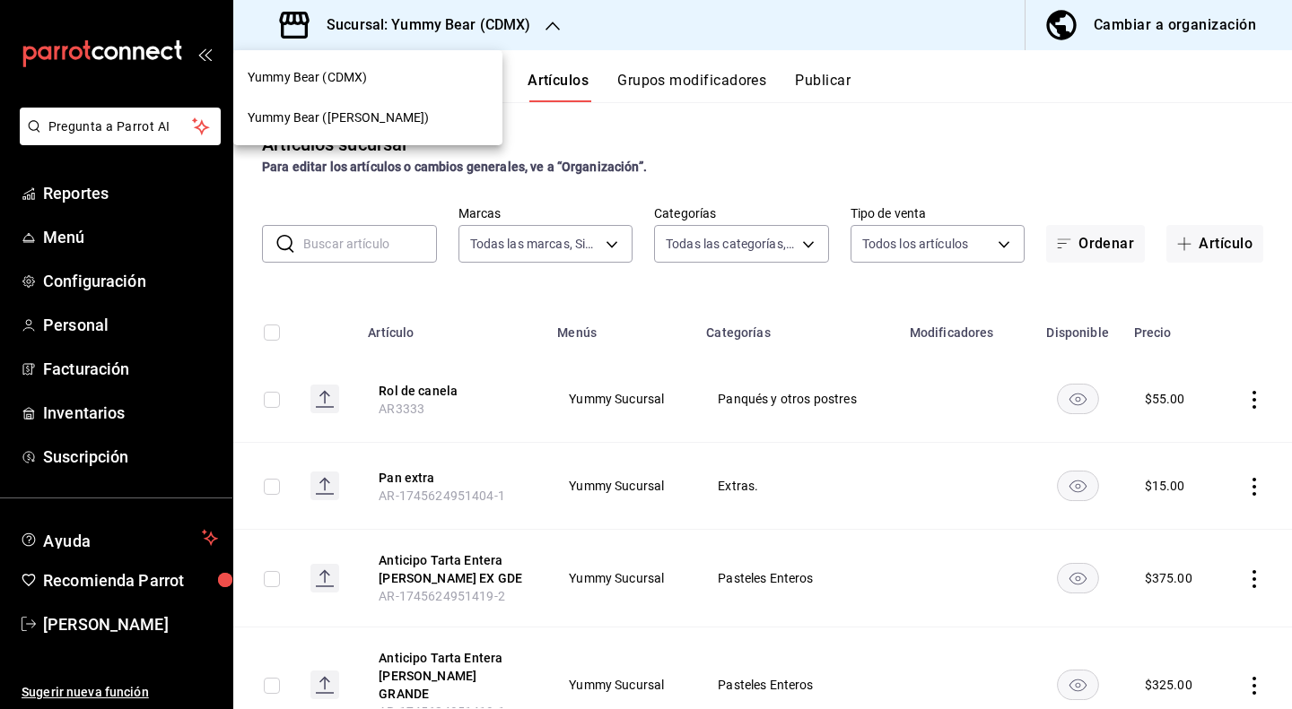
click at [477, 22] on div at bounding box center [646, 354] width 1292 height 709
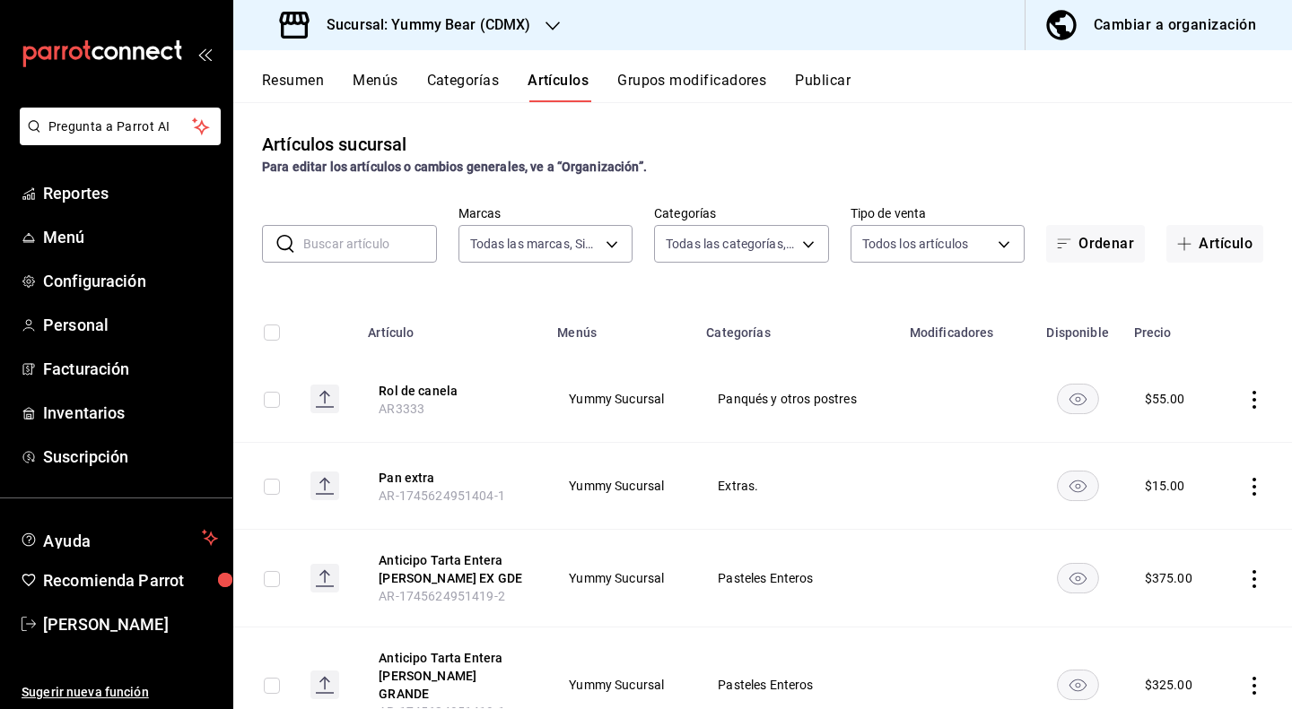
click at [1157, 17] on div "Cambiar a organización" at bounding box center [1174, 25] width 162 height 25
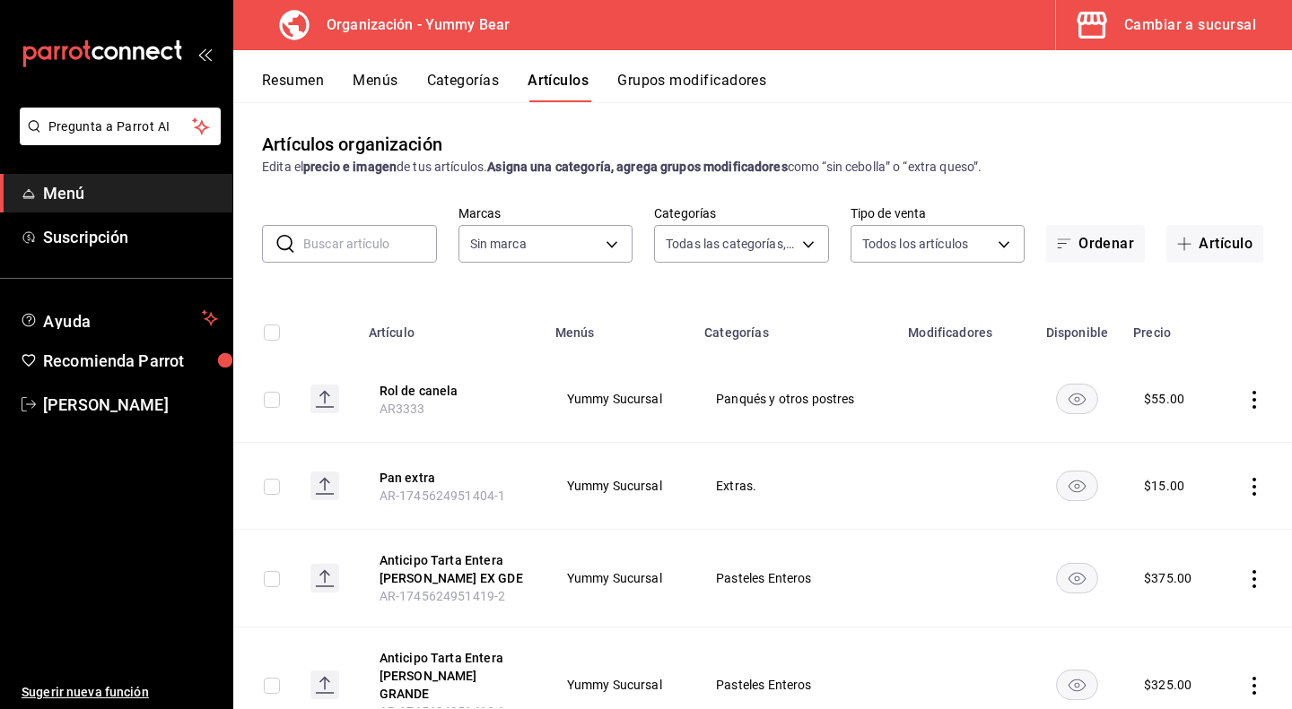
type input "e0f09b29-0d83-4fc8-8728-73a12d0af8c8,17605f48-abf3-417c-be63-5013dac03ca2,eb4dc…"
type input "1e7b6625-05ae-4b99-8c94-5a94759d16b0"
click at [380, 81] on button "Menús" at bounding box center [375, 87] width 45 height 30
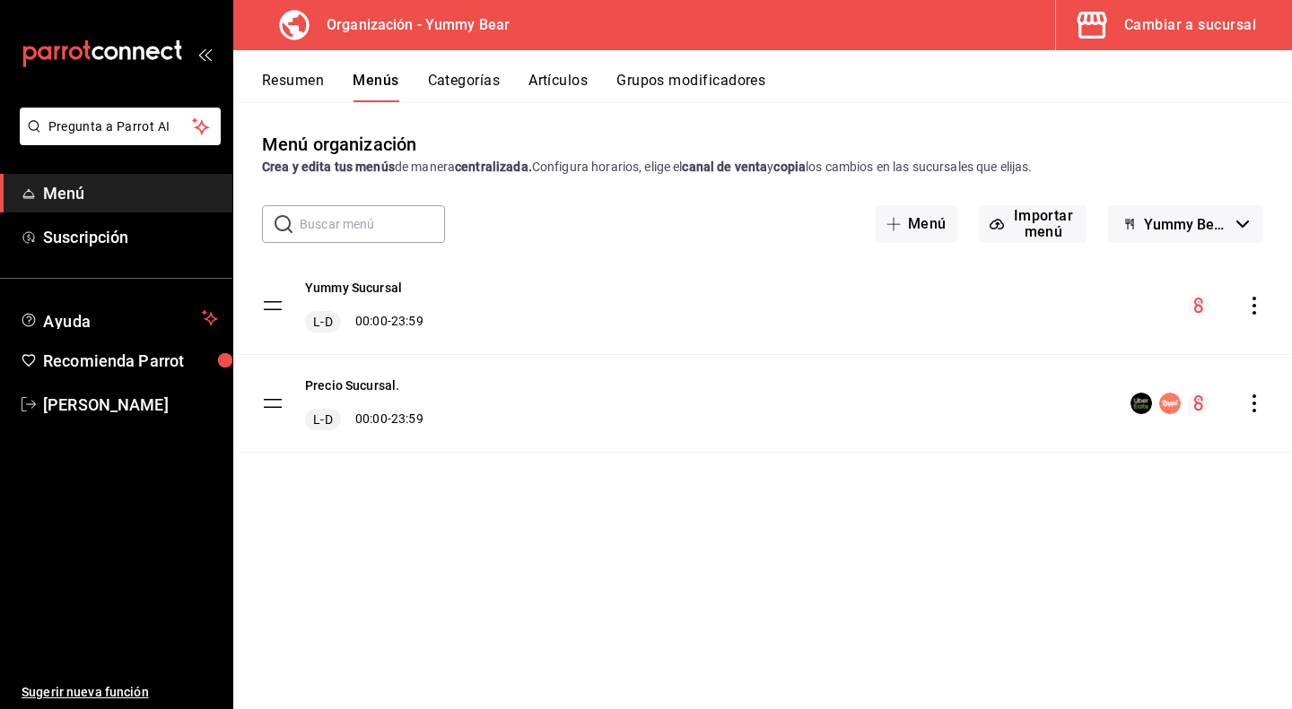
click at [1248, 408] on icon "actions" at bounding box center [1254, 404] width 18 height 18
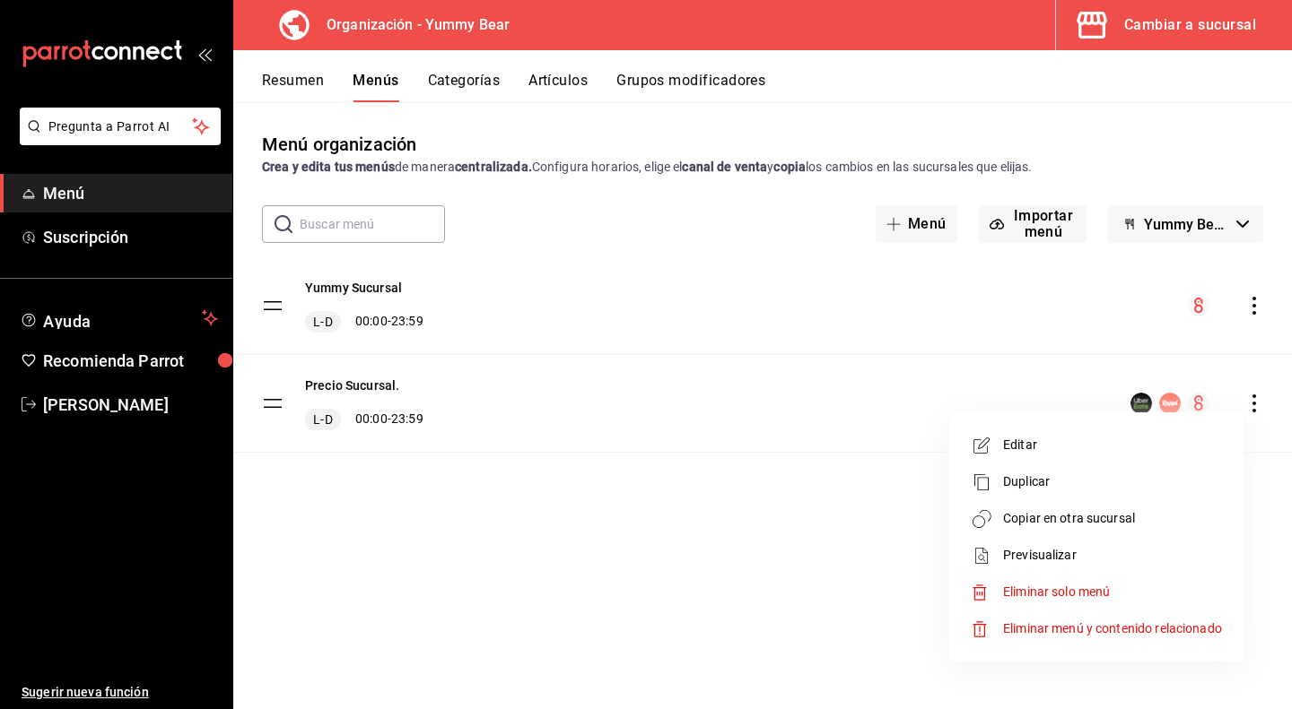
click at [1107, 118] on div at bounding box center [646, 354] width 1292 height 709
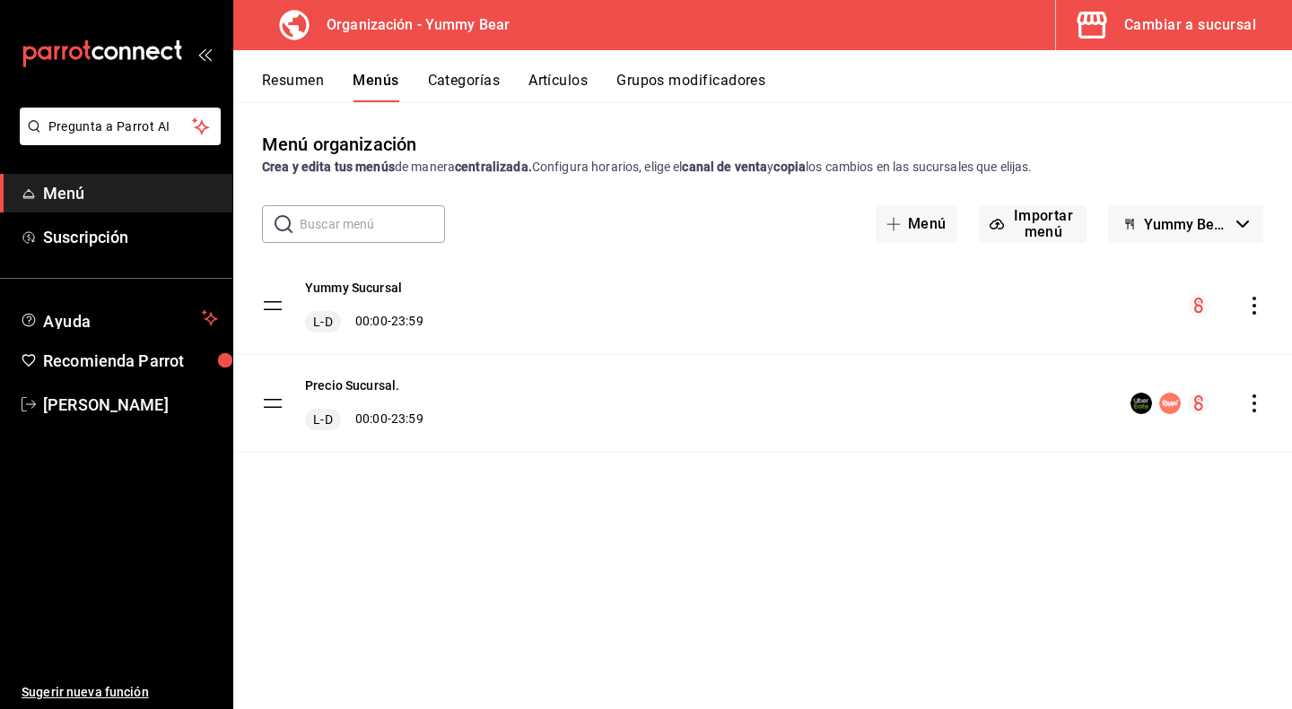
click at [380, 364] on div "Precio Sucursal. L-D 00:00 - 23:59" at bounding box center [762, 403] width 1058 height 97
click at [379, 377] on button "Precio Sucursal." at bounding box center [352, 386] width 94 height 18
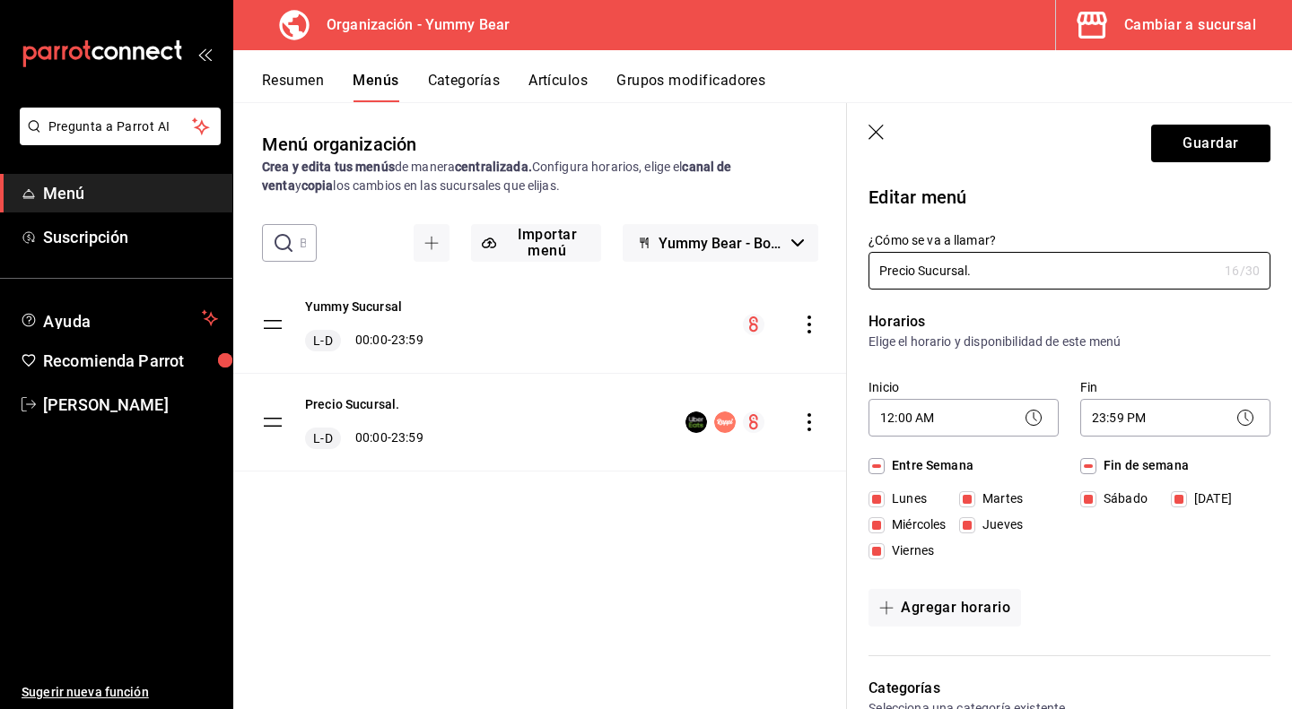
click at [847, 425] on div "Inicio 12:00 AM 00:00" at bounding box center [953, 400] width 212 height 84
click at [824, 424] on div "Precio Sucursal. L-D 00:00 - 23:59" at bounding box center [540, 422] width 614 height 97
click at [806, 424] on icon "actions" at bounding box center [809, 423] width 18 height 18
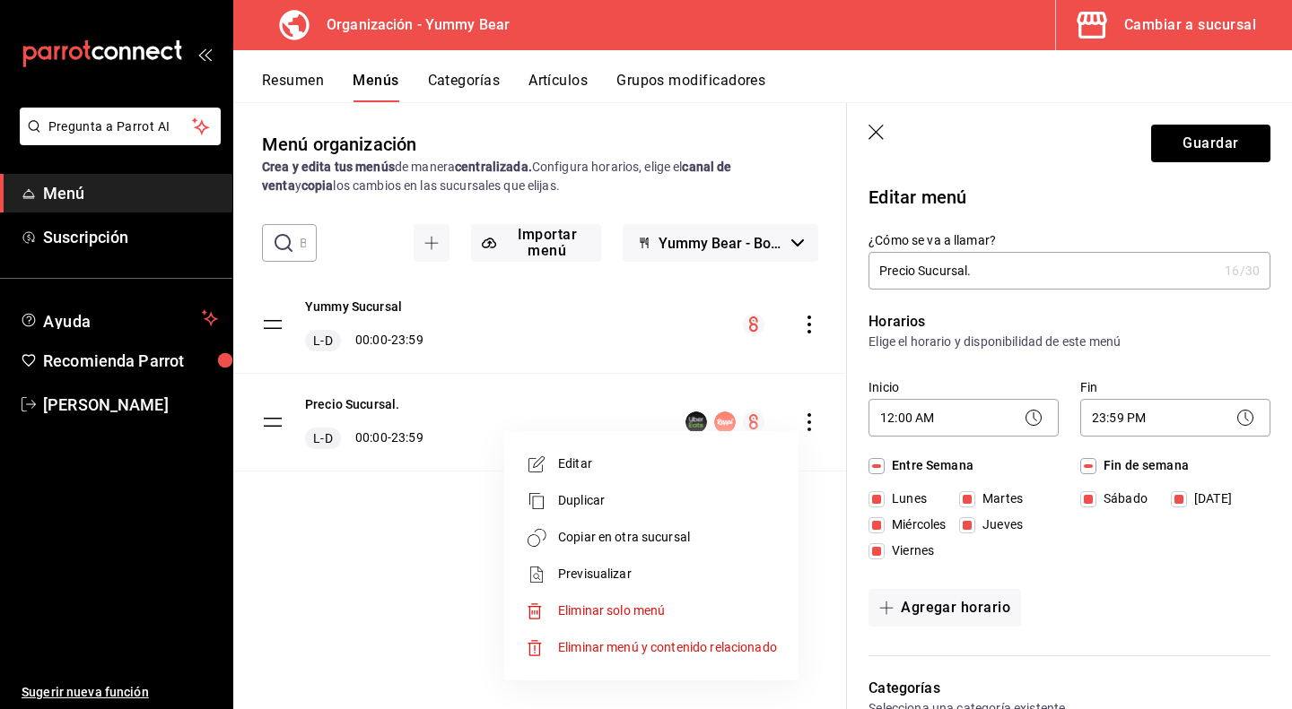
click at [678, 480] on li "Editar" at bounding box center [651, 464] width 280 height 37
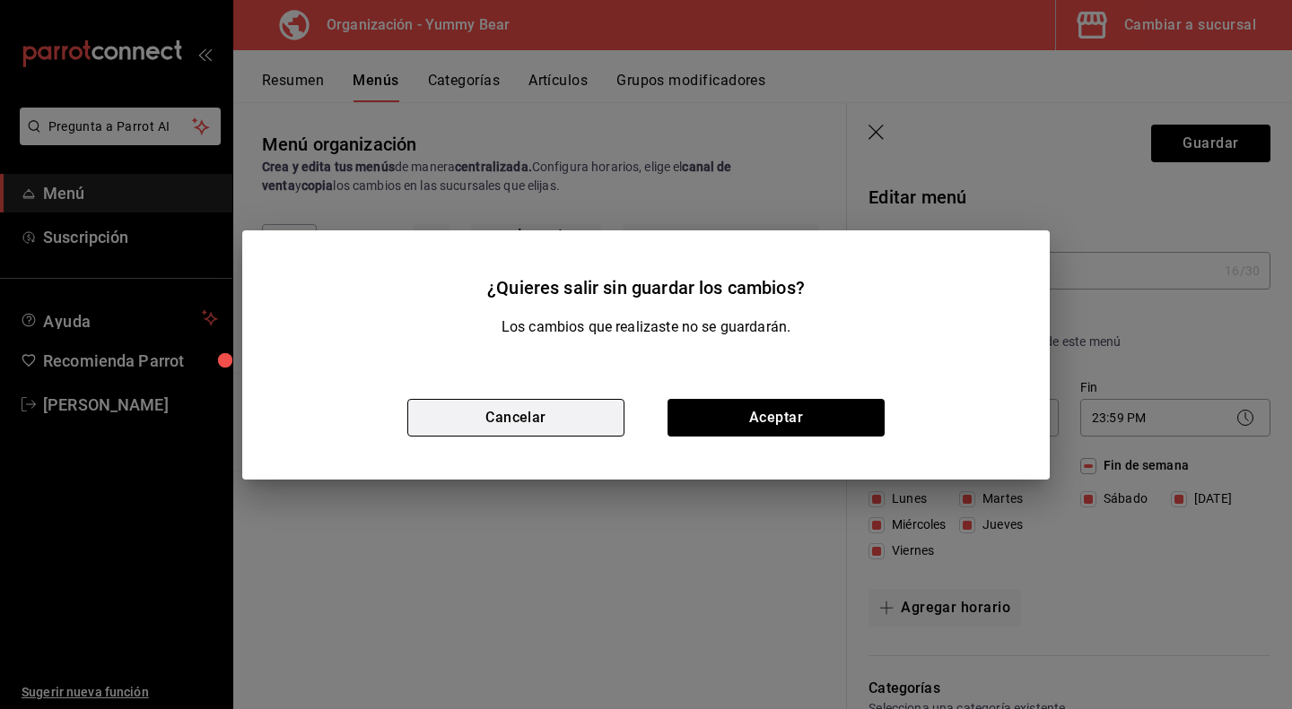
click at [590, 431] on button "Cancelar" at bounding box center [515, 418] width 217 height 38
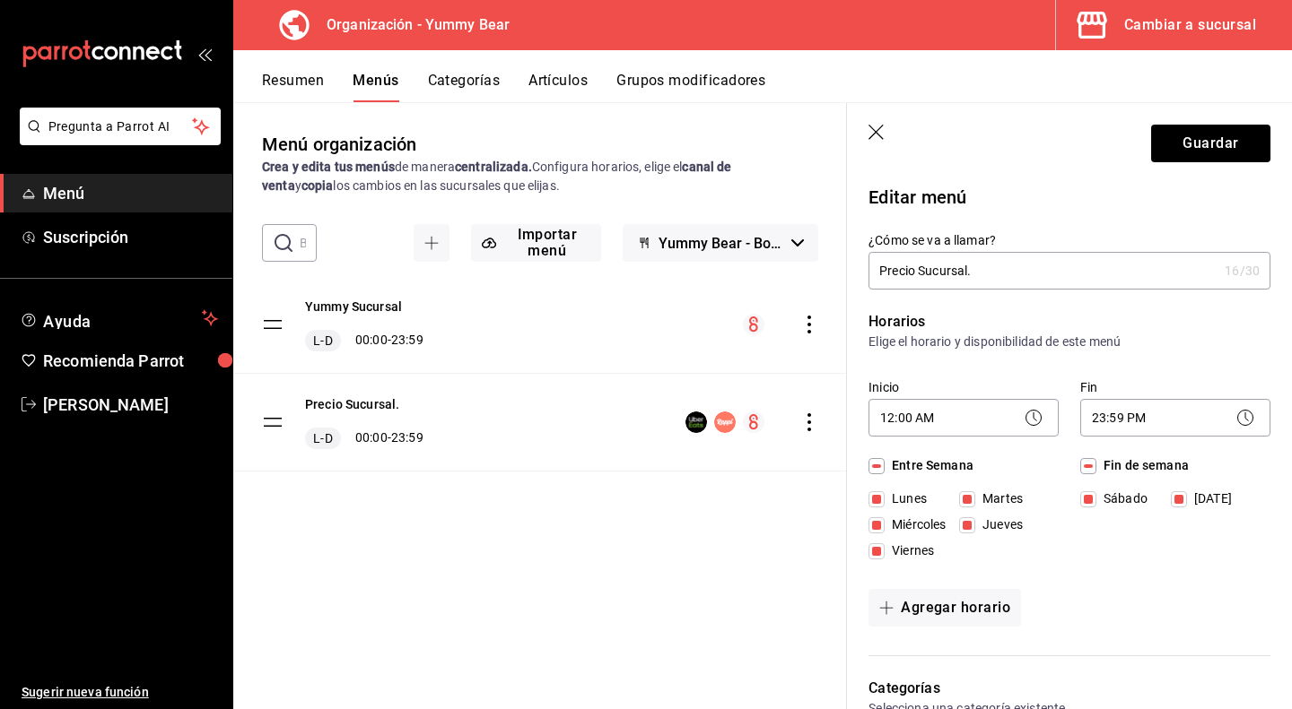
click at [665, 616] on div "Menú organización Crea y edita tus menús de manera centralizada. Configura hora…" at bounding box center [540, 420] width 614 height 578
